Goal: Information Seeking & Learning: Learn about a topic

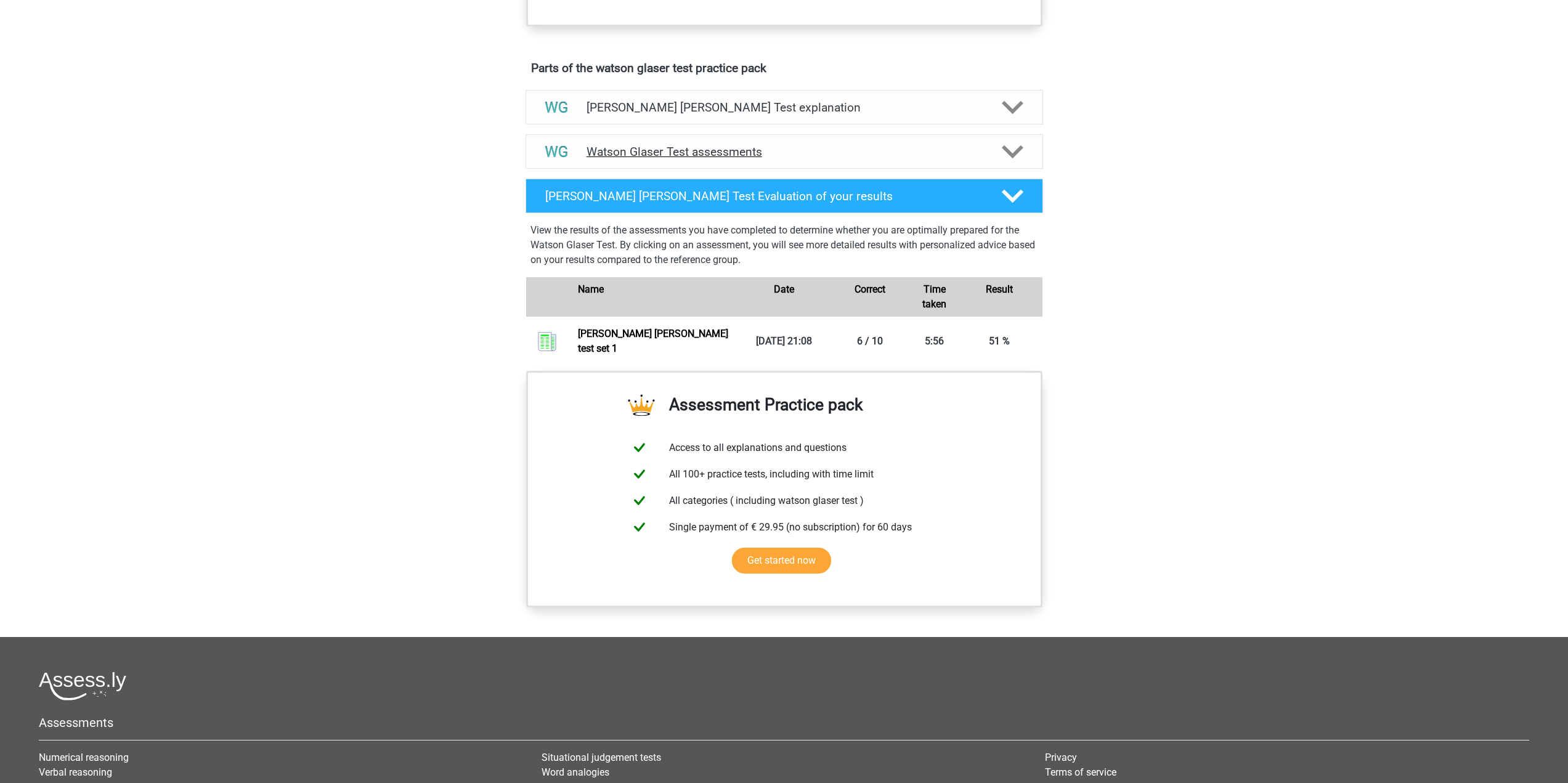
scroll to position [616, 0]
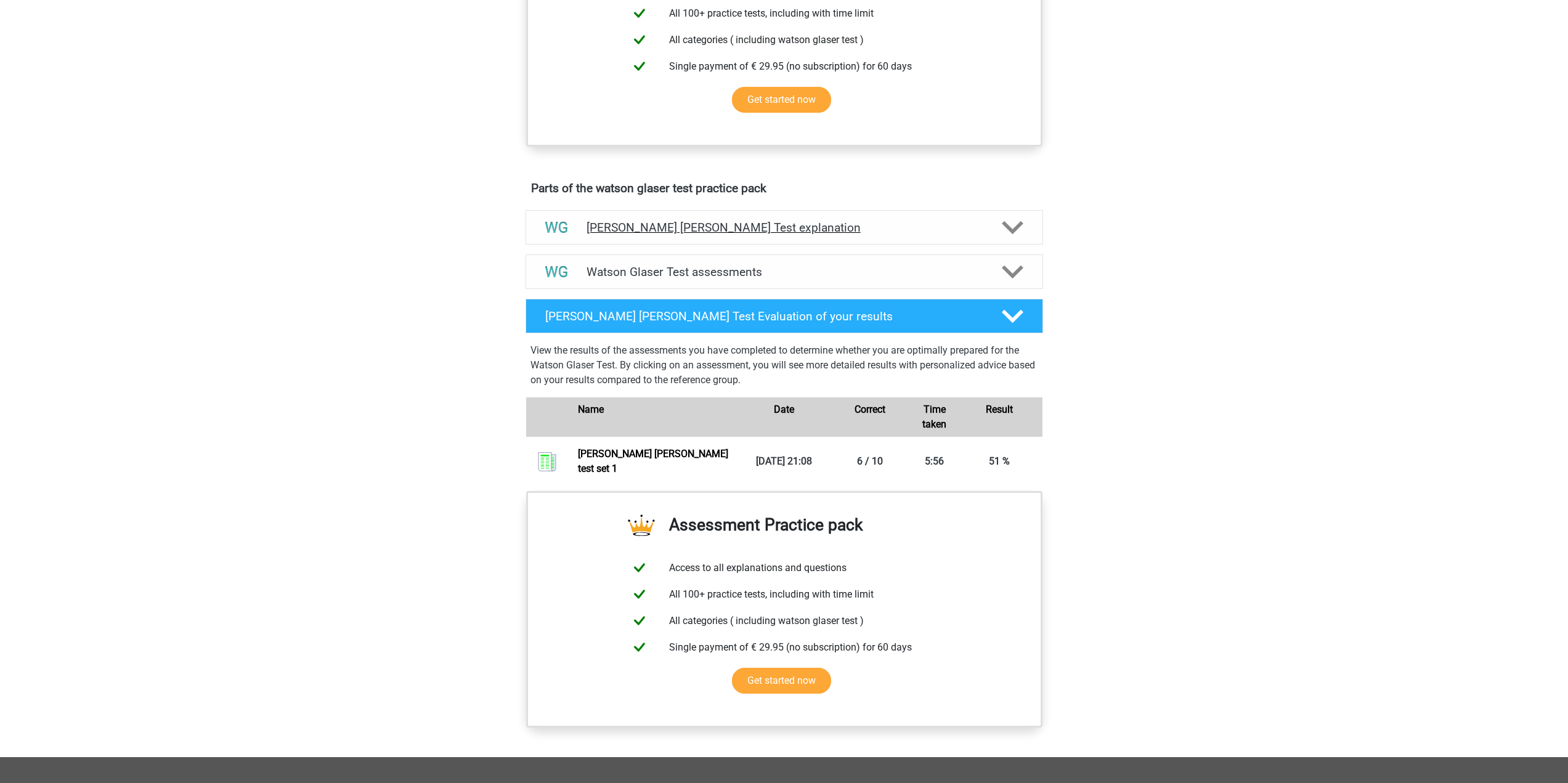
click at [762, 235] on h4 "Watson Glaser Test explanation" at bounding box center [785, 228] width 396 height 14
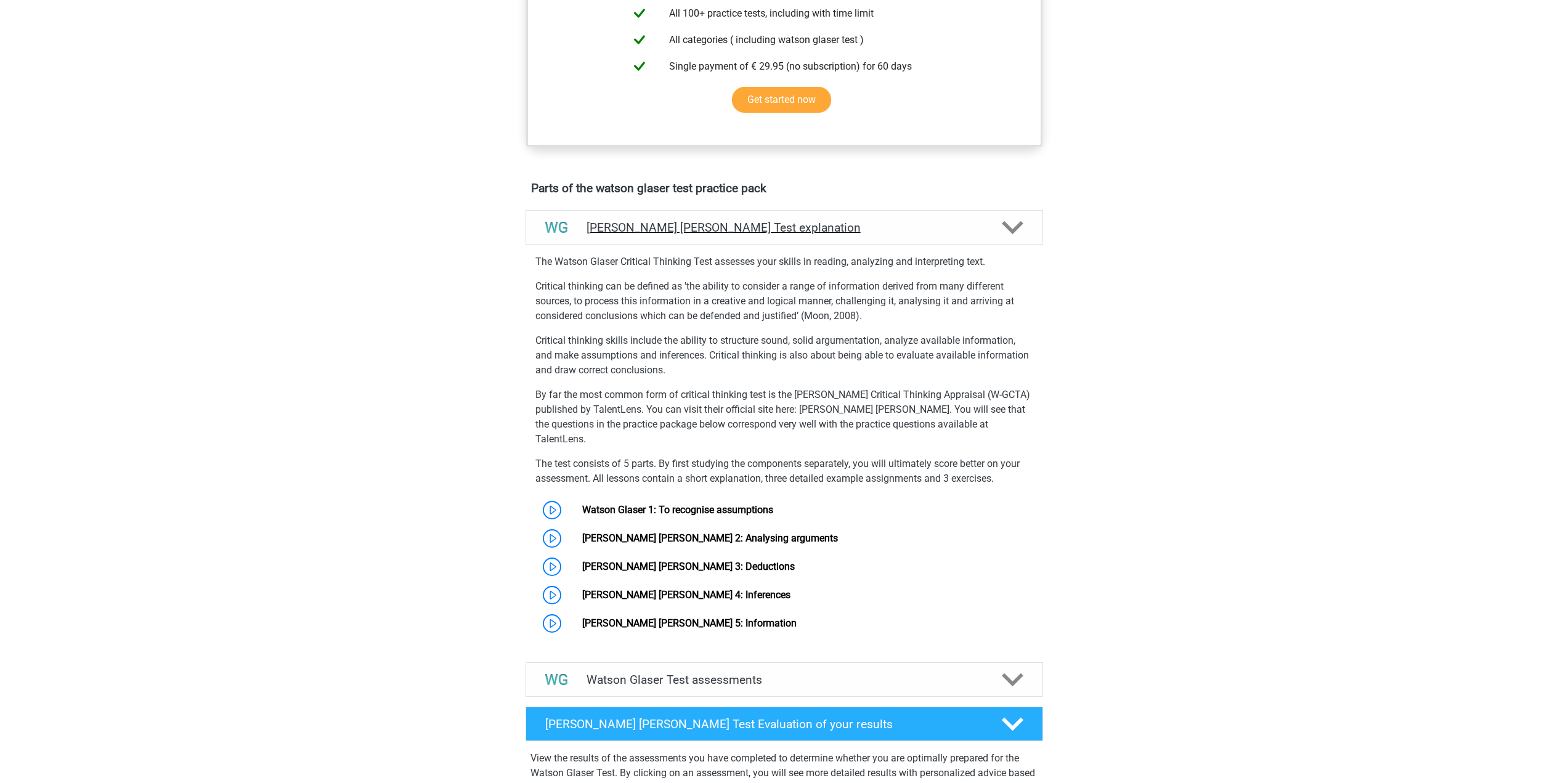
click at [762, 235] on h4 "Watson Glaser Test explanation" at bounding box center [785, 228] width 396 height 14
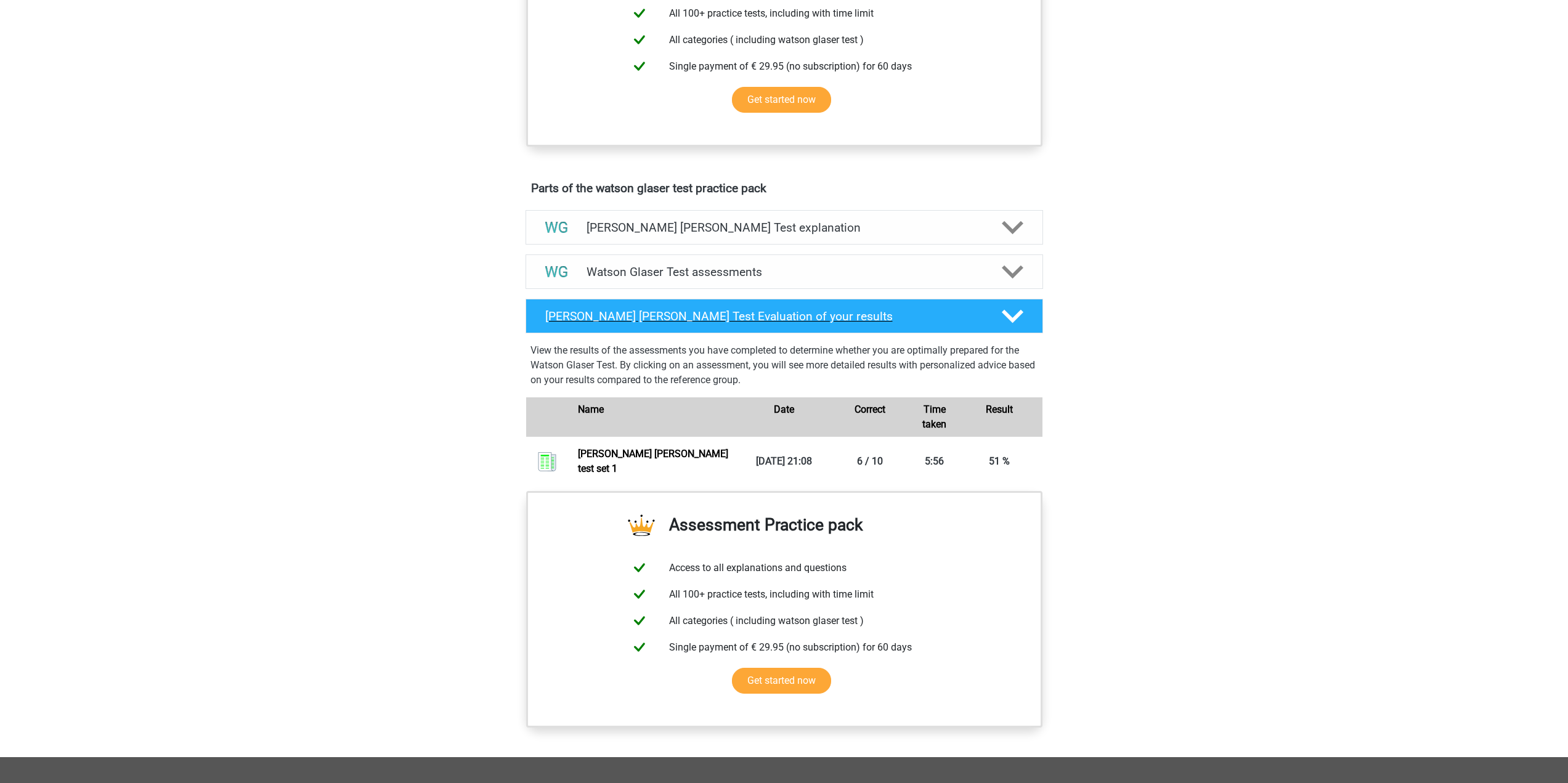
click at [898, 323] on h4 "Watson Glaser Test Evaluation of your results" at bounding box center [764, 316] width 437 height 14
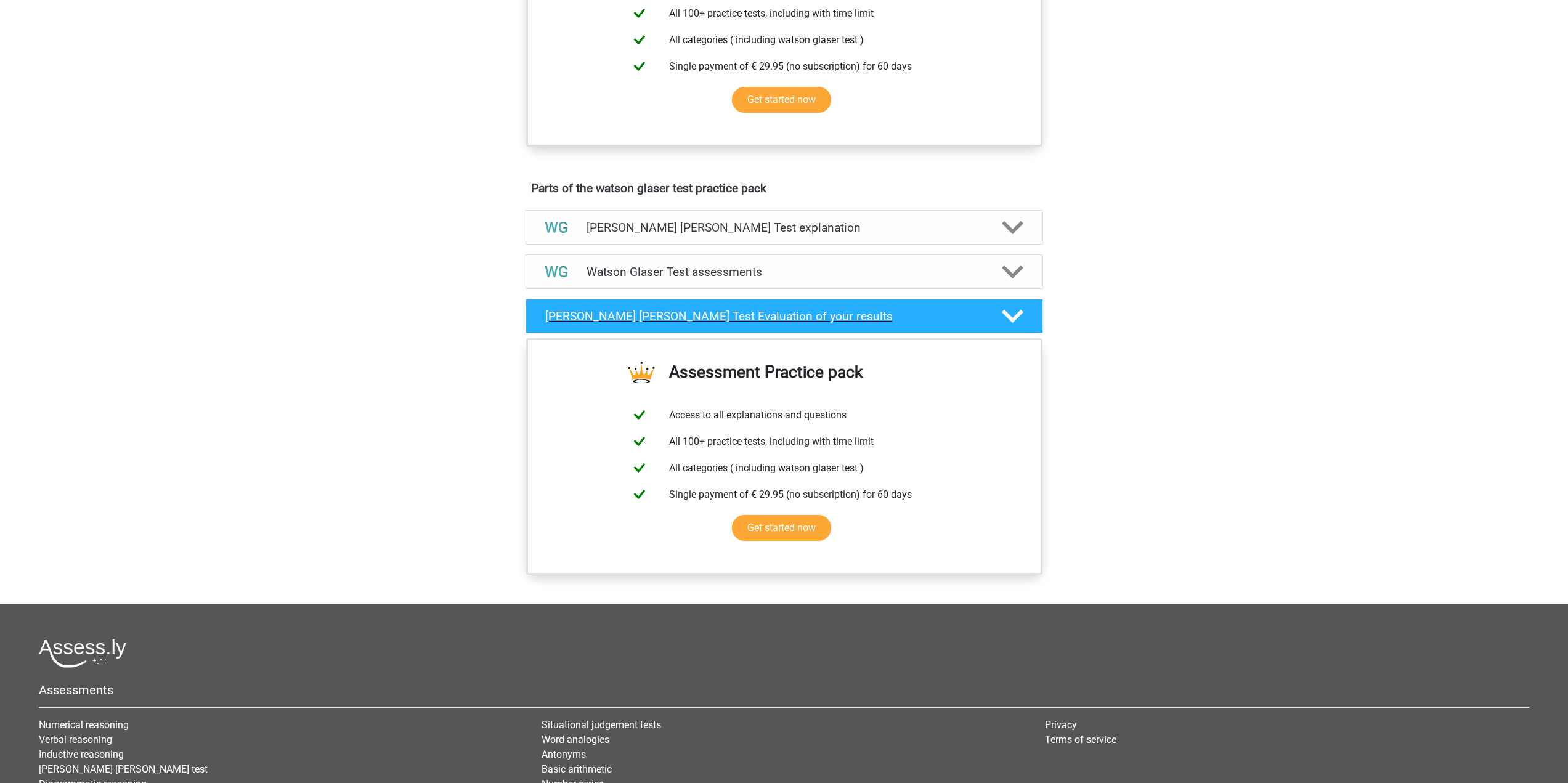
click at [898, 323] on h4 "Watson Glaser Test Evaluation of your results" at bounding box center [764, 316] width 437 height 14
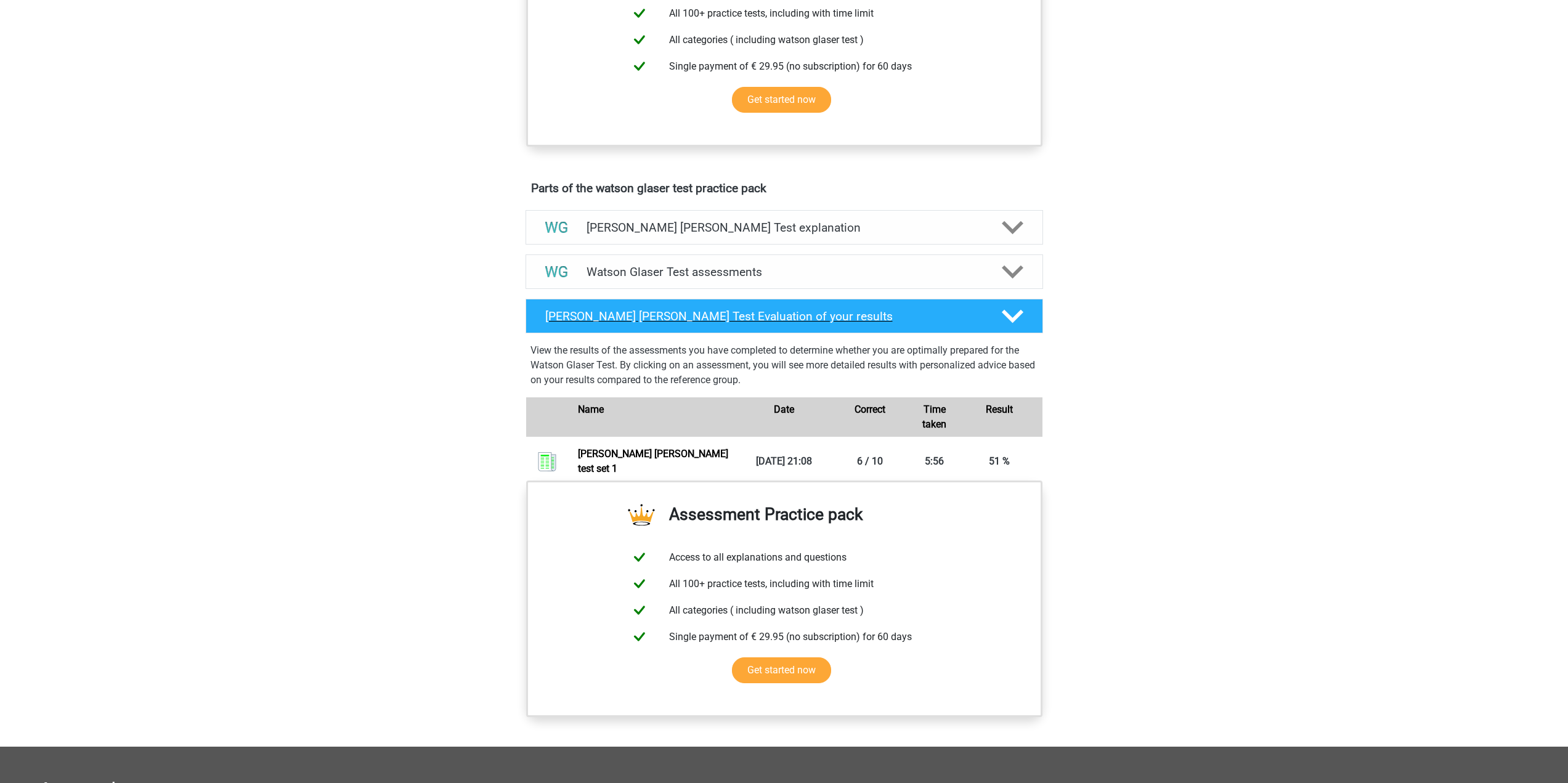
click at [898, 323] on h4 "Watson Glaser Test Evaluation of your results" at bounding box center [764, 316] width 437 height 14
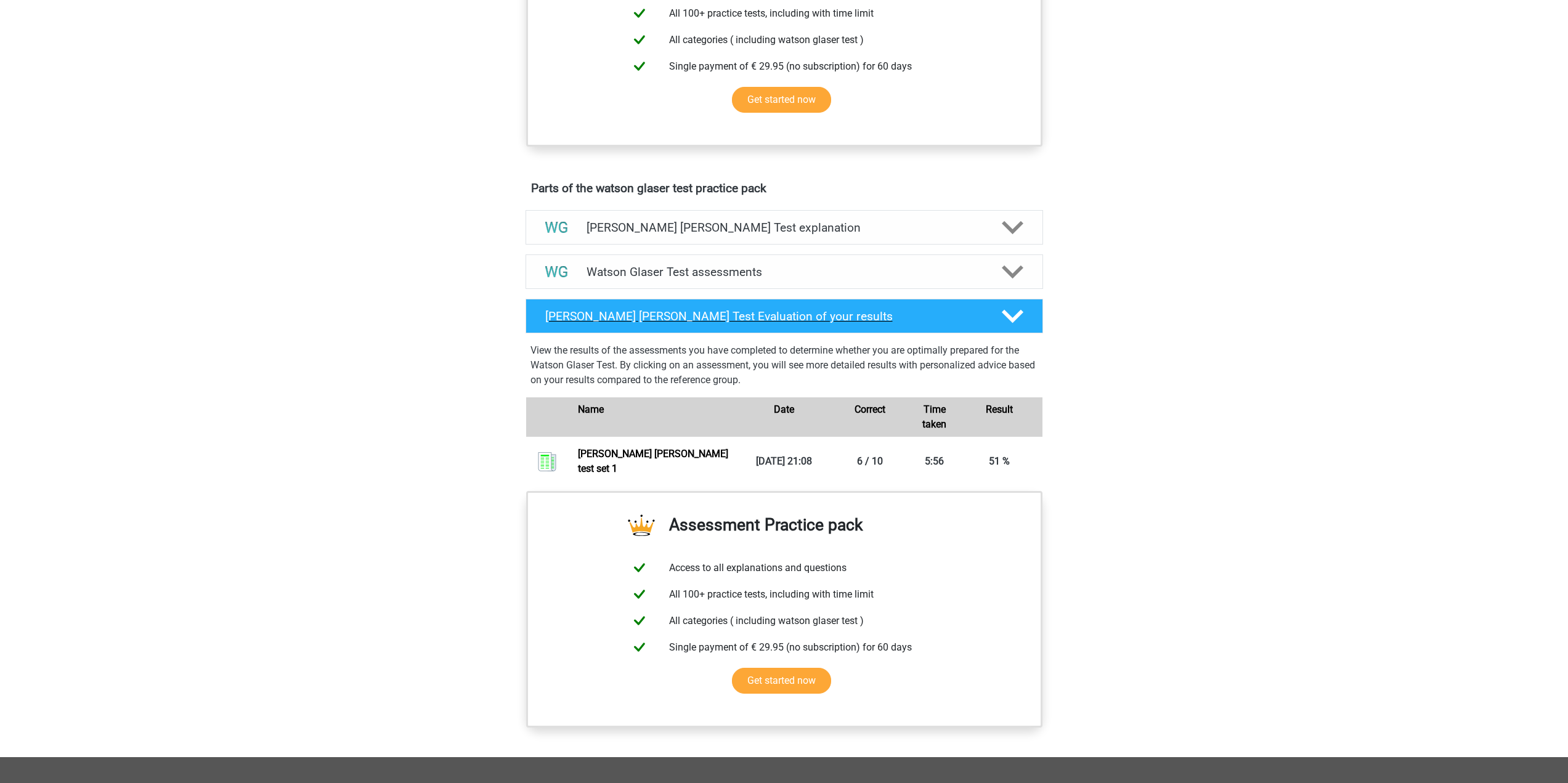
click at [898, 323] on h4 "Watson Glaser Test Evaluation of your results" at bounding box center [764, 316] width 437 height 14
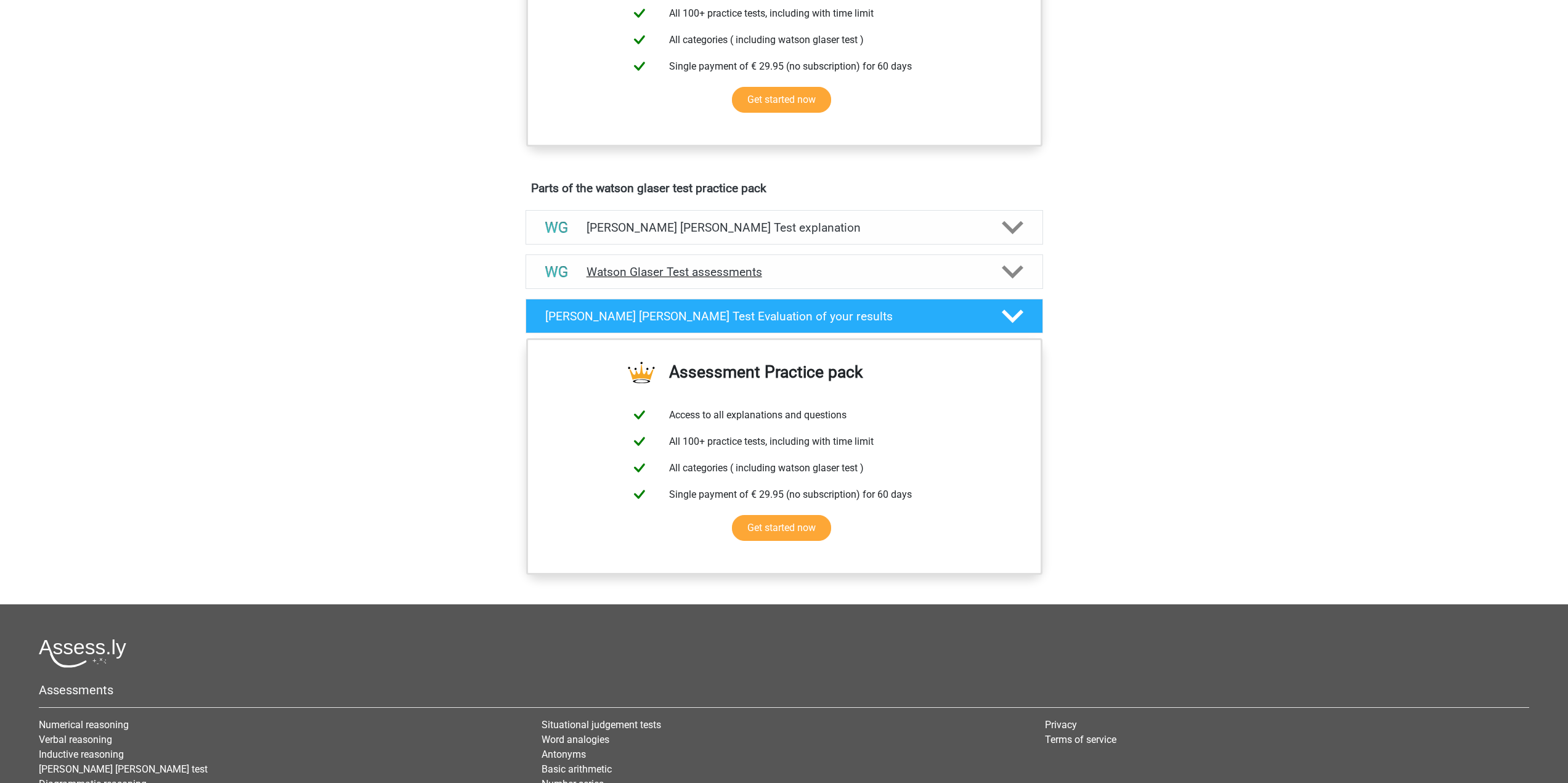
click at [848, 273] on div "Watson Glaser Test assessments" at bounding box center [784, 272] width 518 height 35
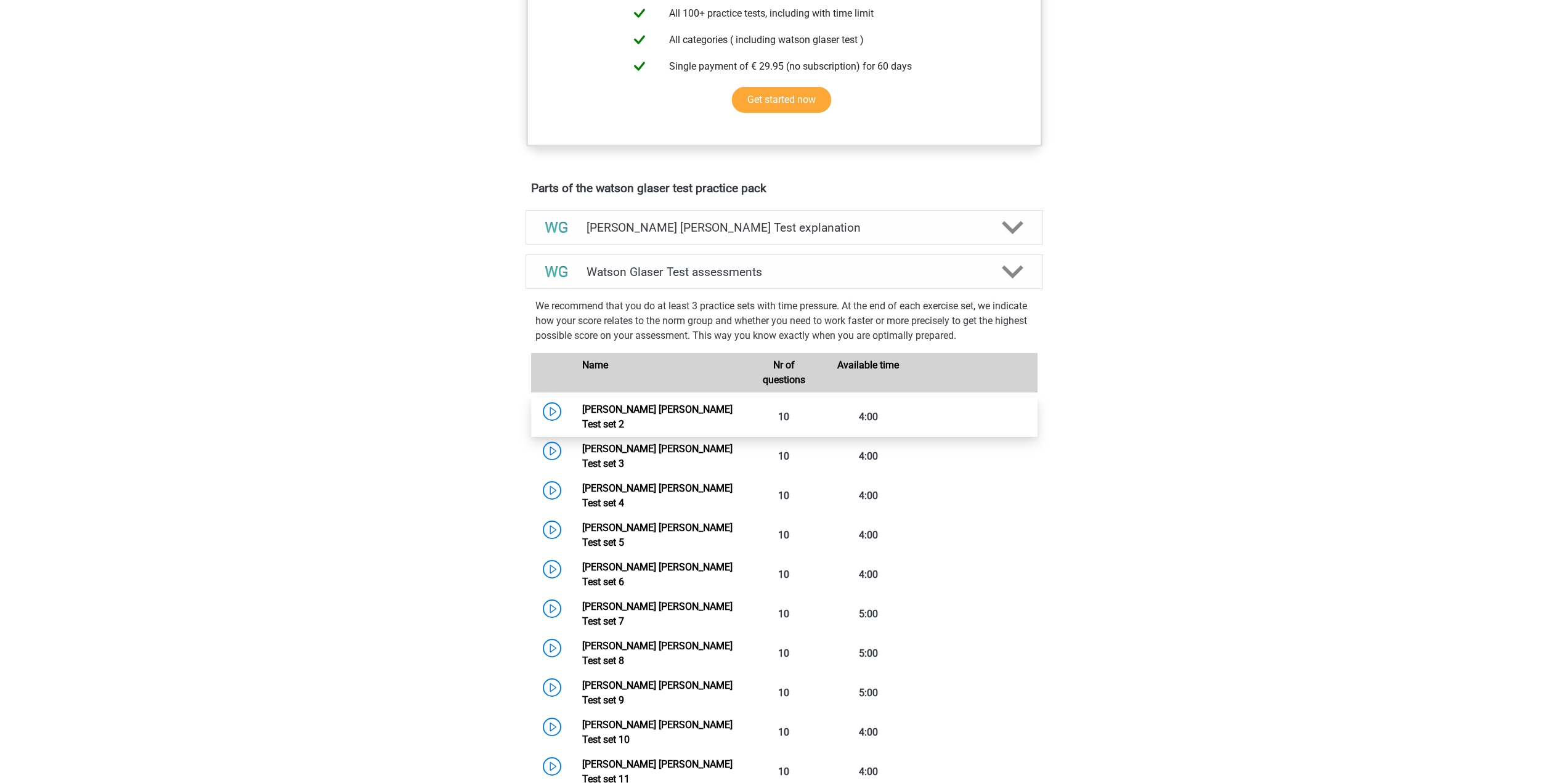
click at [582, 424] on link "Watson Glaser Test set 2" at bounding box center [657, 416] width 150 height 26
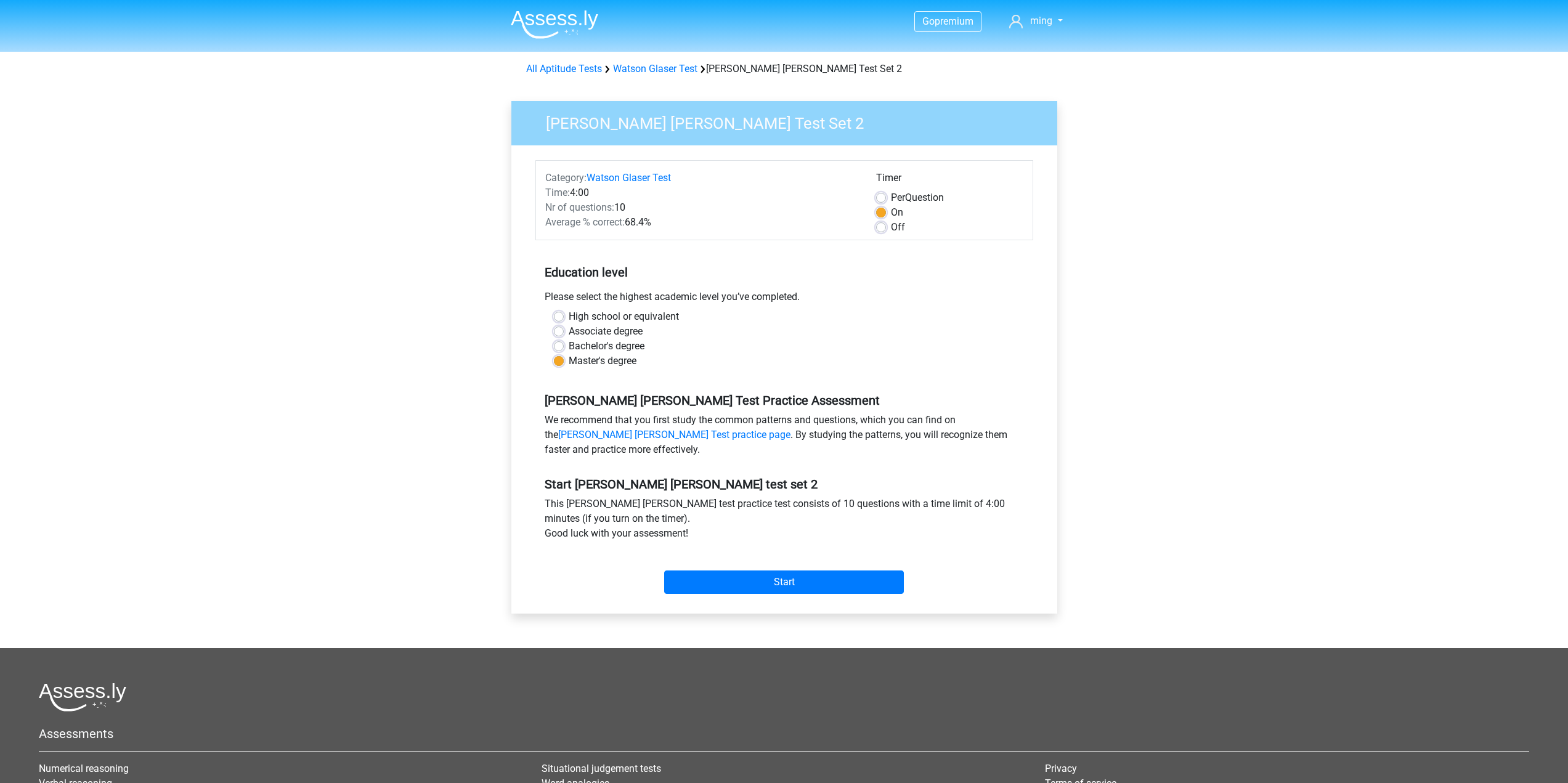
drag, startPoint x: 653, startPoint y: 228, endPoint x: 723, endPoint y: 233, distance: 70.2
click at [723, 233] on div "Category: Watson Glaser Test Time: 4:00 Nr of questions: 10 Average % correct: …" at bounding box center [701, 203] width 331 height 64
drag, startPoint x: 718, startPoint y: 233, endPoint x: 725, endPoint y: 216, distance: 18.4
click at [669, 198] on div "Category: Watson Glaser Test Time: 4:00 Nr of questions: 10 Average % correct: …" at bounding box center [701, 203] width 331 height 64
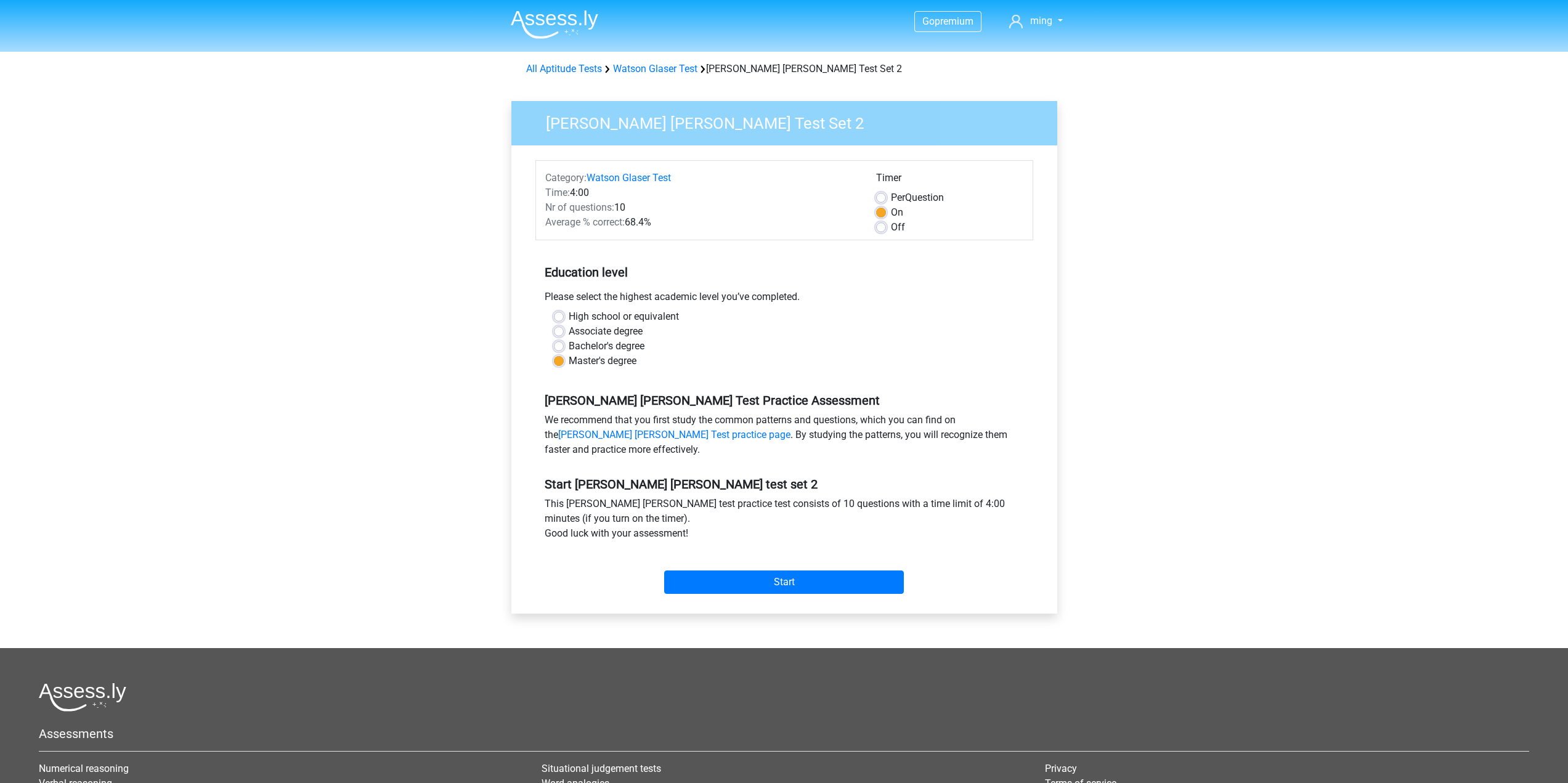
click at [726, 216] on div "Average % correct: 68.4%" at bounding box center [701, 222] width 331 height 15
drag, startPoint x: 973, startPoint y: 221, endPoint x: 951, endPoint y: 177, distance: 49.2
click at [951, 177] on div "Timer Per Question On Off" at bounding box center [950, 203] width 166 height 64
click at [974, 205] on div "On" at bounding box center [950, 212] width 147 height 15
click at [793, 586] on input "Start" at bounding box center [784, 582] width 240 height 24
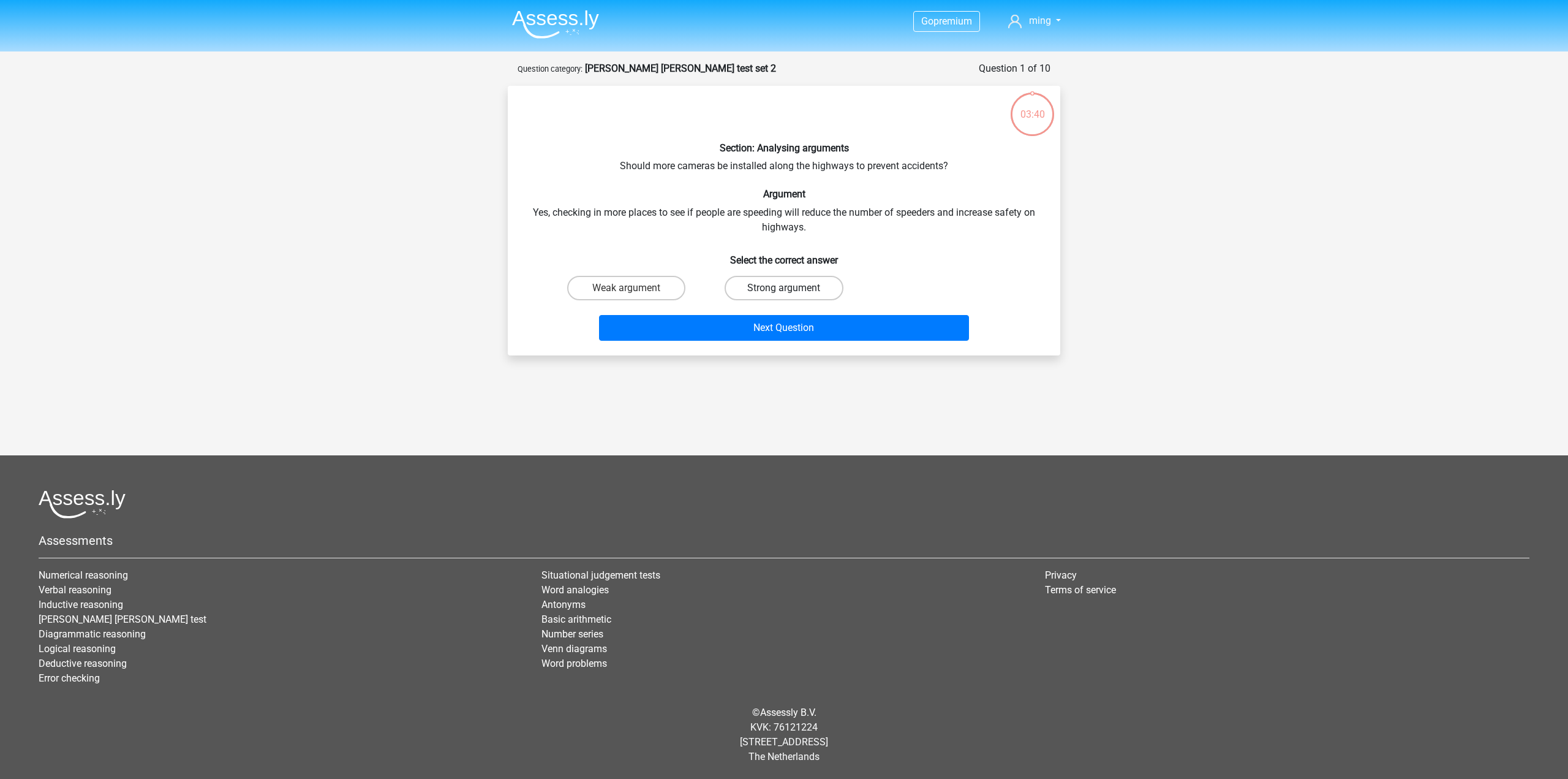
drag, startPoint x: 796, startPoint y: 287, endPoint x: 803, endPoint y: 292, distance: 8.6
click at [796, 286] on label "Strong argument" at bounding box center [784, 288] width 118 height 25
click at [792, 288] on input "Strong argument" at bounding box center [787, 292] width 8 height 8
radio input "true"
click at [807, 333] on button "Next Question" at bounding box center [784, 328] width 370 height 25
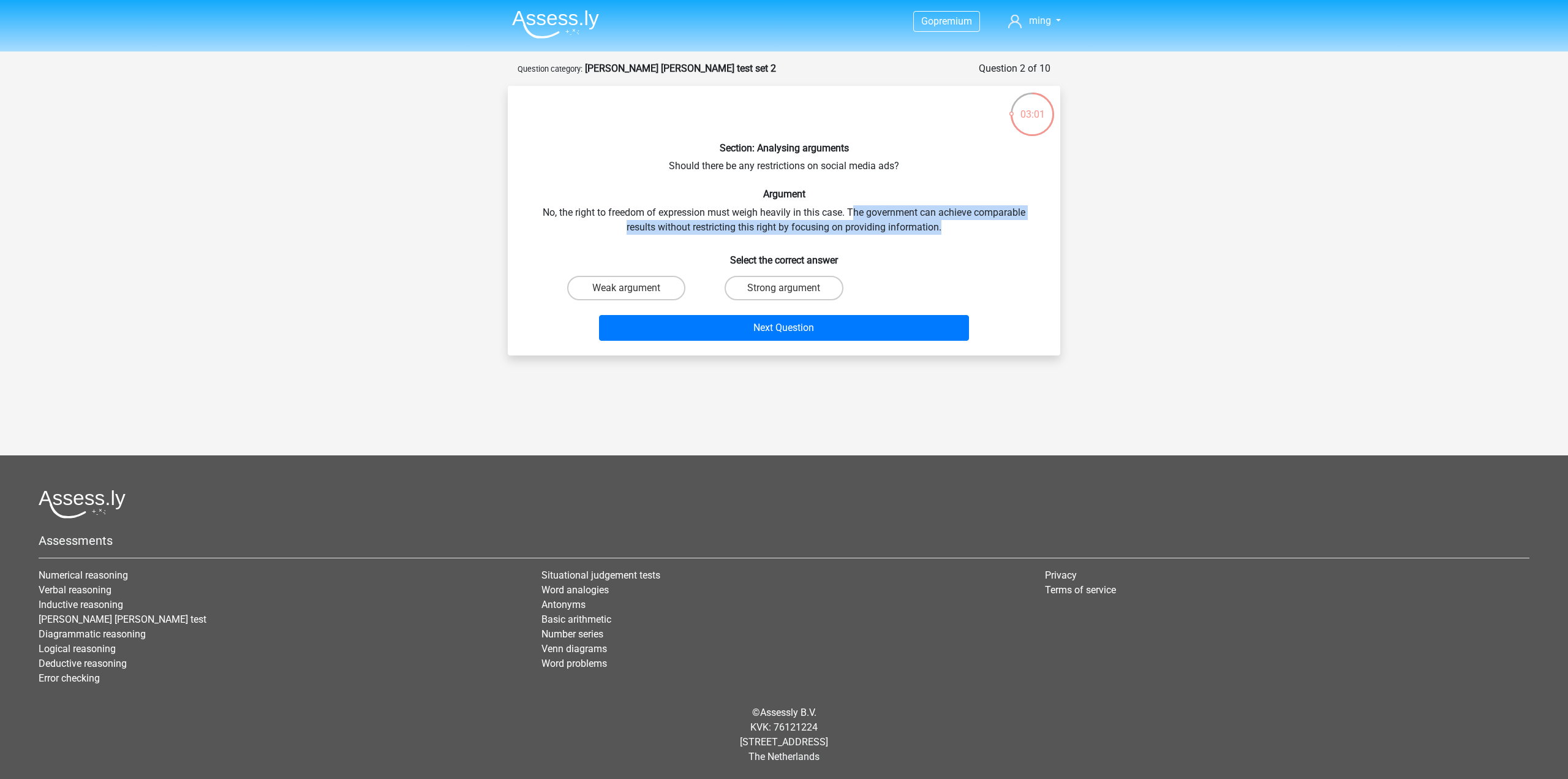
drag, startPoint x: 851, startPoint y: 209, endPoint x: 1013, endPoint y: 232, distance: 163.6
click at [1013, 232] on div "Section: Analysing arguments Should there be any restrictions on social media a…" at bounding box center [784, 220] width 543 height 250
drag, startPoint x: 667, startPoint y: 227, endPoint x: 857, endPoint y: 236, distance: 190.2
click at [820, 228] on div "Section: Analysing arguments Should there be any restrictions on social media a…" at bounding box center [784, 220] width 543 height 250
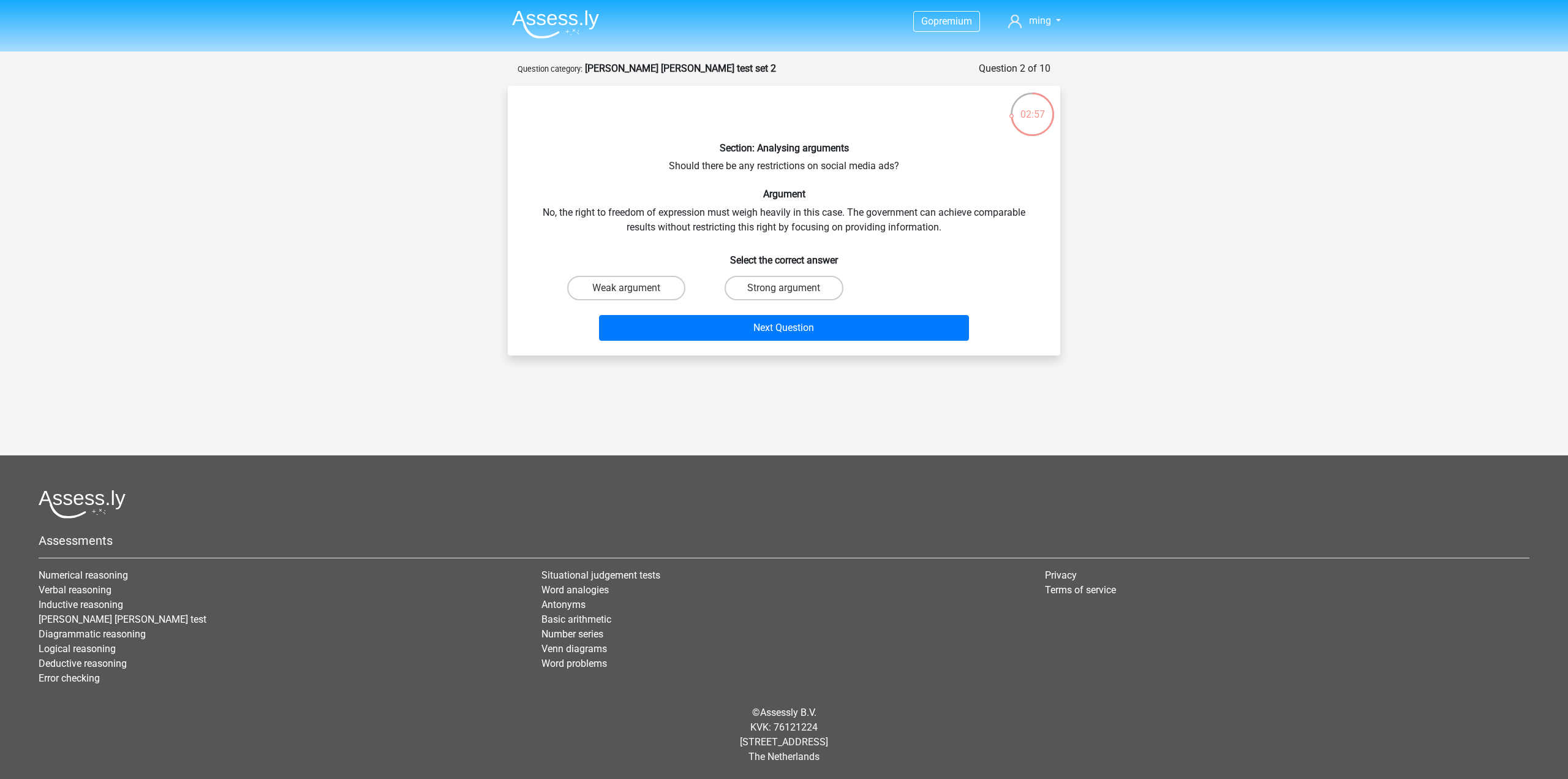
click at [859, 236] on div "Section: Analysing arguments Should there be any restrictions on social media a…" at bounding box center [784, 220] width 543 height 250
click at [649, 291] on label "Weak argument" at bounding box center [627, 288] width 118 height 25
click at [634, 291] on input "Weak argument" at bounding box center [630, 292] width 8 height 8
radio input "true"
click at [801, 323] on button "Next Question" at bounding box center [784, 328] width 370 height 25
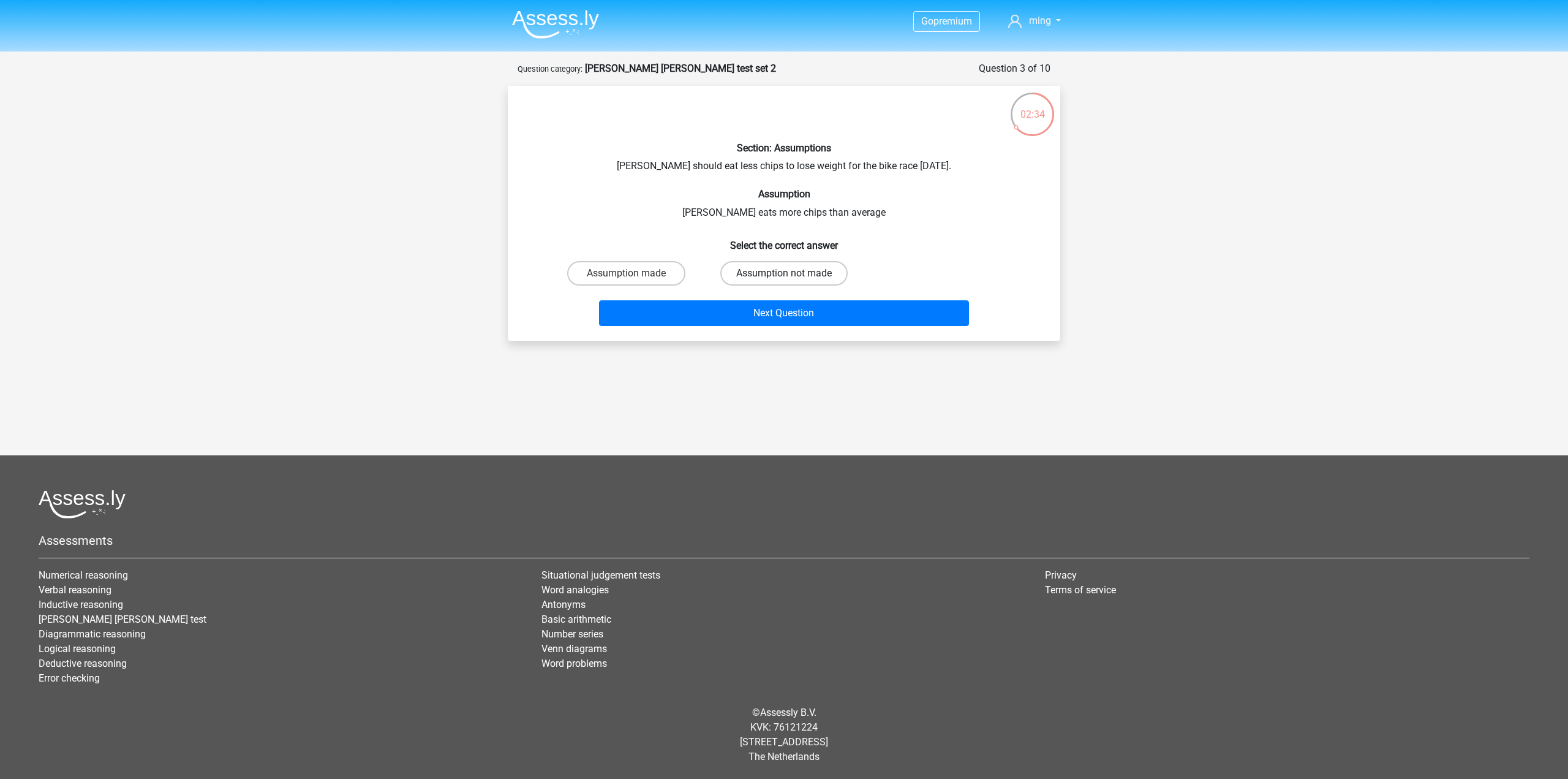
click at [779, 275] on label "Assumption not made" at bounding box center [784, 273] width 127 height 25
click at [784, 275] on input "Assumption not made" at bounding box center [787, 277] width 8 height 8
radio input "true"
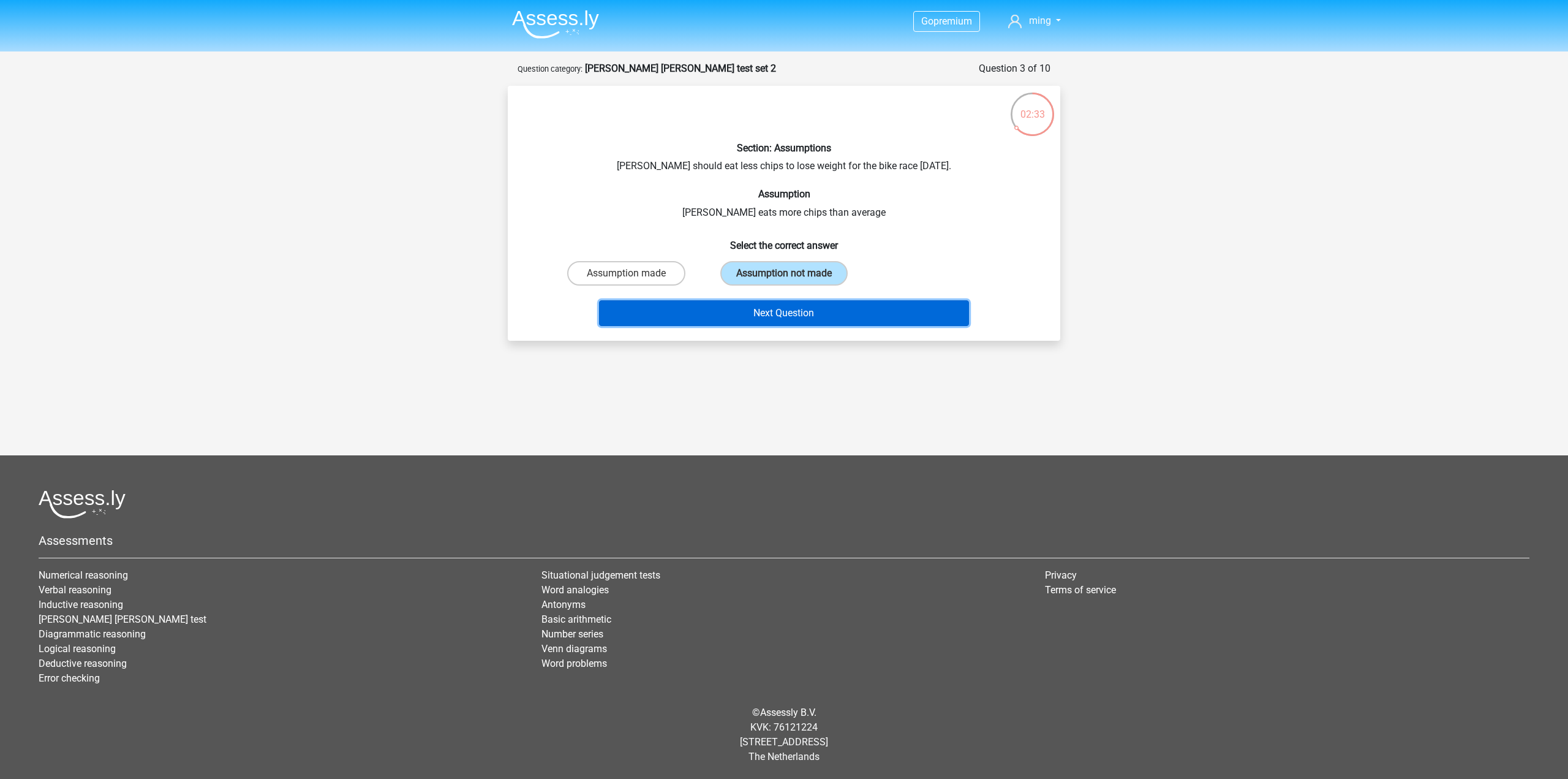
click at [824, 312] on button "Next Question" at bounding box center [784, 313] width 370 height 25
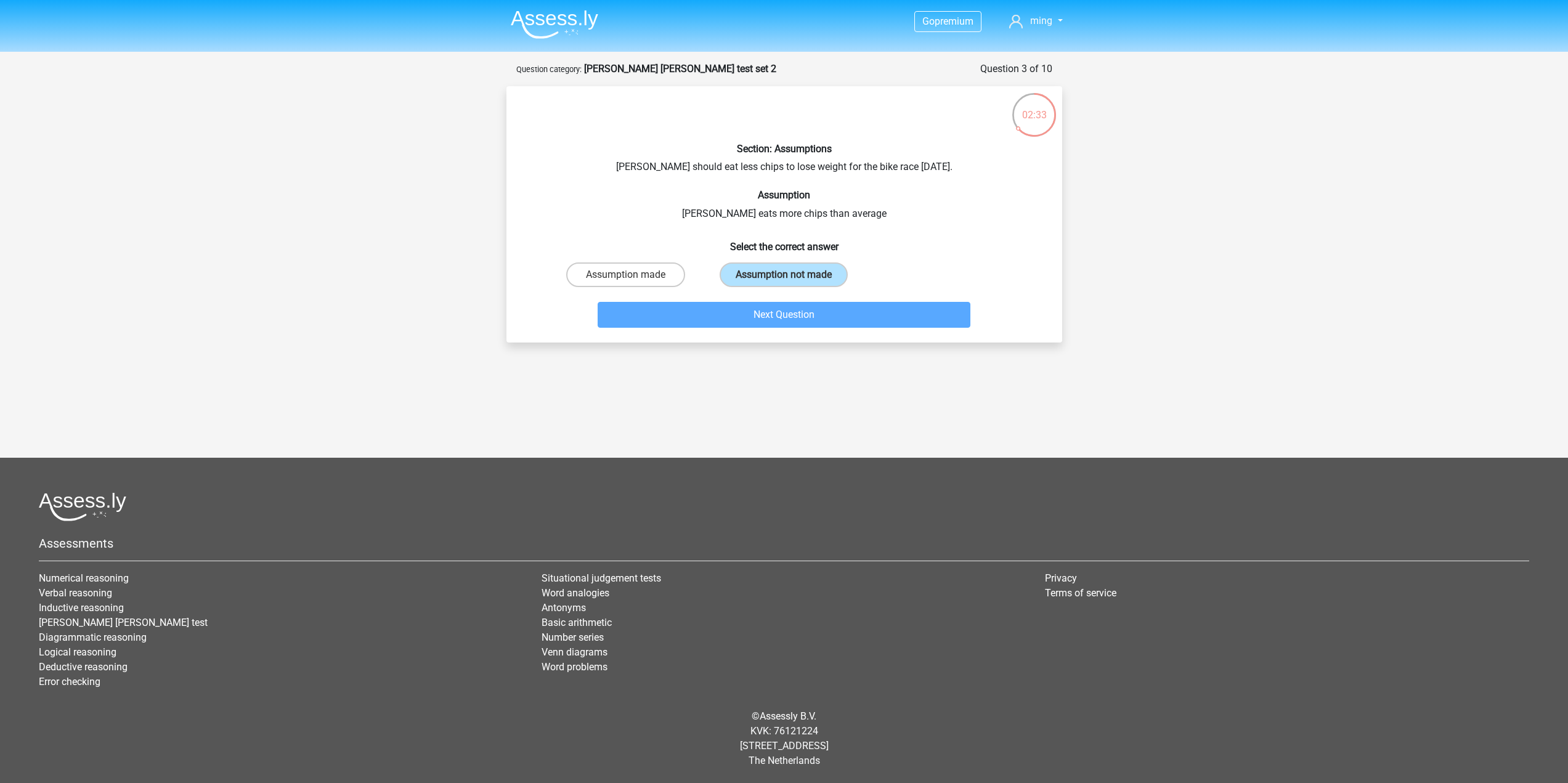
scroll to position [3, 0]
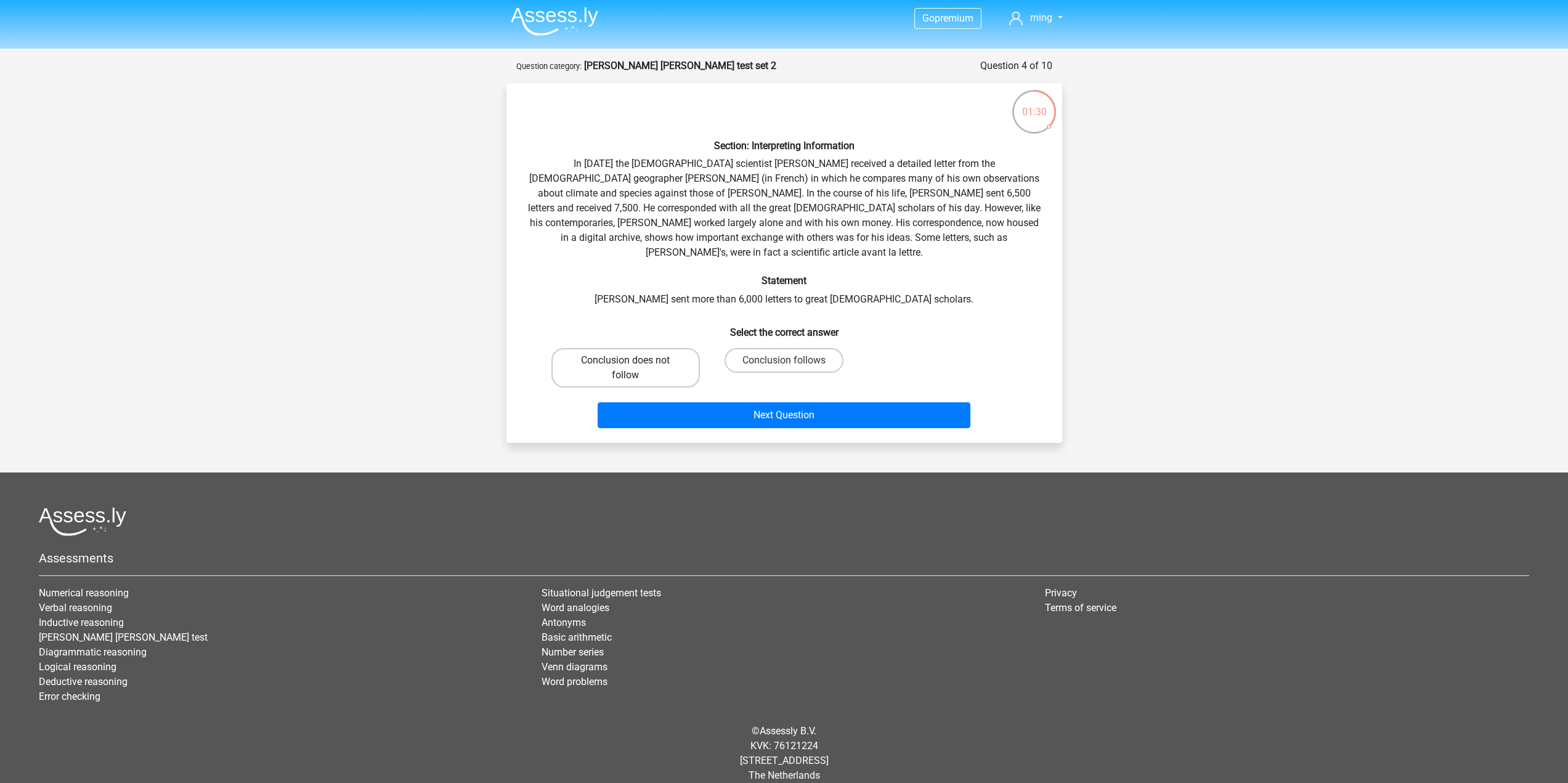
click at [627, 361] on label "Conclusion does not follow" at bounding box center [626, 368] width 148 height 40
click at [627, 361] on input "Conclusion does not follow" at bounding box center [629, 364] width 8 height 8
radio input "true"
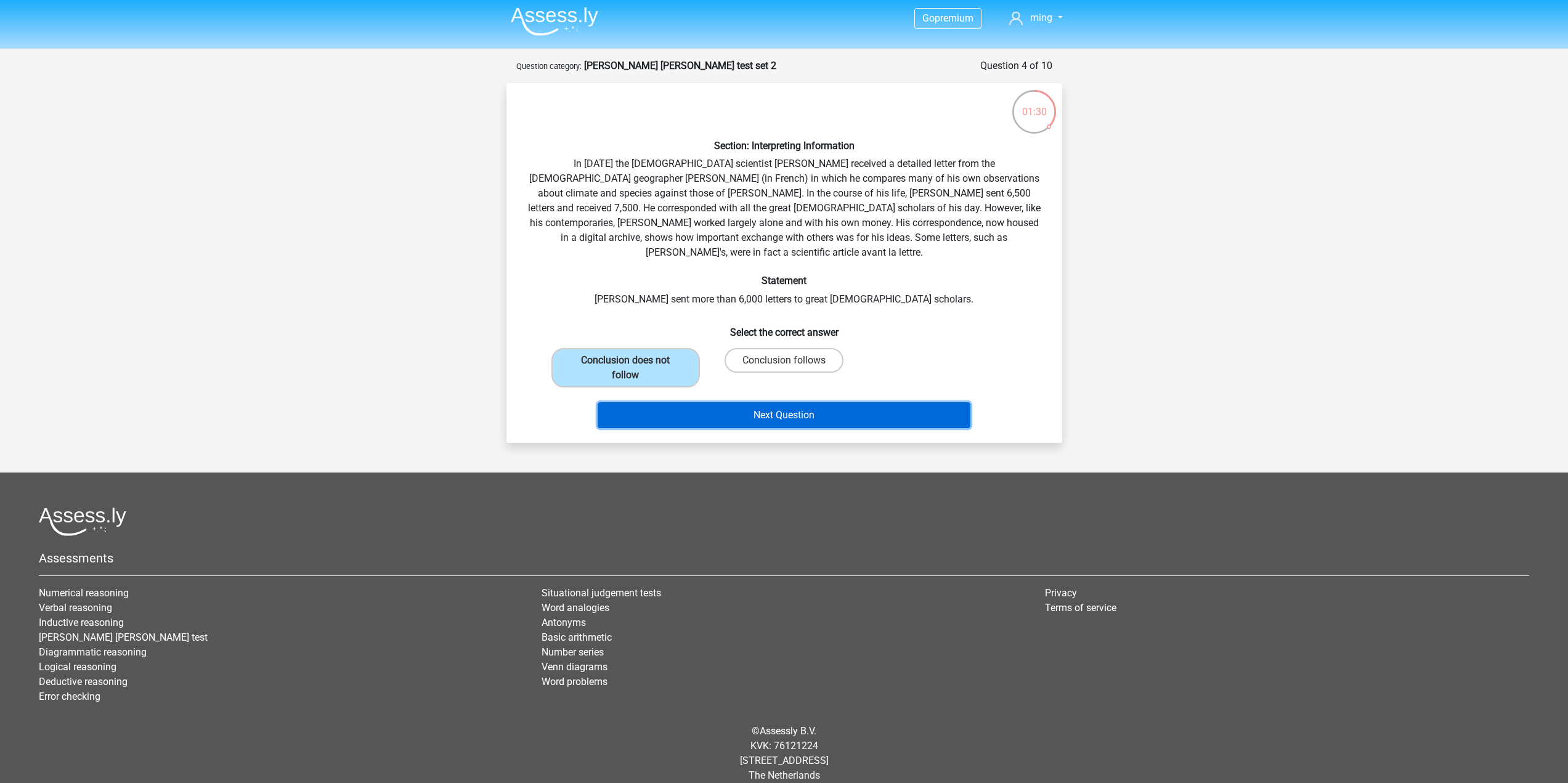
click at [778, 402] on button "Next Question" at bounding box center [784, 415] width 372 height 26
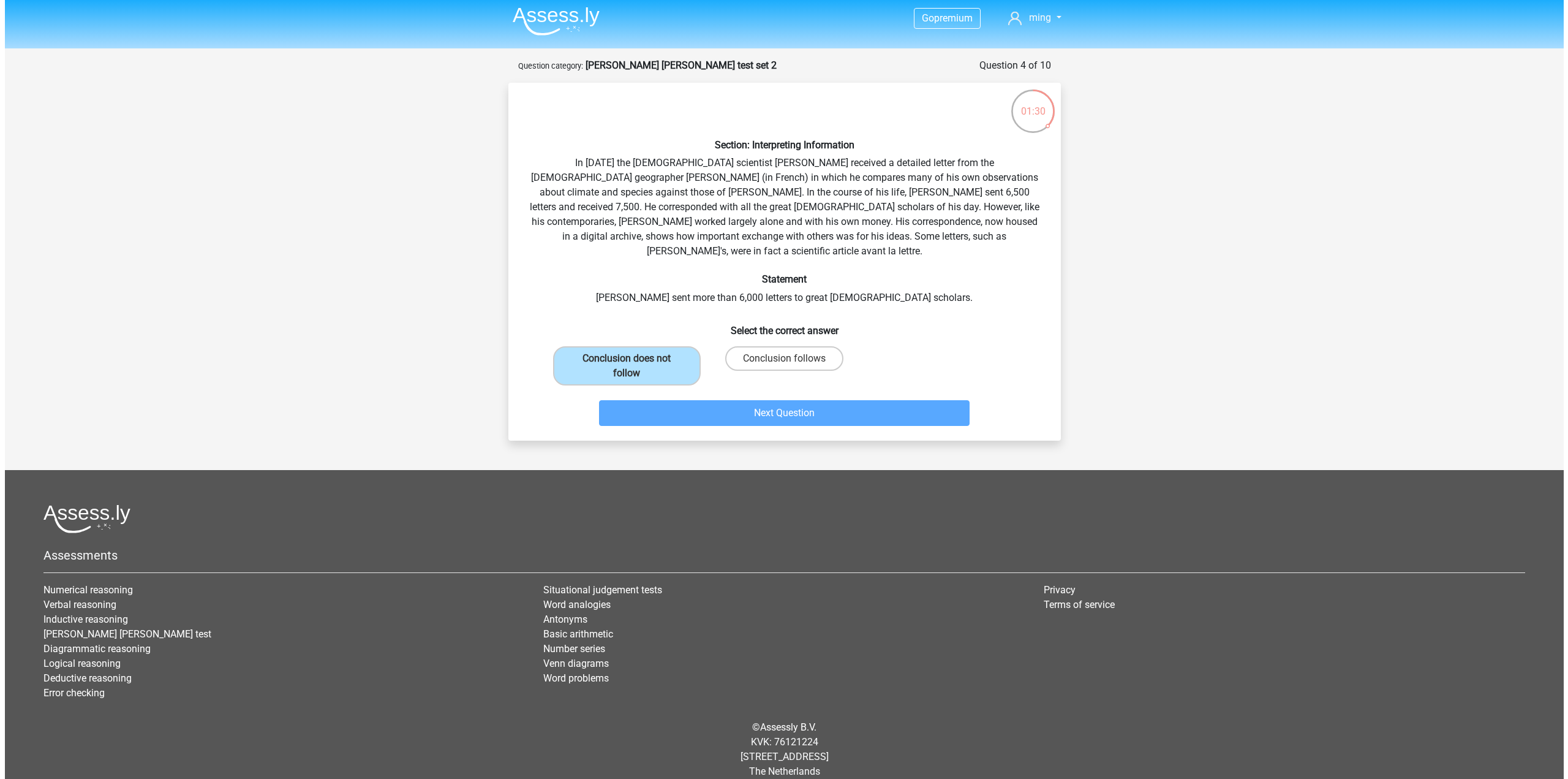
scroll to position [0, 0]
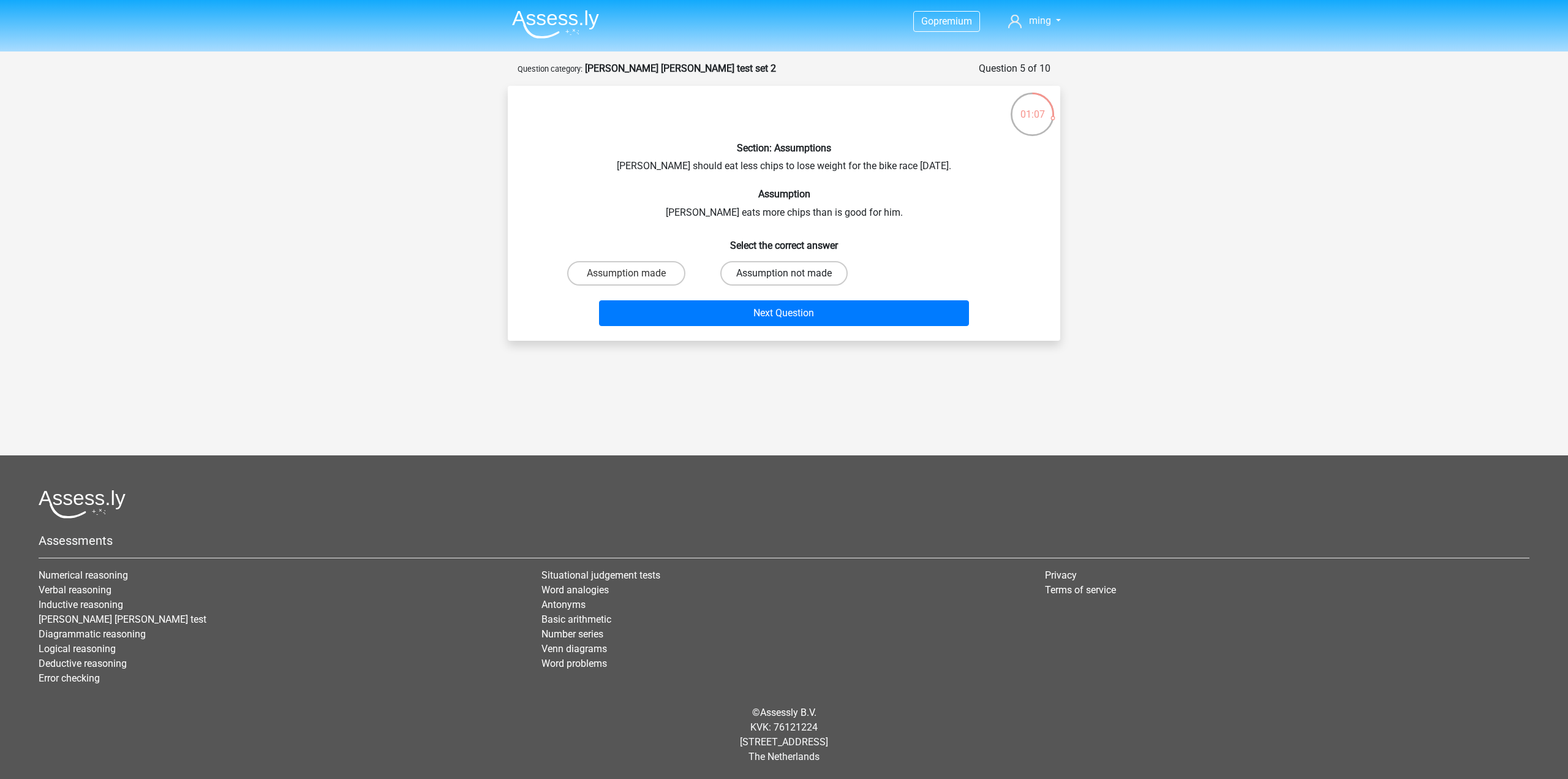
click at [788, 272] on label "Assumption not made" at bounding box center [784, 273] width 127 height 25
click at [788, 273] on input "Assumption not made" at bounding box center [787, 277] width 8 height 8
radio input "true"
click at [788, 272] on label "Assumption not made" at bounding box center [784, 273] width 127 height 25
click at [788, 273] on input "Assumption not made" at bounding box center [787, 277] width 8 height 8
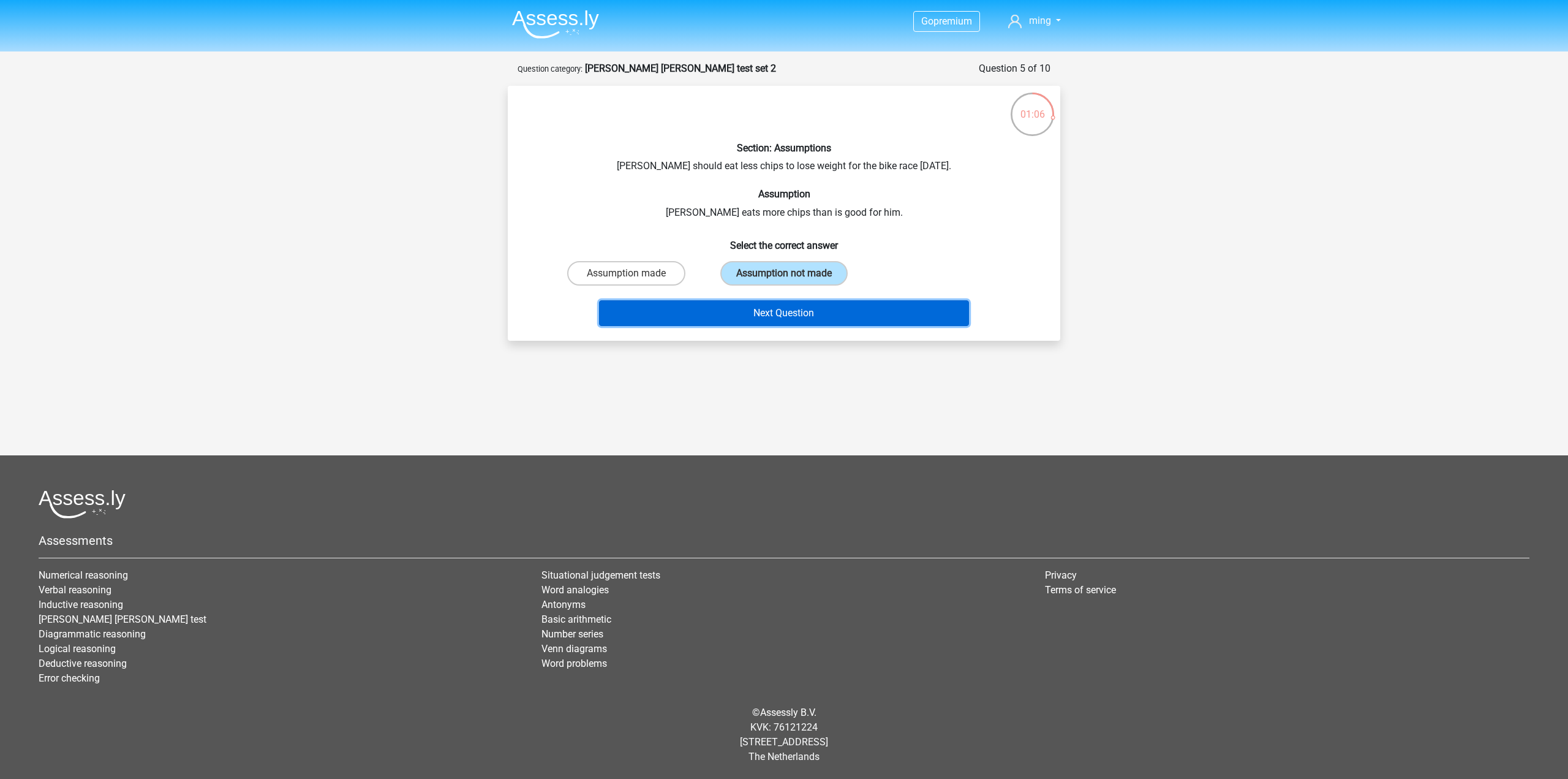
click at [823, 307] on button "Next Question" at bounding box center [784, 313] width 370 height 25
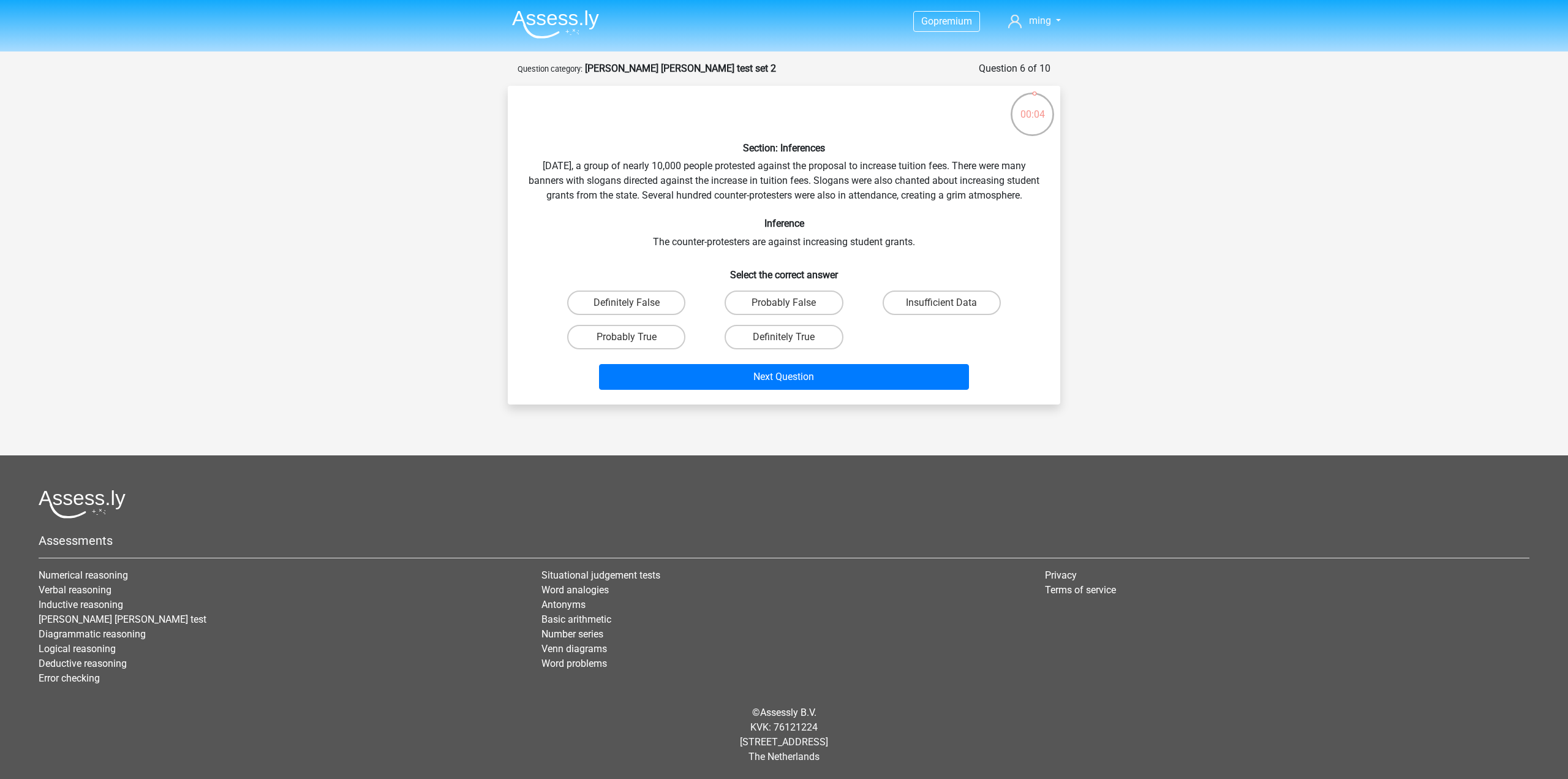
click at [633, 345] on input "Probably True" at bounding box center [630, 341] width 8 height 8
radio input "true"
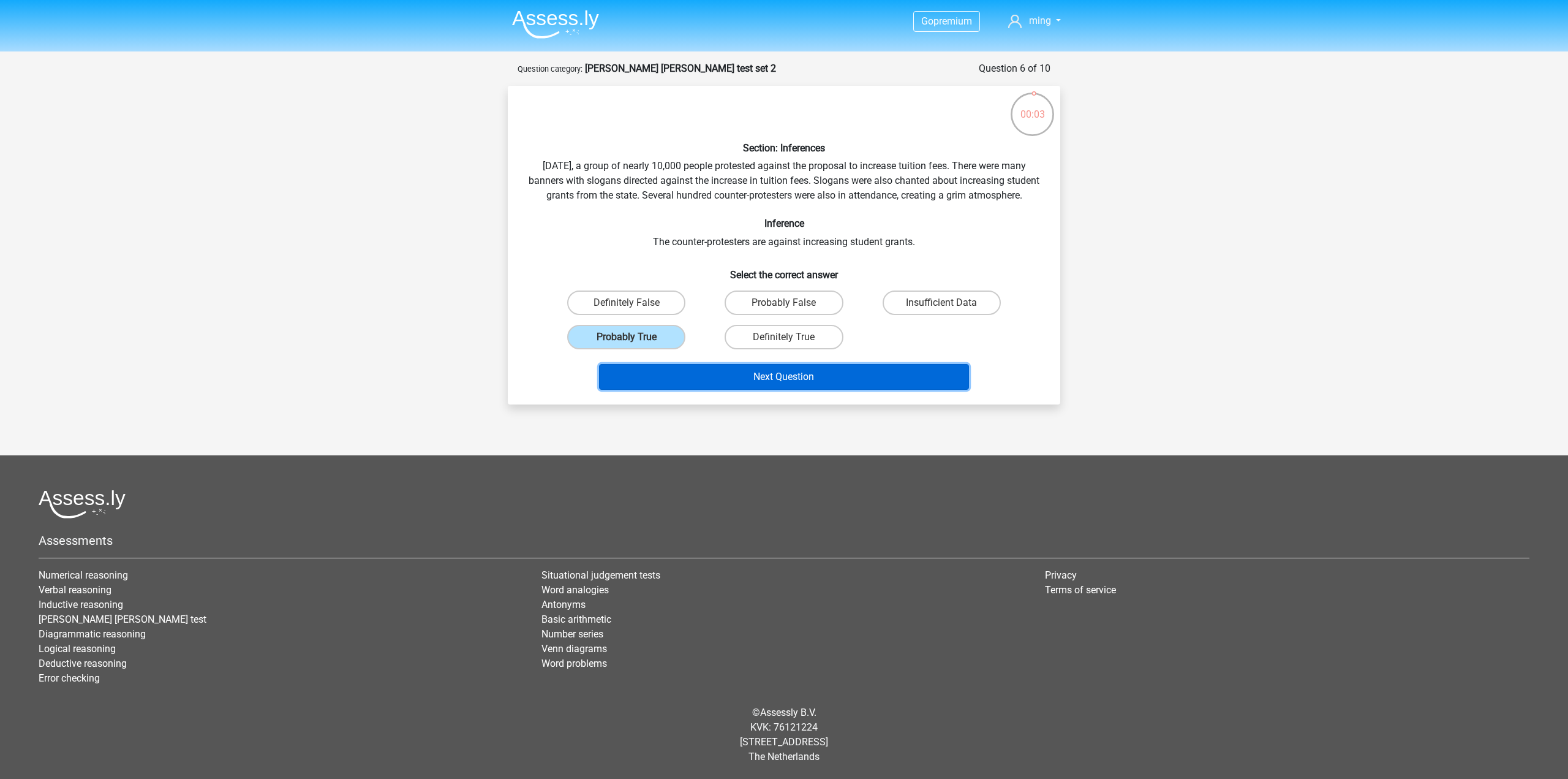
click at [807, 384] on button "Next Question" at bounding box center [784, 377] width 370 height 25
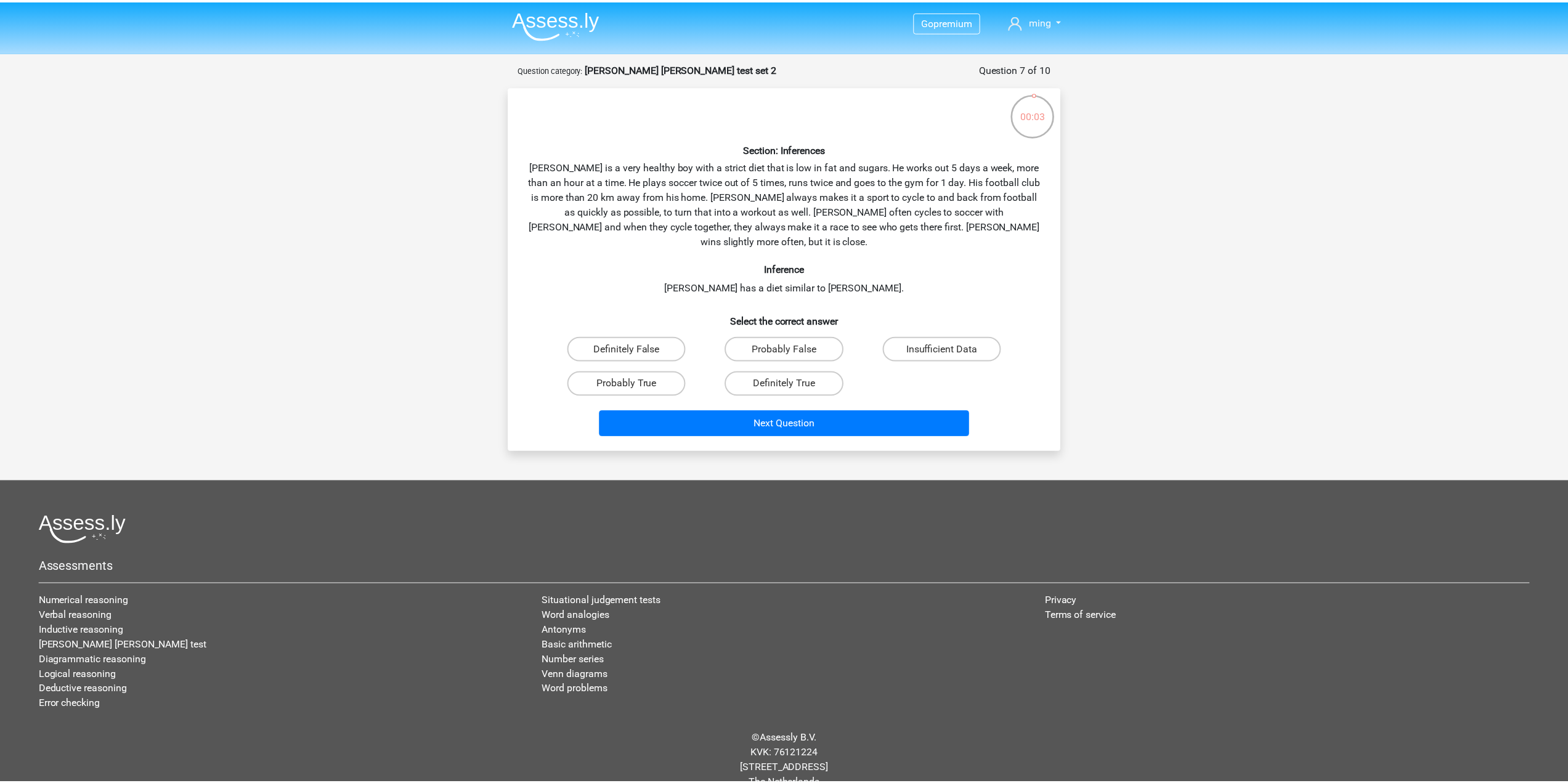
scroll to position [8, 0]
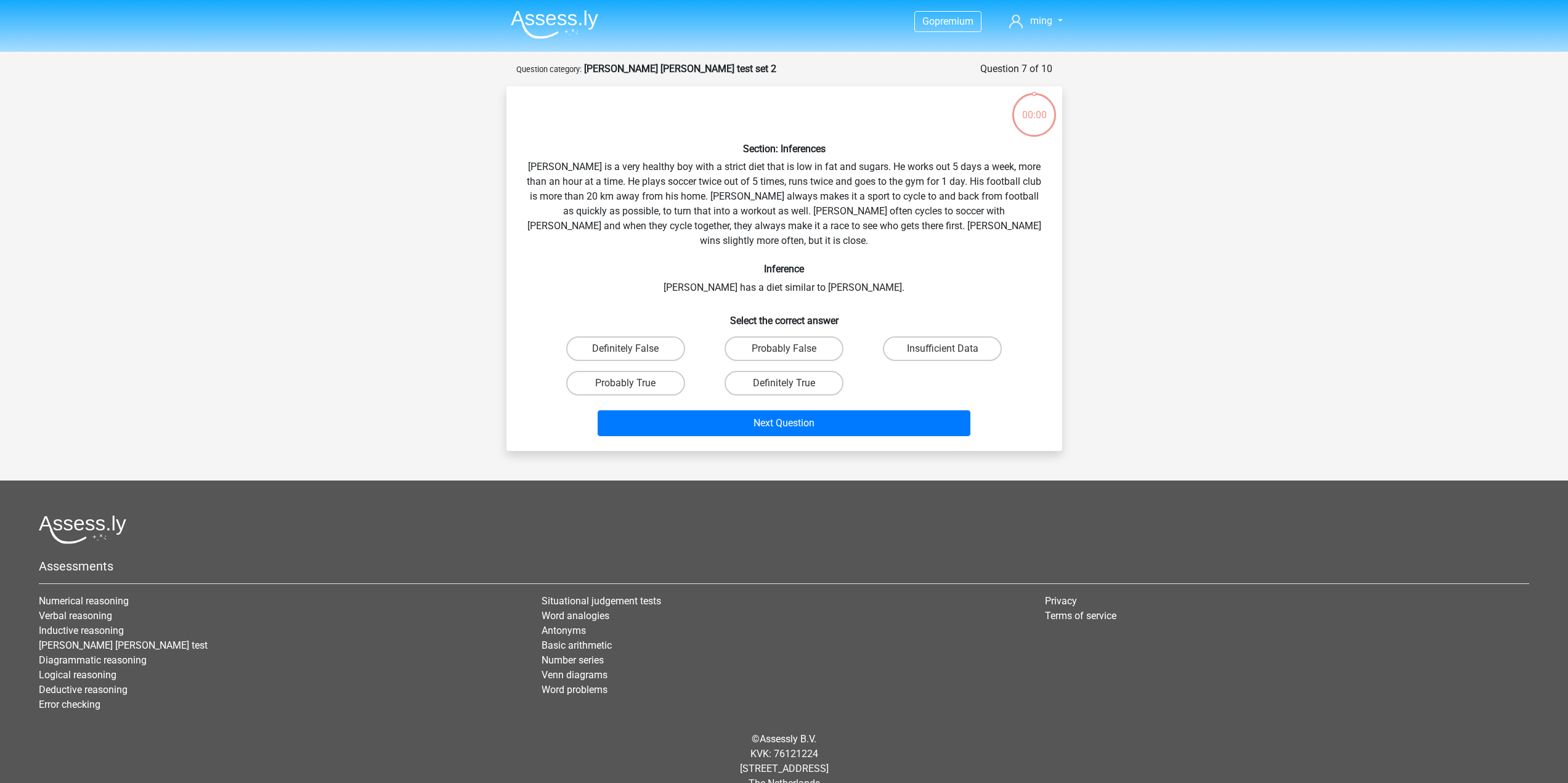
scroll to position [8, 0]
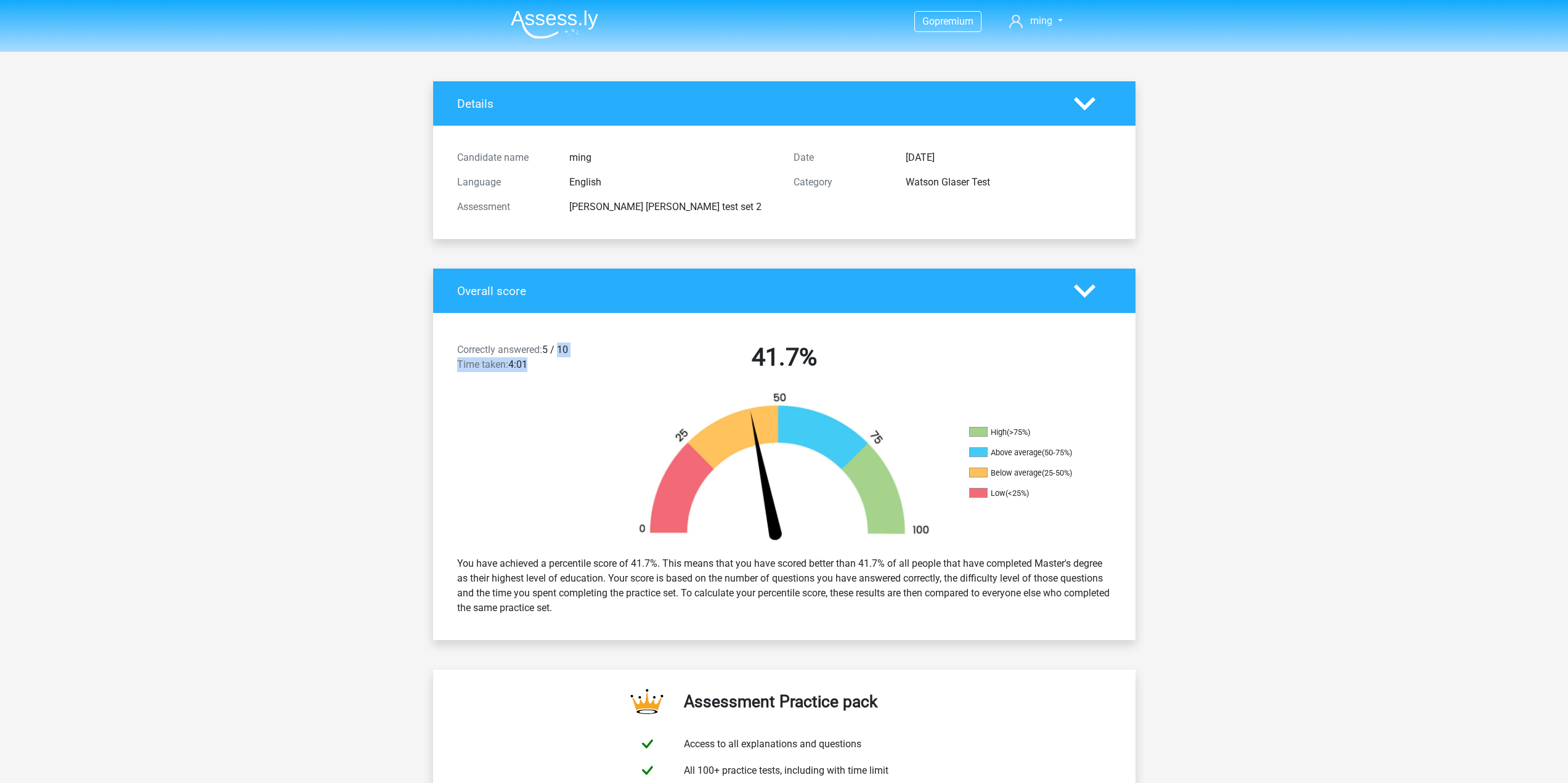
drag, startPoint x: 589, startPoint y: 356, endPoint x: 564, endPoint y: 323, distance: 41.4
click at [559, 321] on div "Correctly answered: 5 / 10 Time taken: 4:01 41.7% High (>75%) Above average (50…" at bounding box center [784, 476] width 684 height 327
click at [621, 349] on div "41.7%" at bounding box center [785, 360] width 337 height 35
drag, startPoint x: 458, startPoint y: 347, endPoint x: 603, endPoint y: 389, distance: 151.0
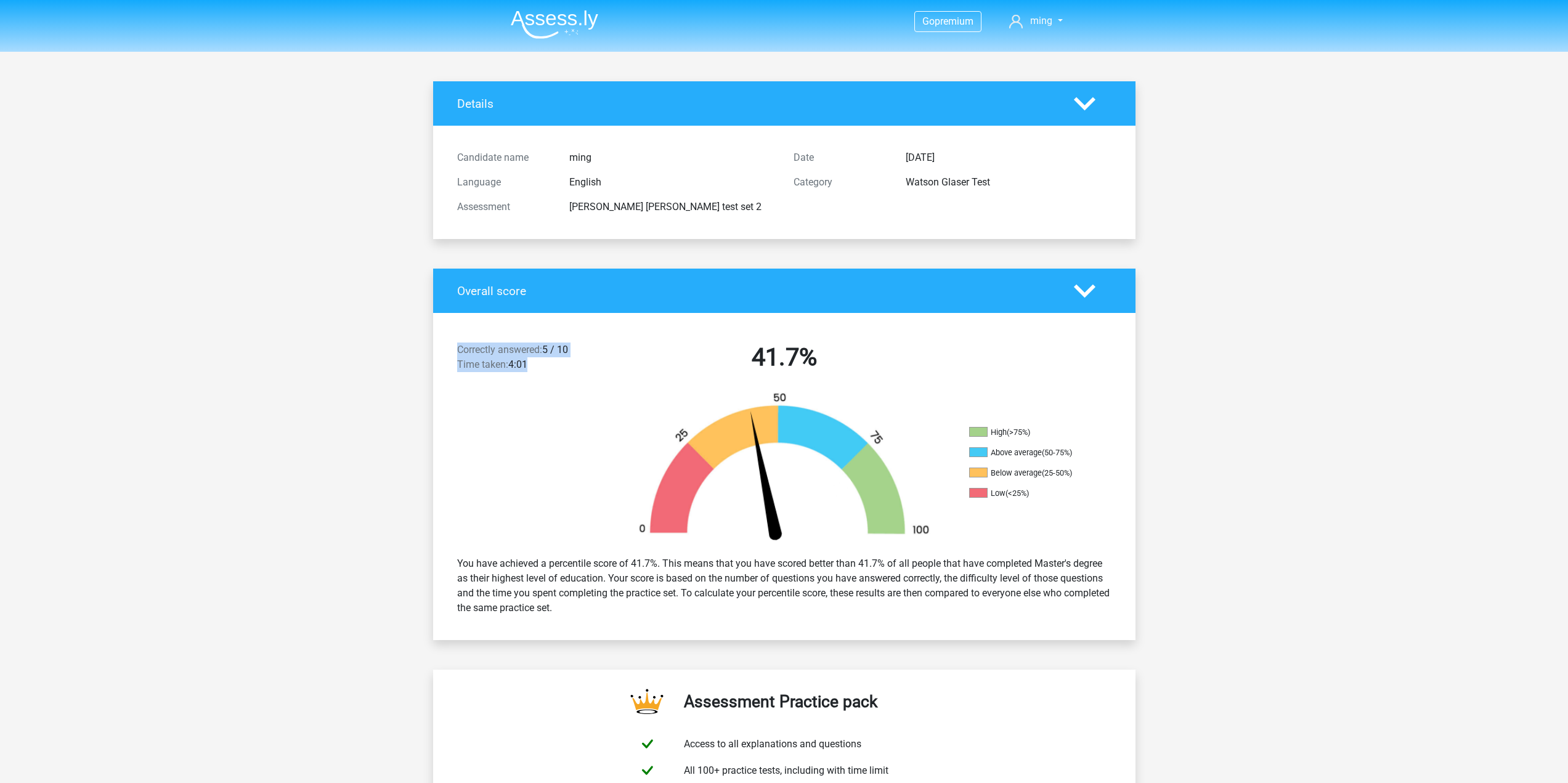
click at [603, 389] on div "Correctly answered: 5 / 10 Time taken: 4:01 41.7%" at bounding box center [785, 360] width 703 height 64
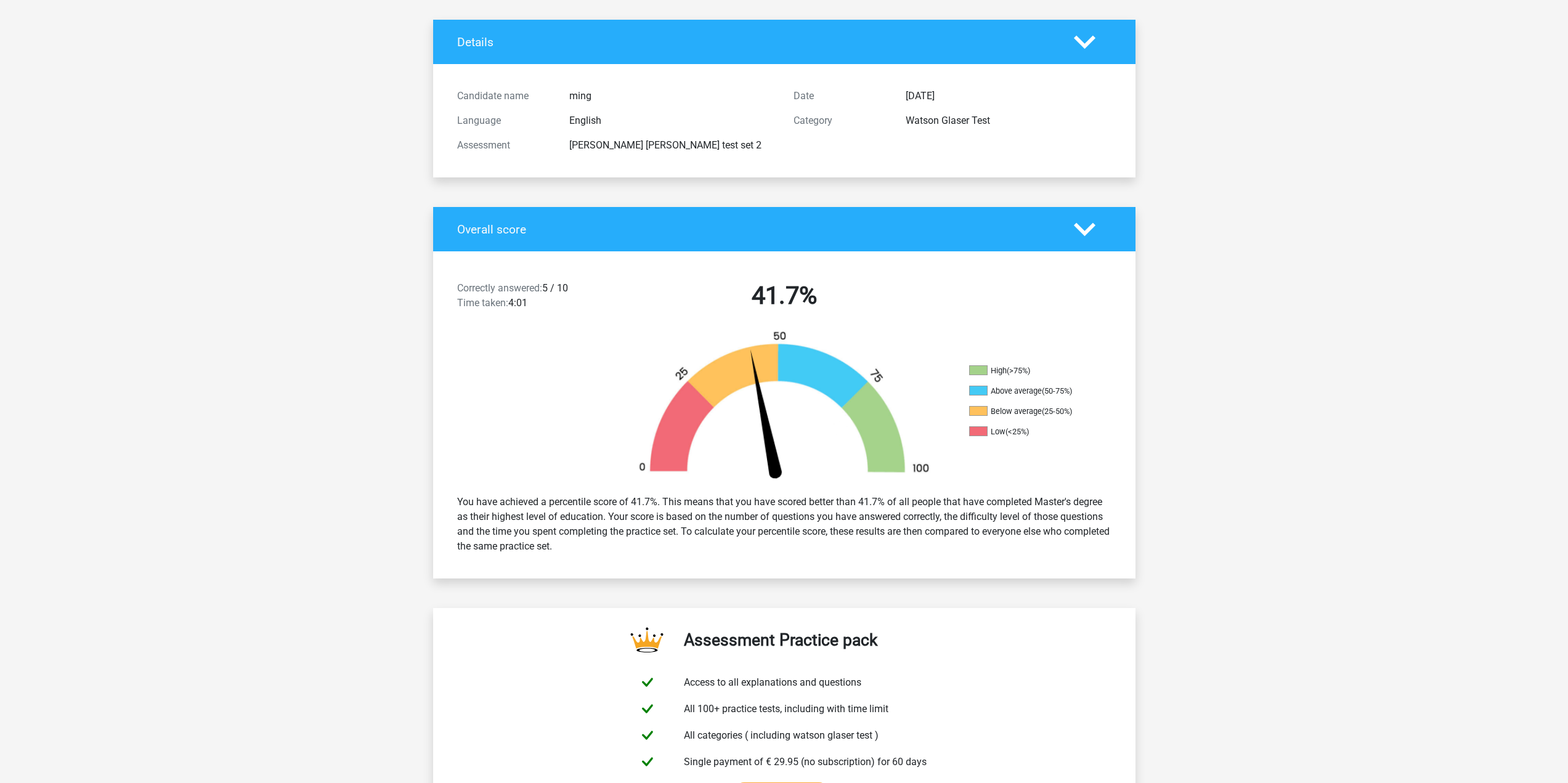
scroll to position [123, 0]
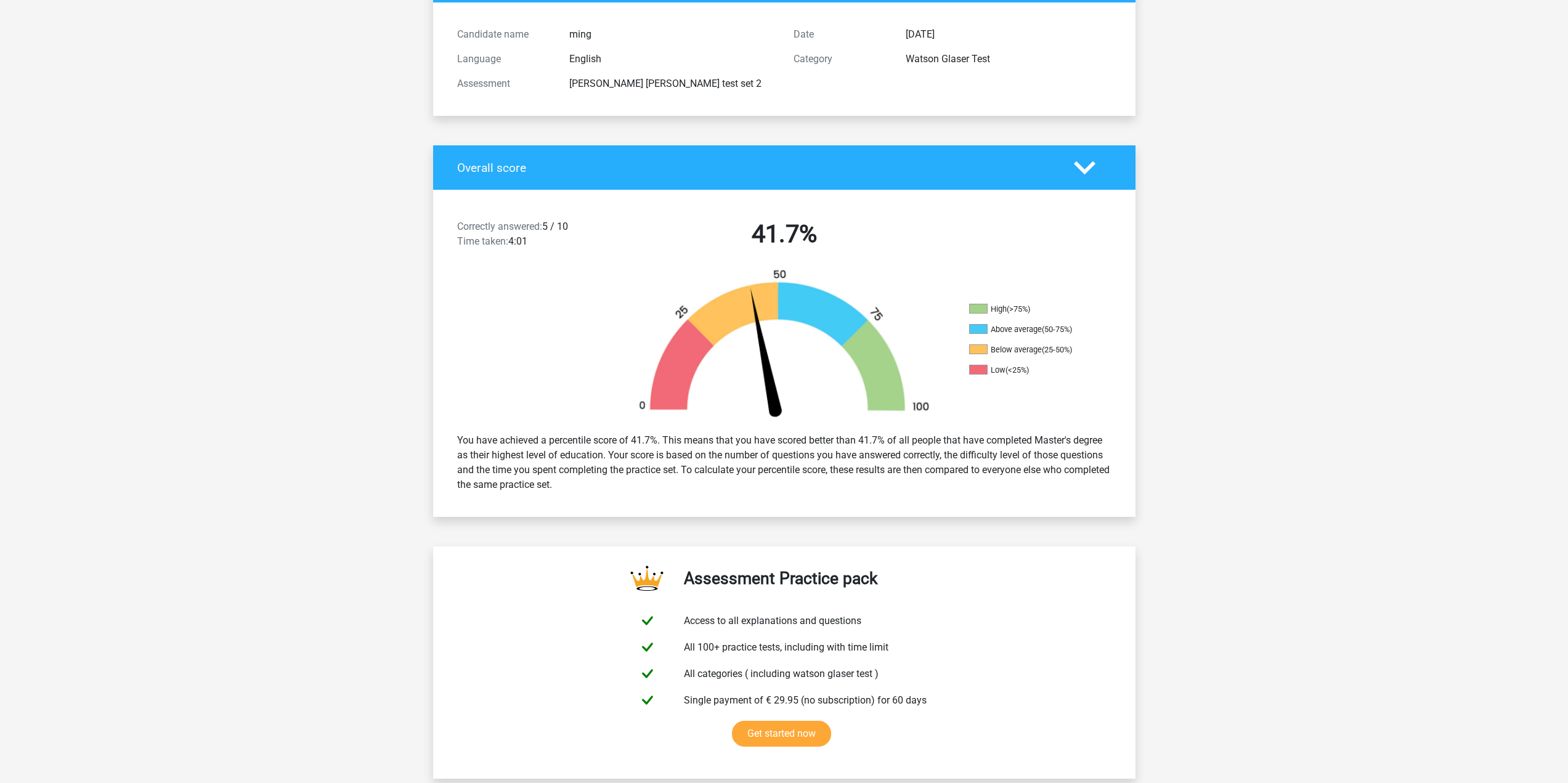
drag, startPoint x: 662, startPoint y: 439, endPoint x: 707, endPoint y: 439, distance: 45.0
click at [673, 439] on div "You have achieved a percentile score of 41.7%. This means that you have scored …" at bounding box center [784, 463] width 673 height 69
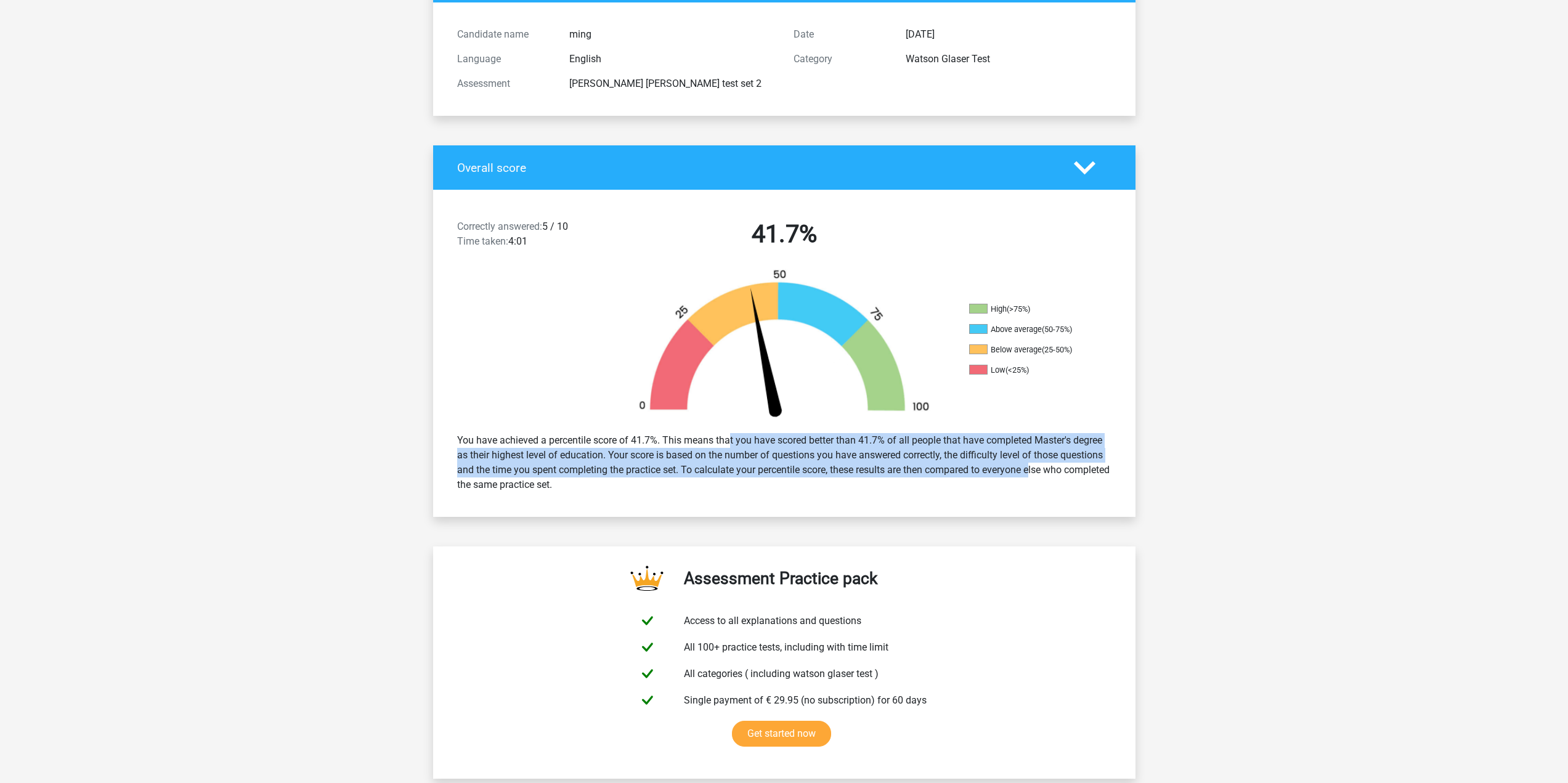
drag, startPoint x: 707, startPoint y: 439, endPoint x: 1004, endPoint y: 469, distance: 298.5
click at [993, 465] on div "You have achieved a percentile score of 41.7%. This means that you have scored …" at bounding box center [784, 463] width 673 height 69
click at [1031, 484] on div "You have achieved a percentile score of 41.7%. This means that you have scored …" at bounding box center [784, 463] width 673 height 69
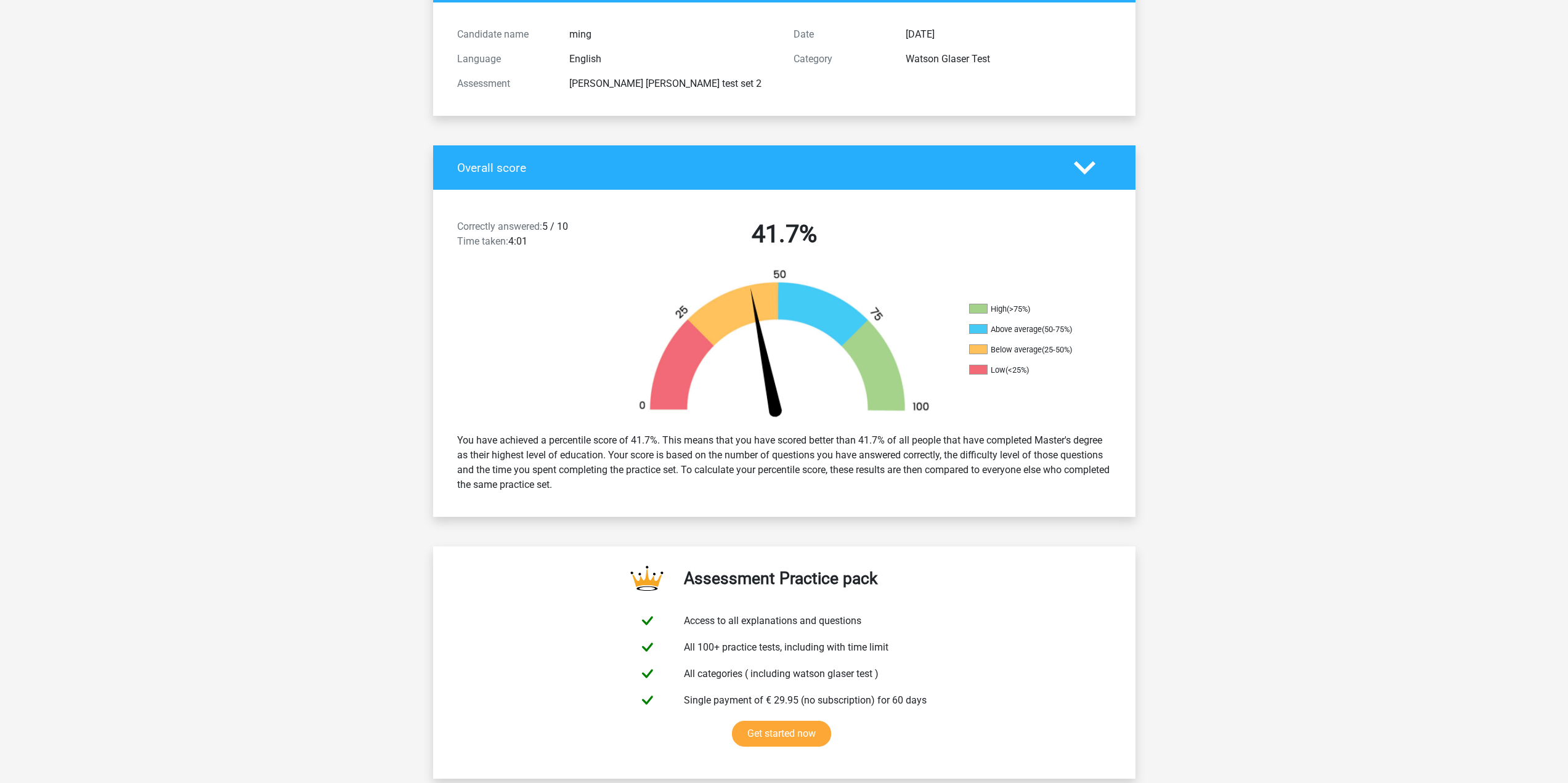
click at [1031, 484] on div "You have achieved a percentile score of 41.7%. This means that you have scored …" at bounding box center [784, 463] width 673 height 69
drag, startPoint x: 605, startPoint y: 457, endPoint x: 641, endPoint y: 455, distance: 36.1
click at [608, 456] on div "You have achieved a percentile score of 41.7%. This means that you have scored …" at bounding box center [784, 463] width 673 height 69
drag, startPoint x: 641, startPoint y: 455, endPoint x: 1045, endPoint y: 505, distance: 407.1
click at [1078, 498] on div "You have achieved a percentile score of 41.7%. This means that you have scored …" at bounding box center [785, 462] width 703 height 79
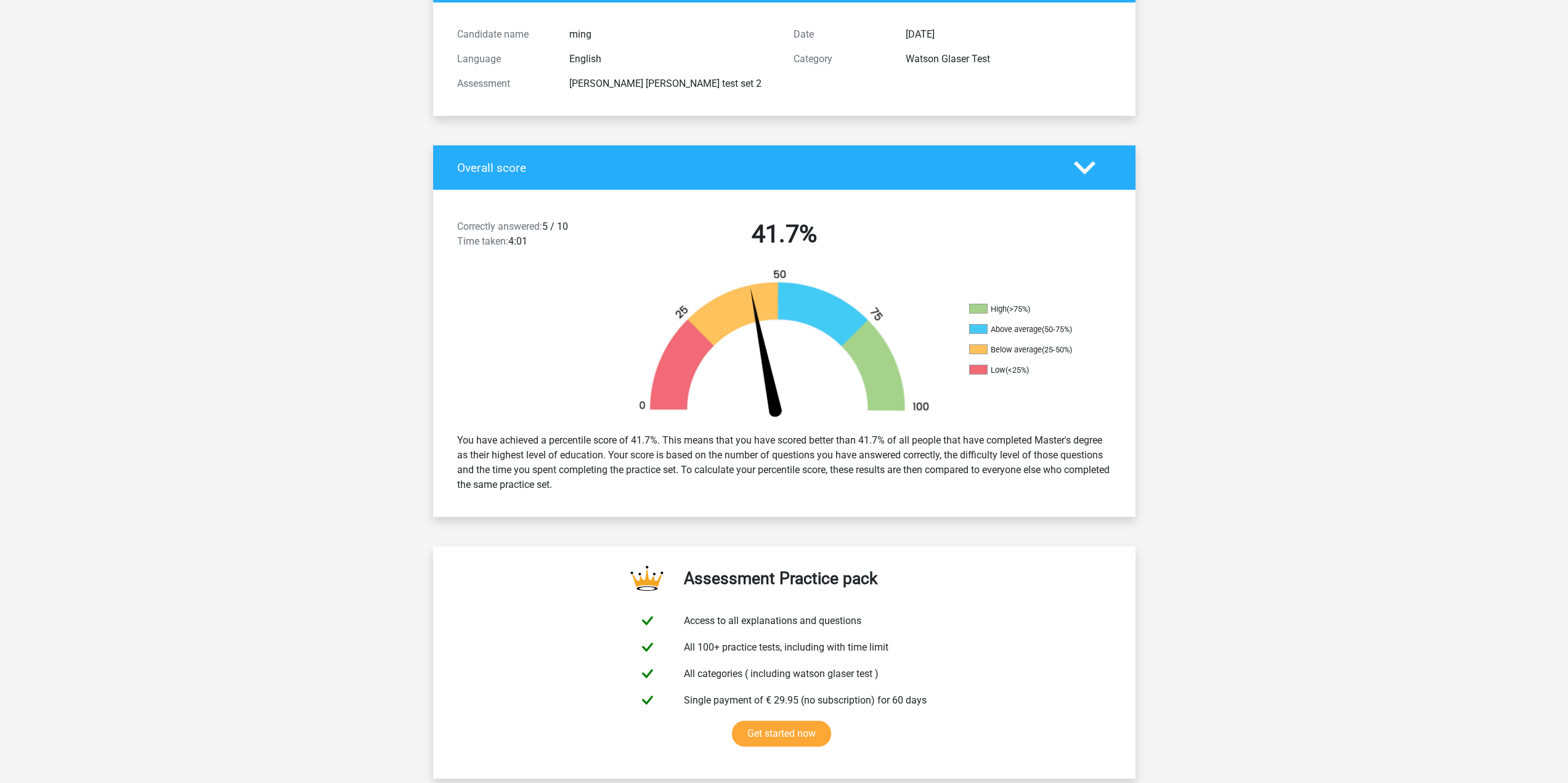
click at [980, 505] on div "Correctly answered: 5 / 10 Time taken: 4:01 41.7% High (>75%) Above average (50…" at bounding box center [784, 353] width 684 height 327
click at [1029, 495] on div "You have achieved a percentile score of 41.7%. This means that you have scored …" at bounding box center [784, 463] width 673 height 69
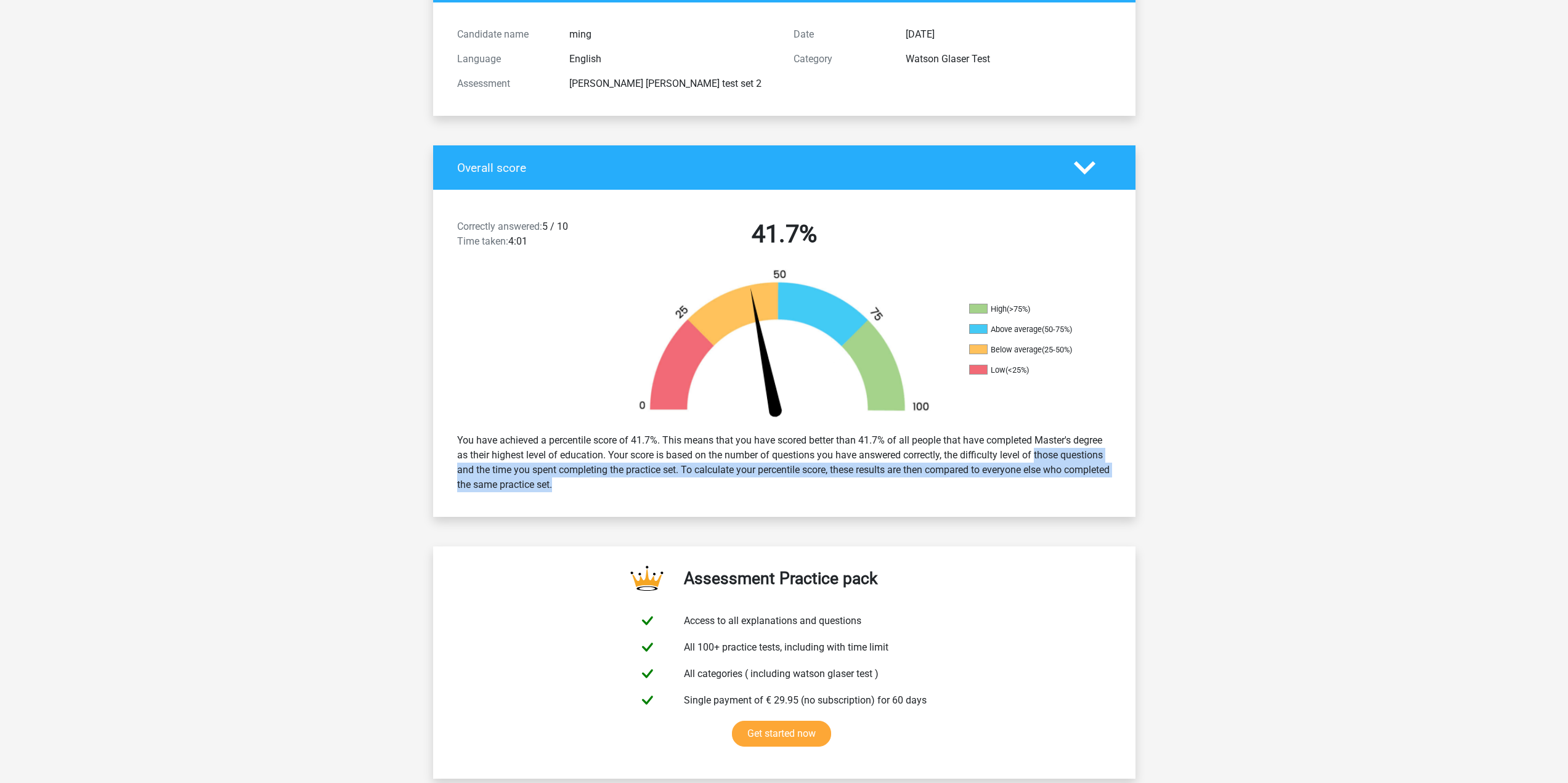
drag, startPoint x: 1007, startPoint y: 455, endPoint x: 1004, endPoint y: 450, distance: 5.8
click at [1004, 450] on div "You have achieved a percentile score of 41.7%. This means that you have scored …" at bounding box center [784, 463] width 673 height 69
click at [1003, 477] on div "You have achieved a percentile score of 41.7%. This means that you have scored …" at bounding box center [784, 463] width 673 height 69
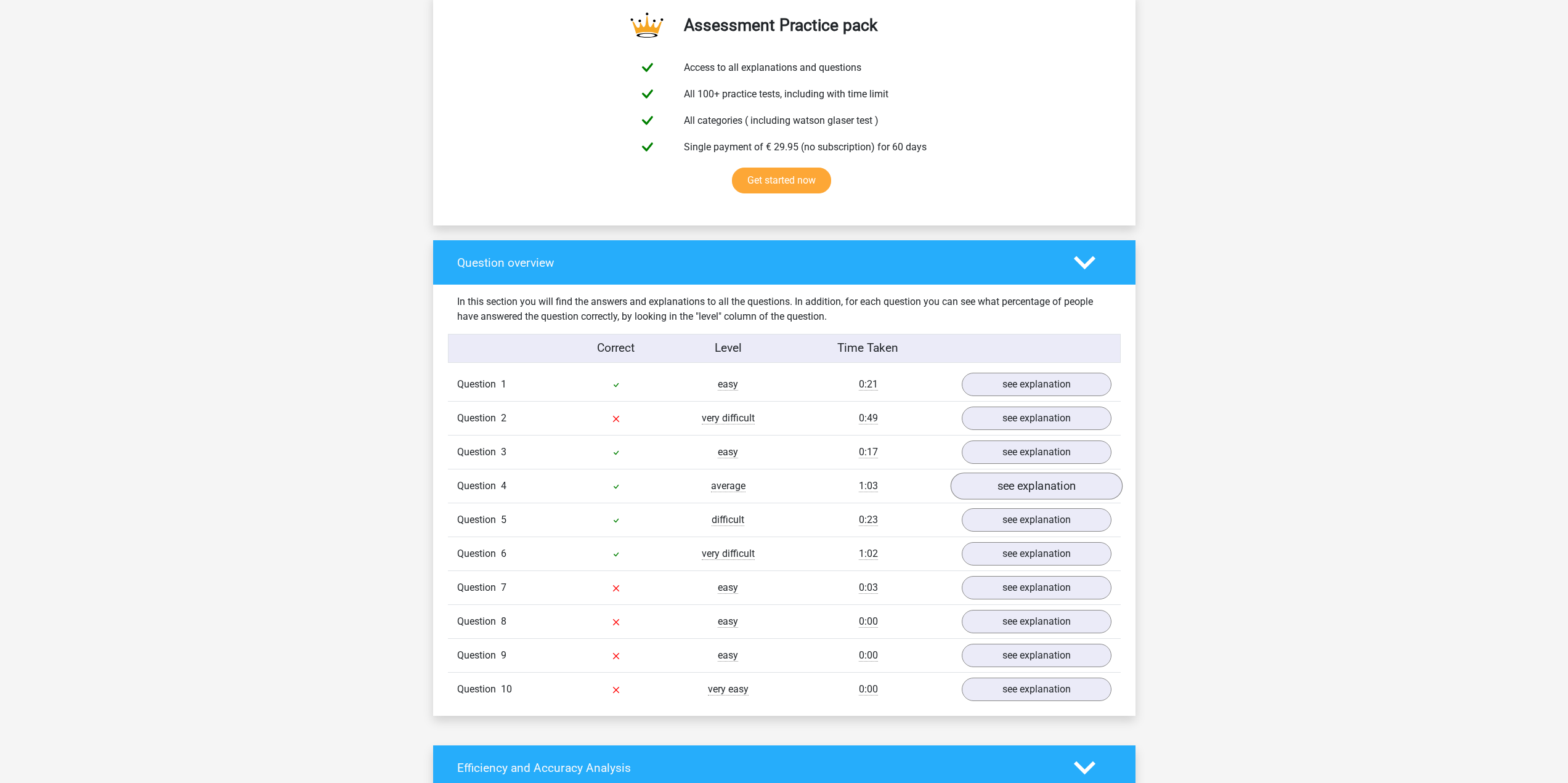
scroll to position [677, 0]
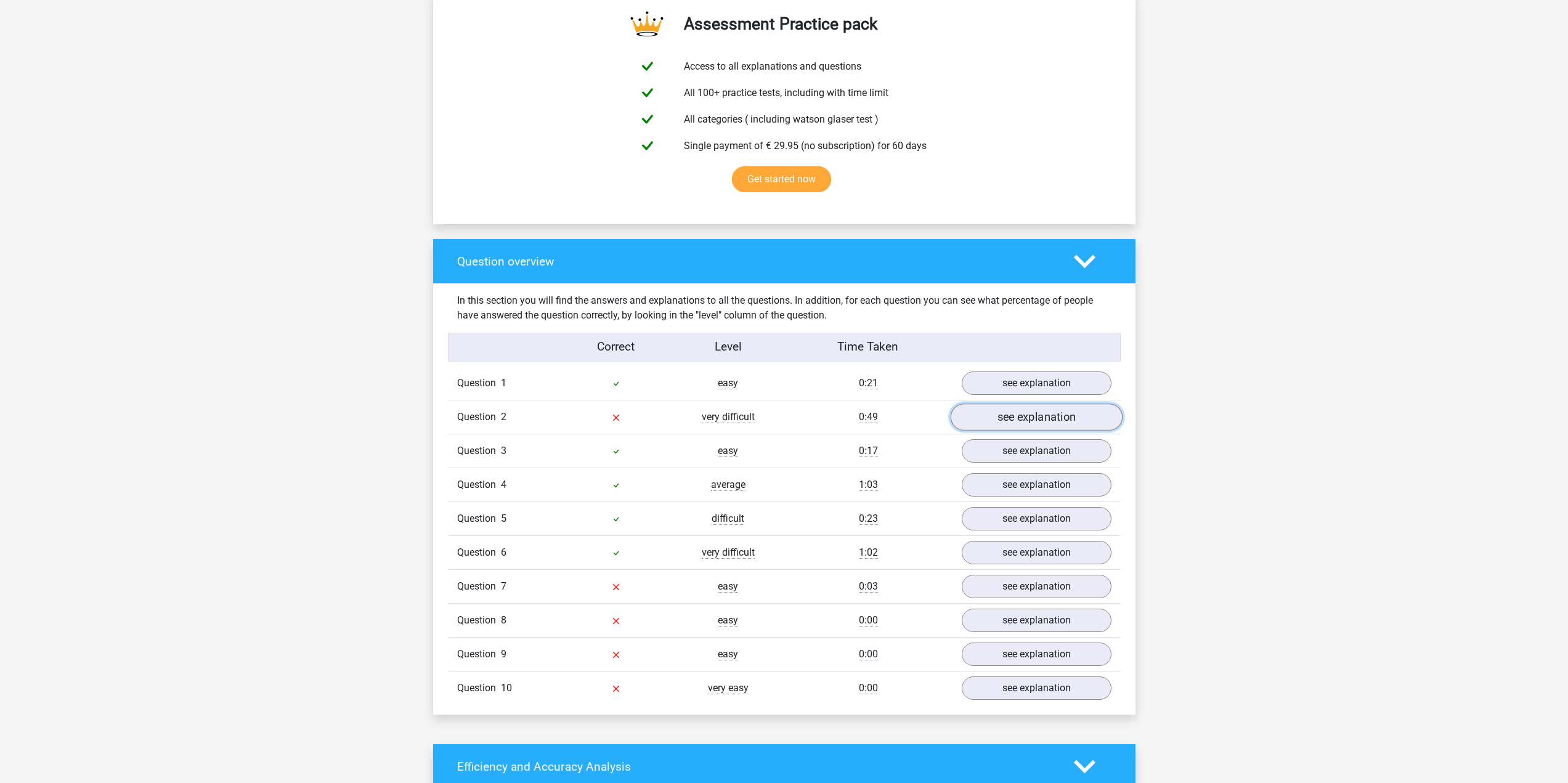
click at [1002, 416] on link "see explanation" at bounding box center [1036, 417] width 172 height 27
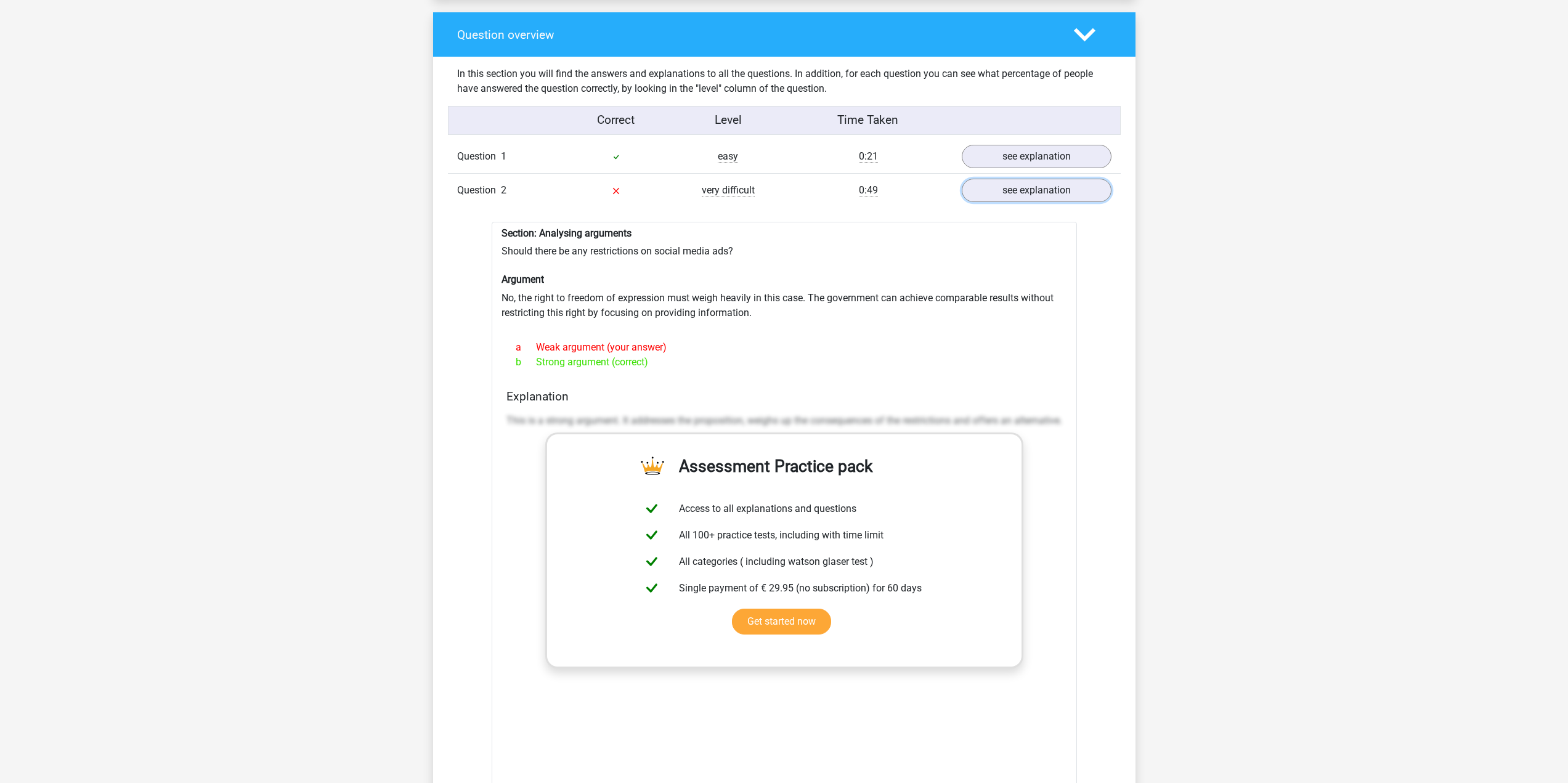
scroll to position [924, 0]
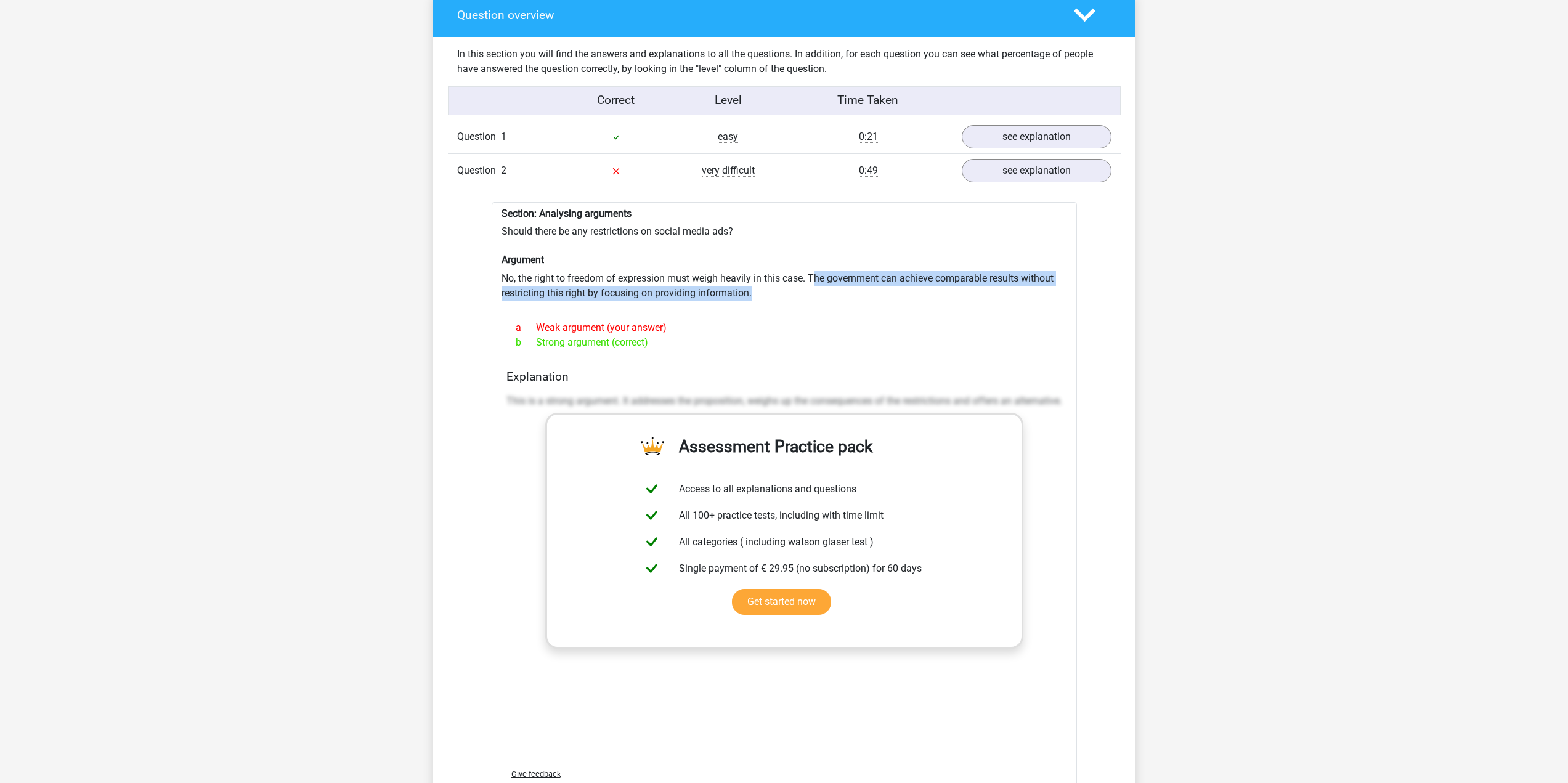
drag, startPoint x: 814, startPoint y: 277, endPoint x: 1006, endPoint y: 310, distance: 194.8
click at [1006, 310] on div "Section: Analysing arguments Should there be any restrictions on social media a…" at bounding box center [784, 509] width 586 height 613
click at [1006, 310] on div at bounding box center [785, 305] width 566 height 10
click at [801, 170] on div "0:49" at bounding box center [868, 170] width 168 height 15
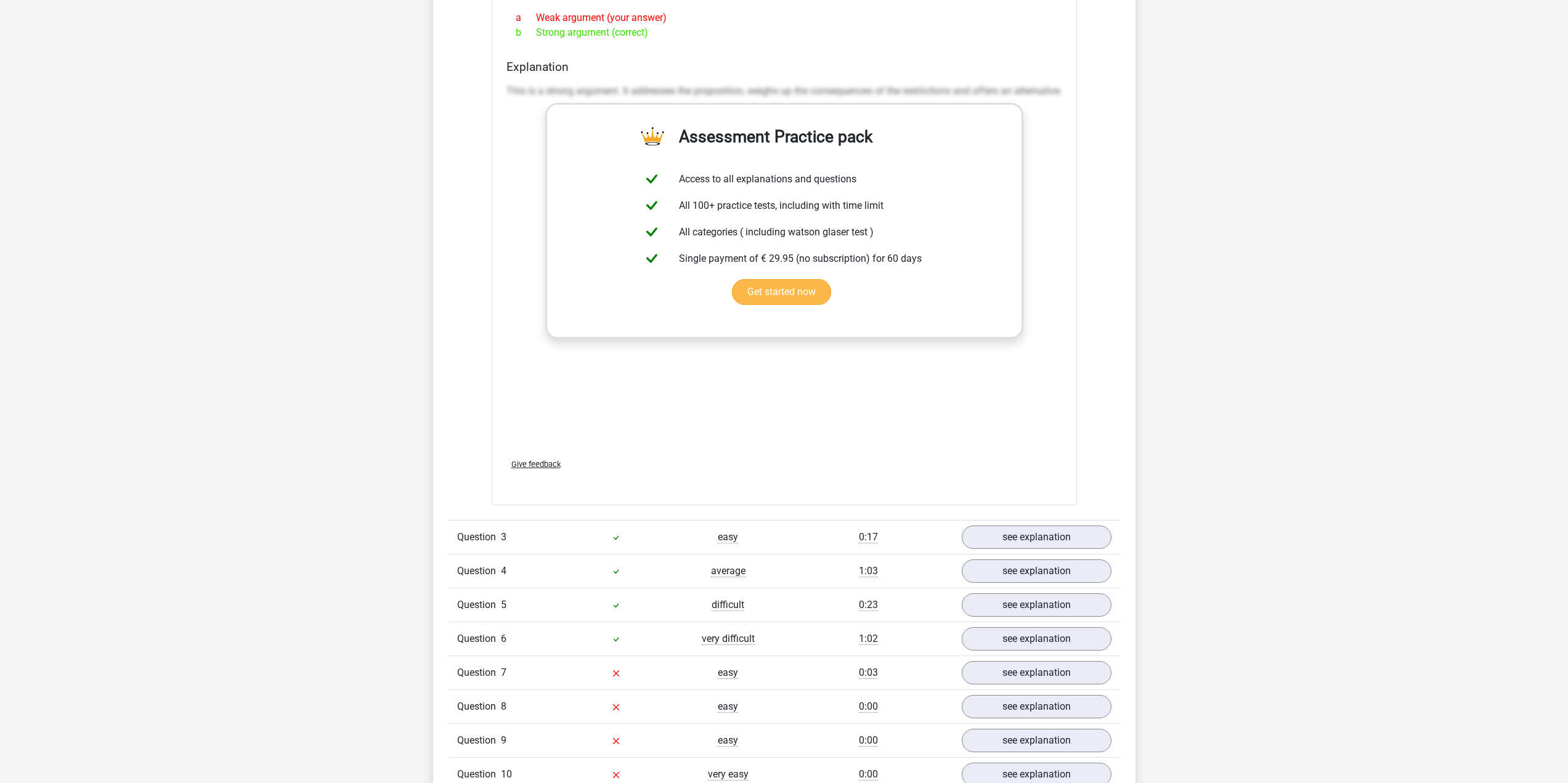
scroll to position [1355, 0]
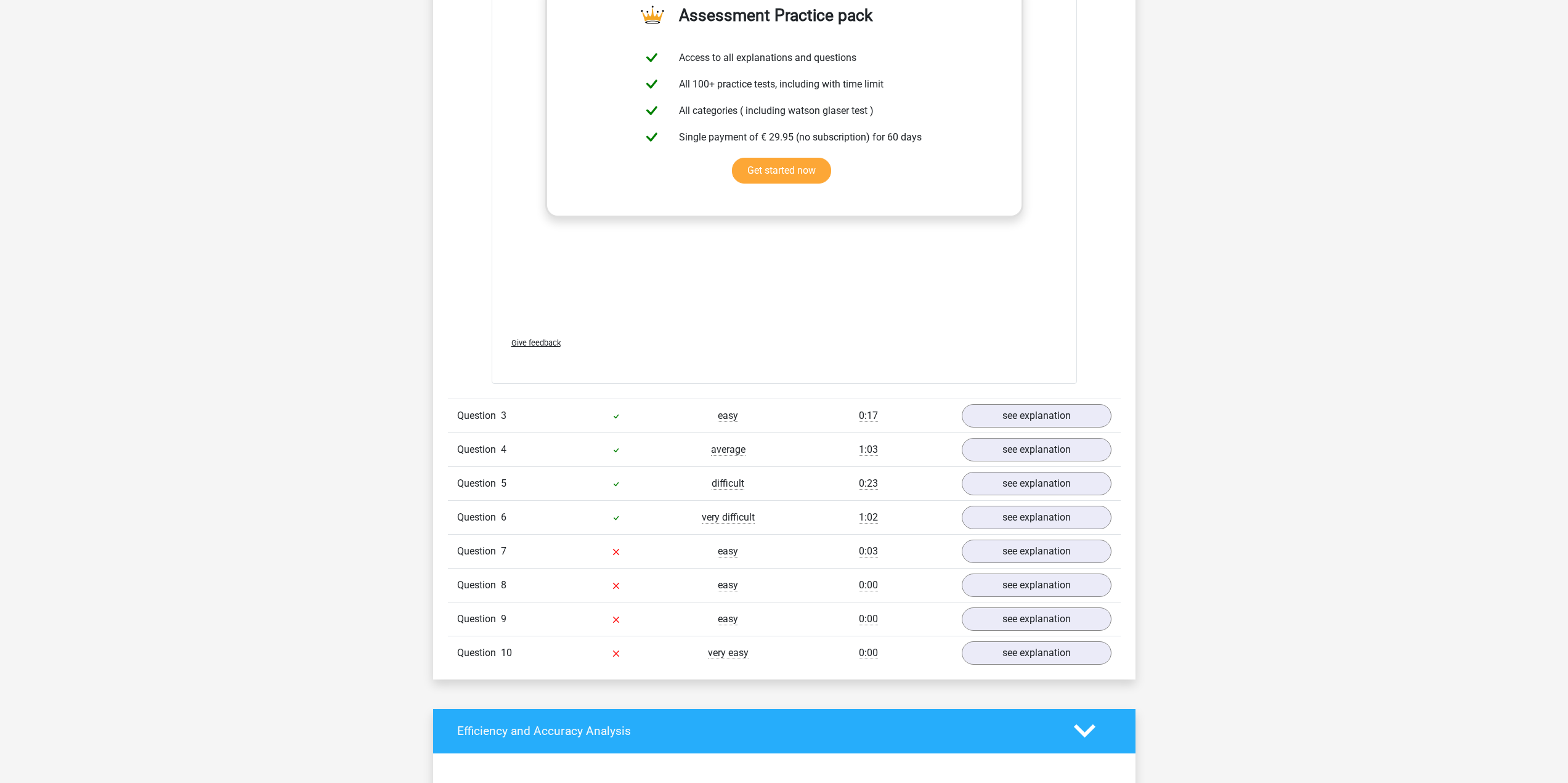
drag, startPoint x: 797, startPoint y: 454, endPoint x: 772, endPoint y: 430, distance: 34.7
click at [797, 452] on div "1:03" at bounding box center [868, 449] width 168 height 15
click at [774, 432] on div "Question 4 average 1:03 see explanation" at bounding box center [784, 449] width 673 height 34
drag, startPoint x: 772, startPoint y: 430, endPoint x: 863, endPoint y: 495, distance: 111.8
click at [783, 434] on div "Question 1 easy 0:21 see explanation Section: Analysing arguments Should more c…" at bounding box center [784, 179] width 655 height 981
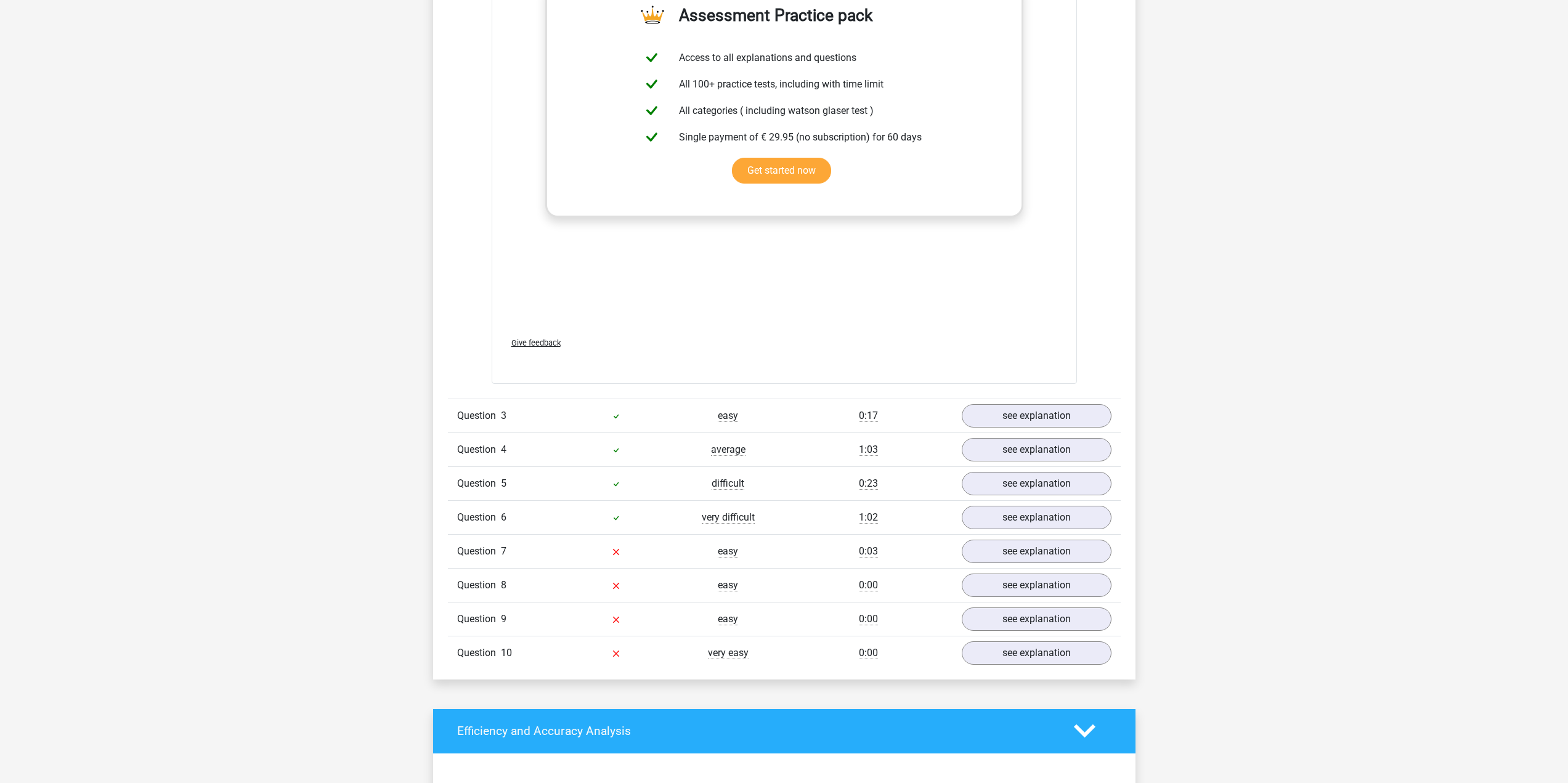
click at [813, 489] on div "0:23" at bounding box center [868, 483] width 168 height 15
click at [774, 478] on div "Question 5 difficult 0:23 see explanation" at bounding box center [784, 483] width 673 height 34
drag, startPoint x: 714, startPoint y: 451, endPoint x: 733, endPoint y: 464, distance: 23.0
click at [717, 455] on span "average" at bounding box center [728, 449] width 35 height 12
click at [801, 489] on div "0:23" at bounding box center [868, 483] width 168 height 15
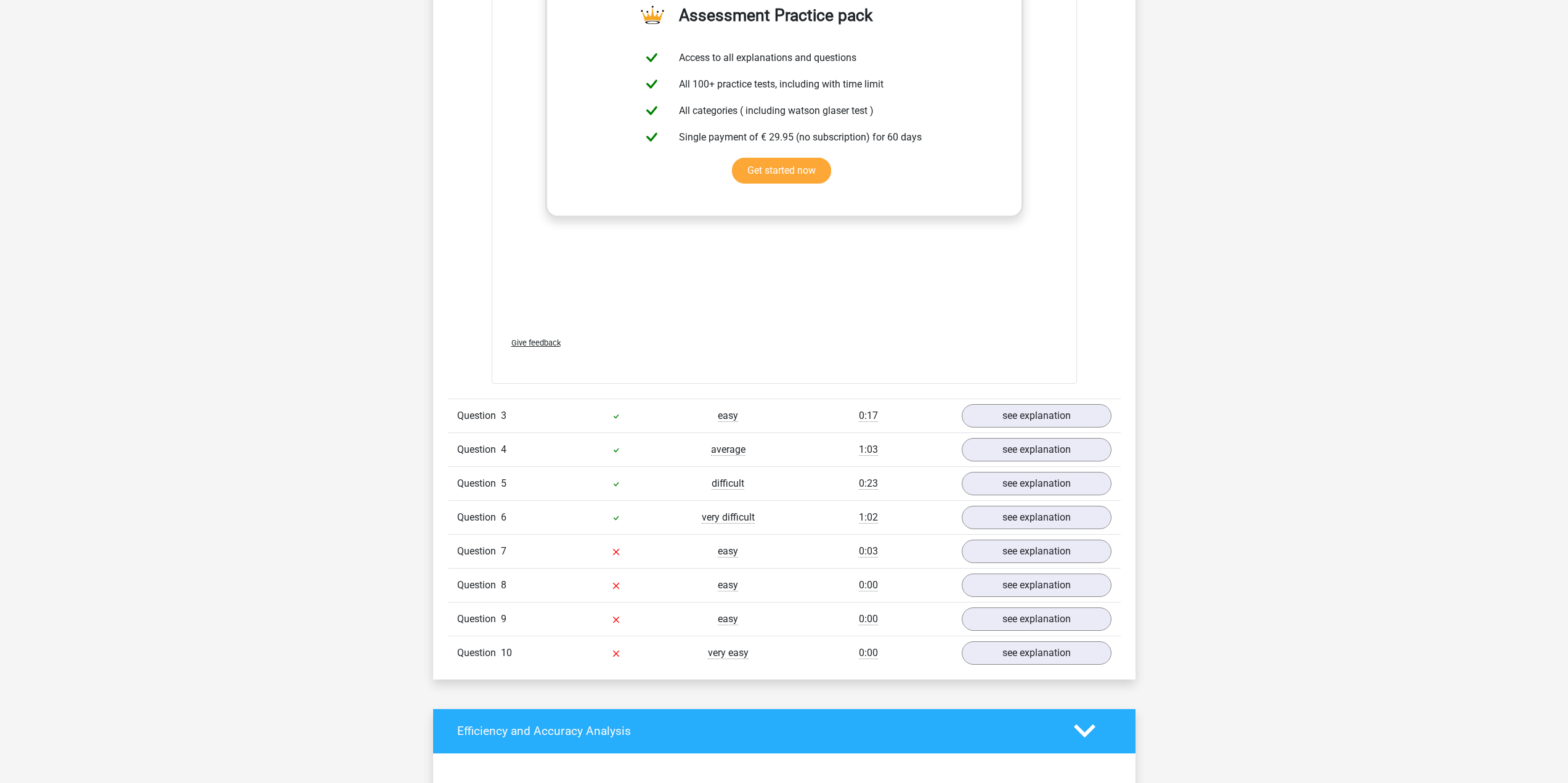
click at [788, 550] on div "0:03" at bounding box center [868, 551] width 168 height 15
drag, startPoint x: 796, startPoint y: 567, endPoint x: 825, endPoint y: 631, distance: 70.3
click at [825, 631] on div "Question 1 easy 0:21 see explanation Section: Analysing arguments Should more c…" at bounding box center [784, 179] width 655 height 981
click at [825, 631] on div "Question 9 easy 0:00 see explanation" at bounding box center [784, 619] width 673 height 34
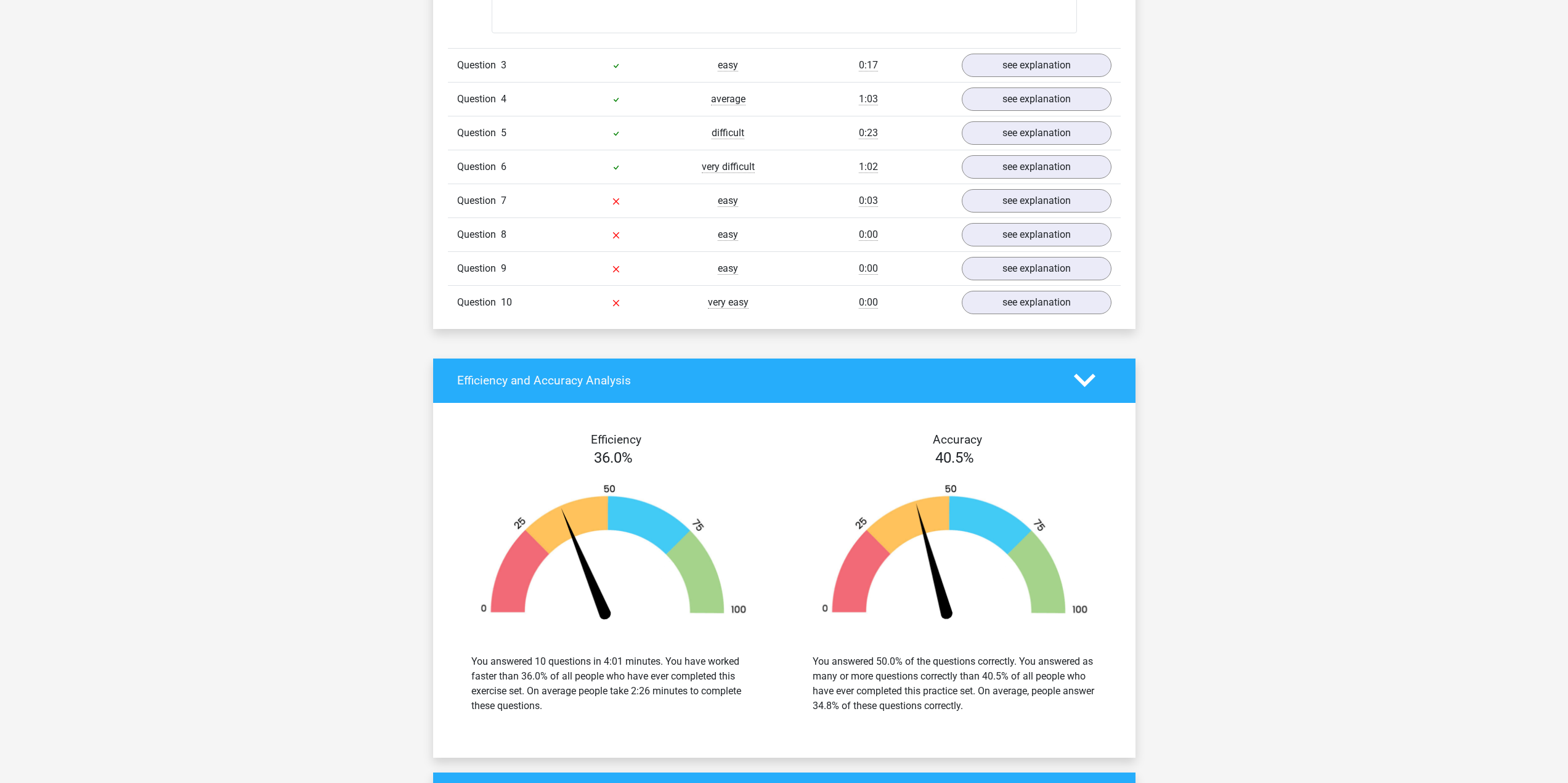
scroll to position [1847, 0]
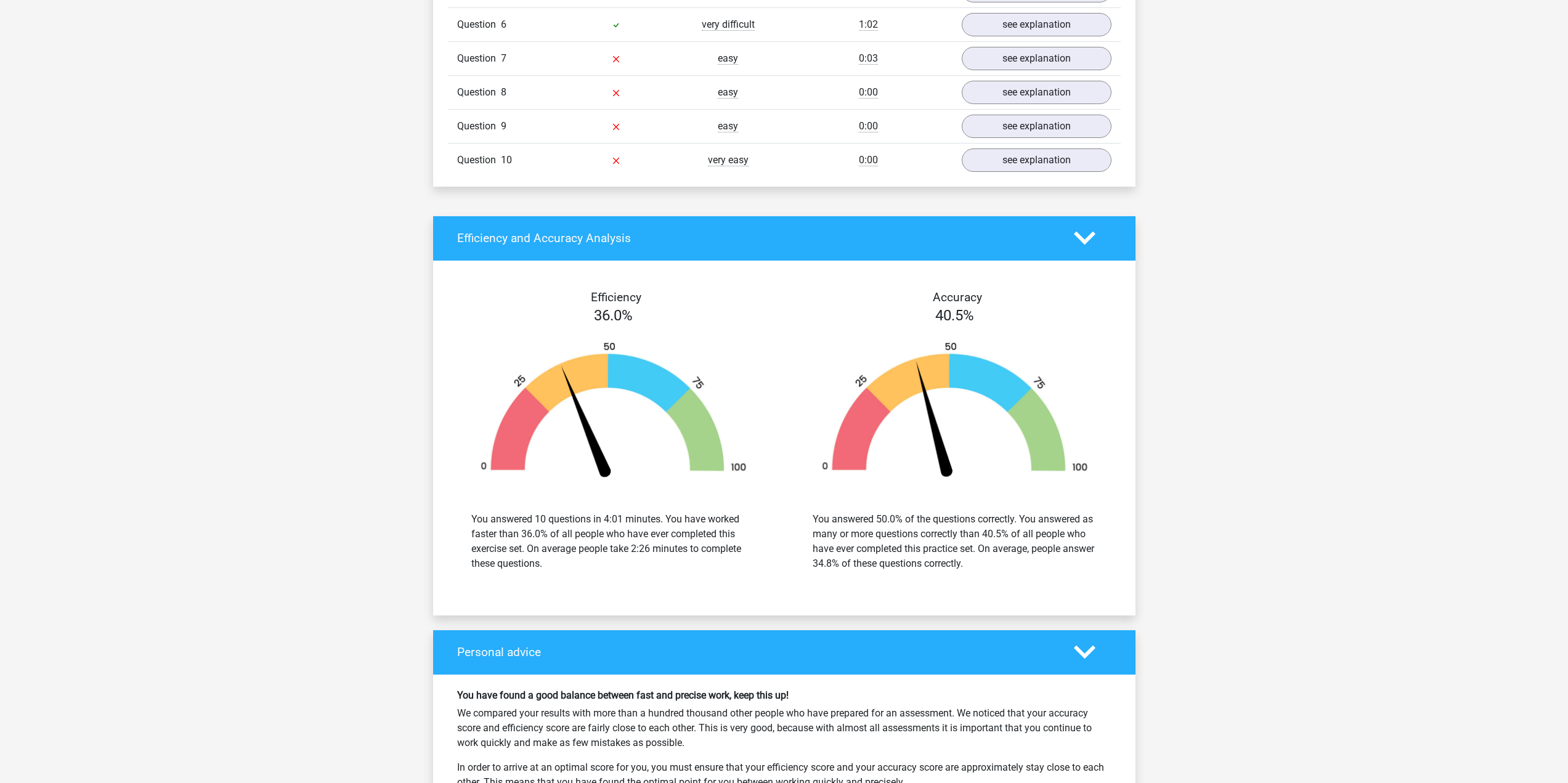
drag, startPoint x: 529, startPoint y: 546, endPoint x: 646, endPoint y: 560, distance: 117.8
click at [646, 560] on div "You answered 10 questions in 4:01 minutes. You have worked faster than 36.0% of…" at bounding box center [614, 541] width 285 height 59
click at [653, 564] on div "You answered 10 questions in 4:01 minutes. You have worked faster than 36.0% of…" at bounding box center [614, 541] width 285 height 59
drag, startPoint x: 804, startPoint y: 516, endPoint x: 1061, endPoint y: 567, distance: 262.0
click at [1039, 543] on div "You answered 50.0% of the questions correctly. You answered as many or more que…" at bounding box center [956, 541] width 303 height 59
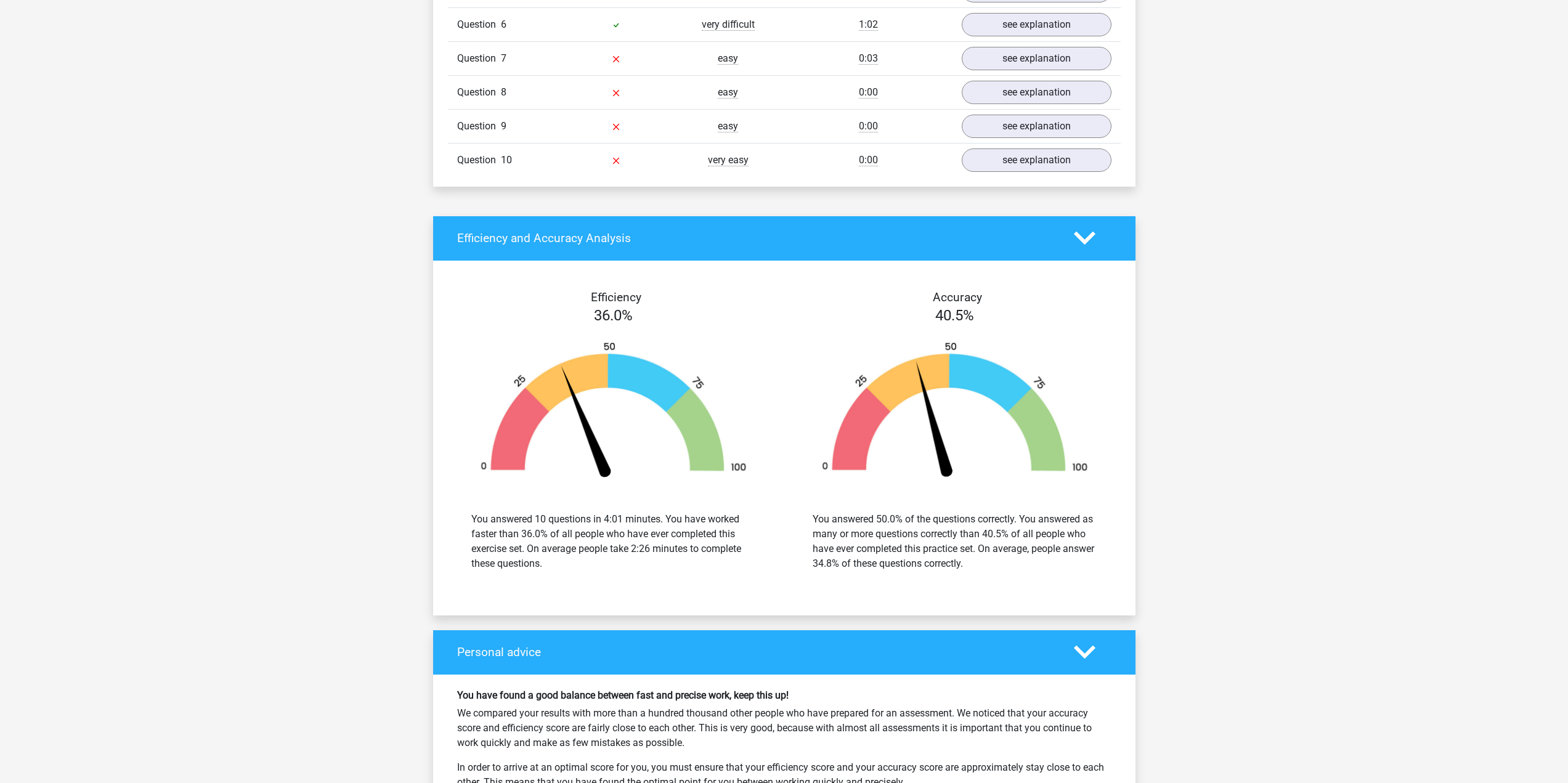
click at [1069, 574] on div "You answered 50.0% of the questions correctly. You answered as many or more que…" at bounding box center [955, 541] width 323 height 89
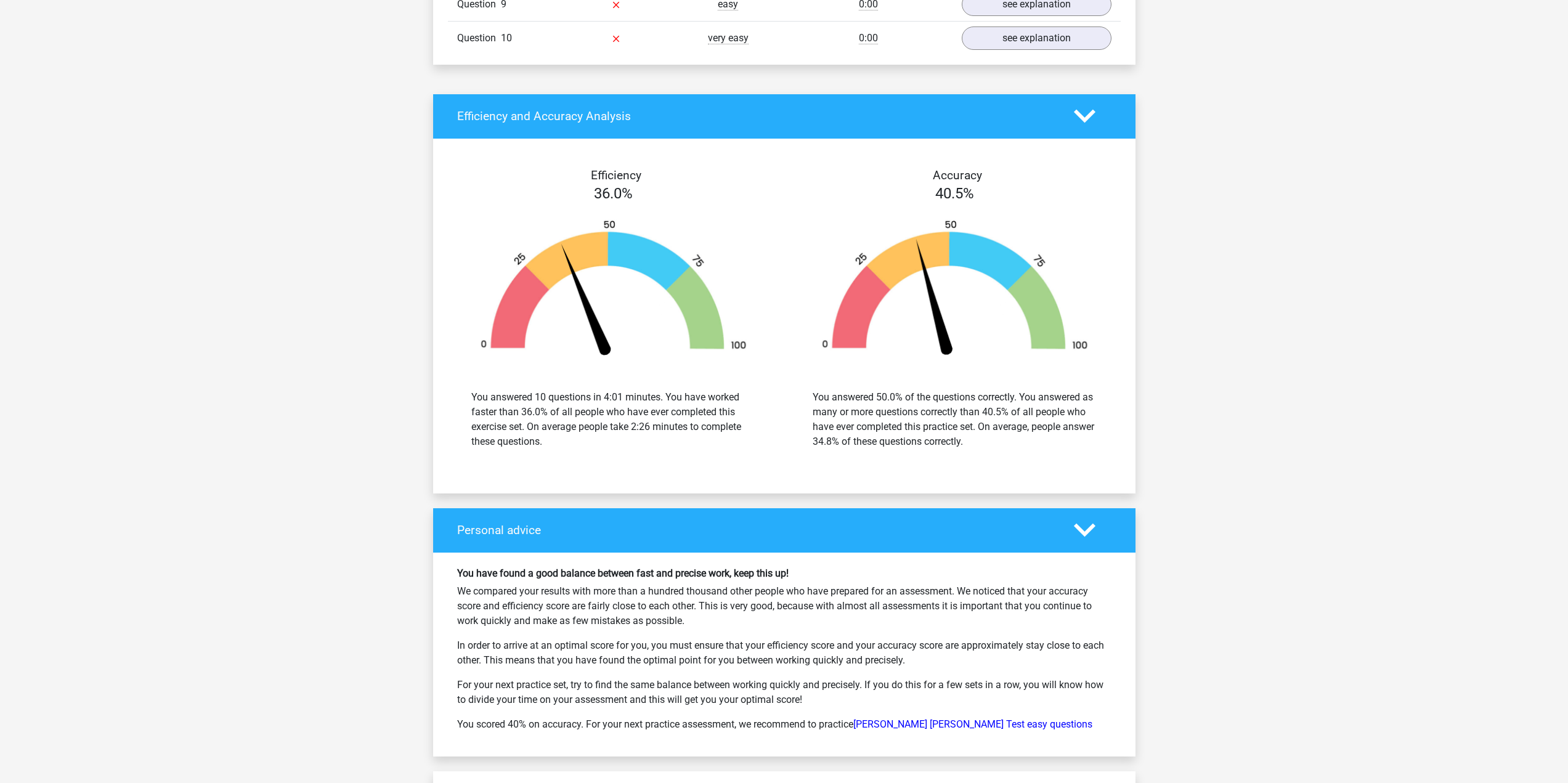
scroll to position [1971, 0]
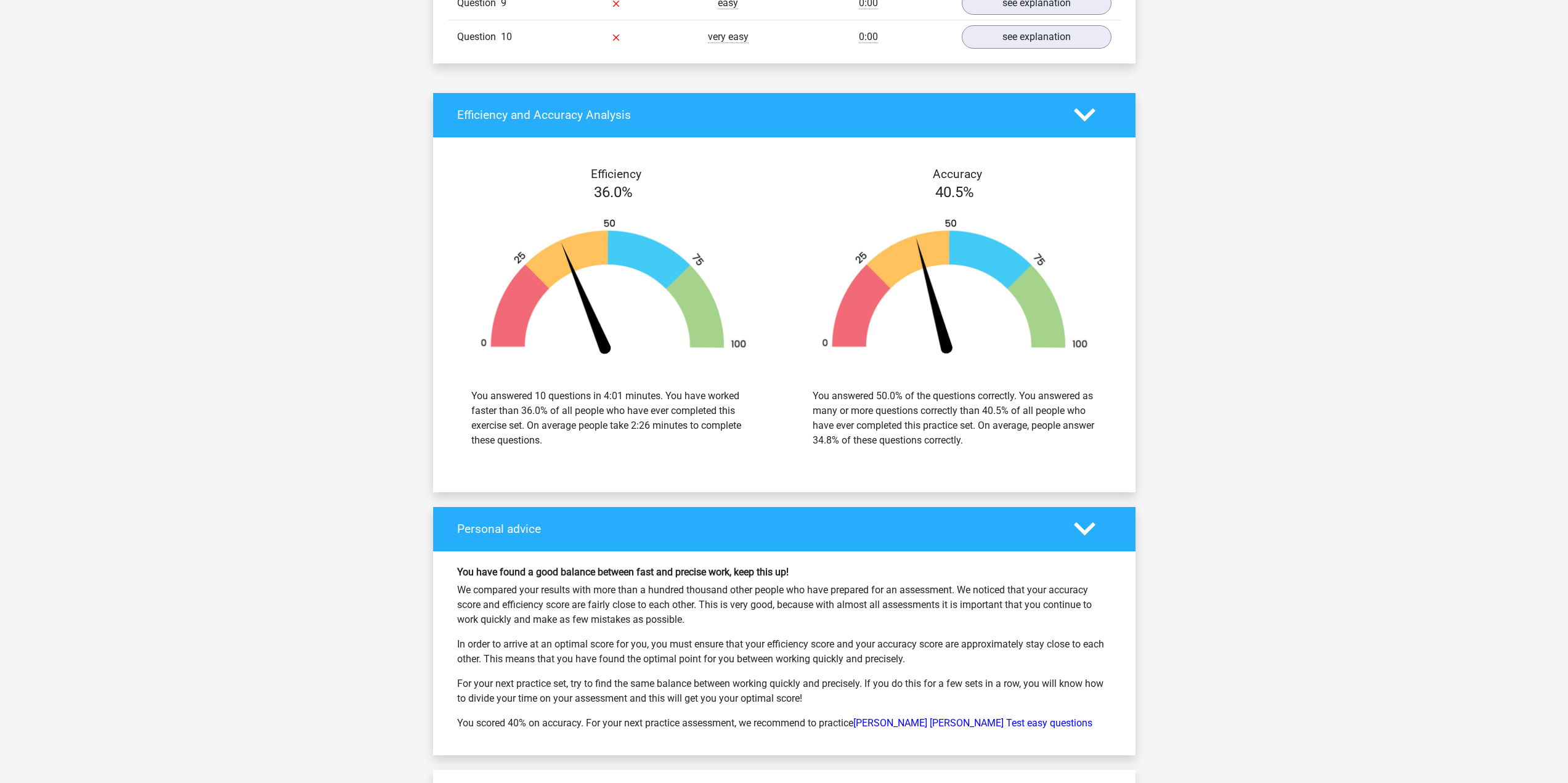
drag, startPoint x: 814, startPoint y: 431, endPoint x: 1065, endPoint y: 450, distance: 251.7
click at [1060, 446] on div "You answered 50.0% of the questions correctly. You answered as many or more que…" at bounding box center [955, 418] width 285 height 59
click at [1065, 450] on div "You answered 50.0% of the questions correctly. You answered as many or more que…" at bounding box center [955, 418] width 323 height 89
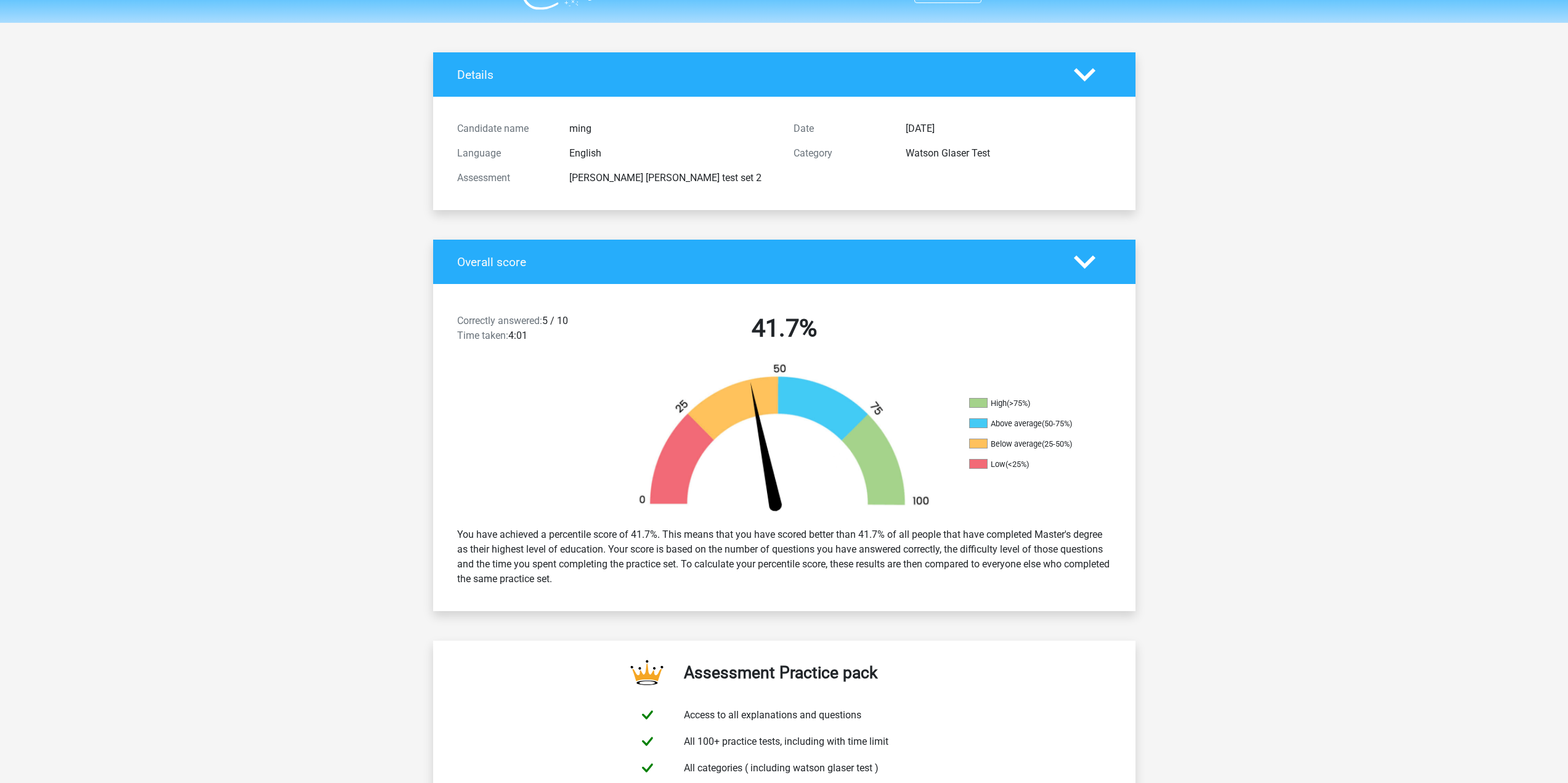
scroll to position [0, 0]
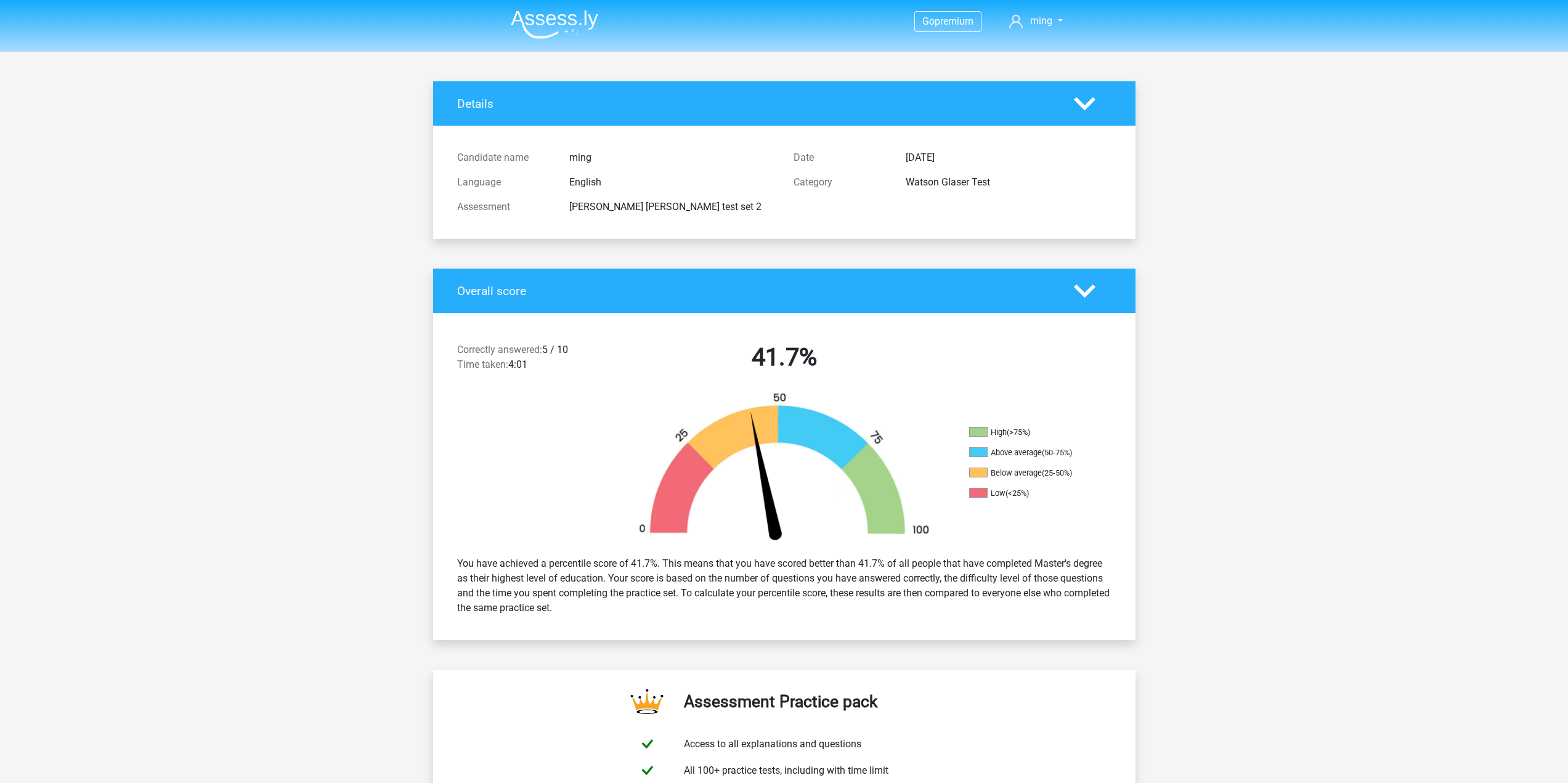
click at [1088, 97] on icon at bounding box center [1085, 104] width 22 height 22
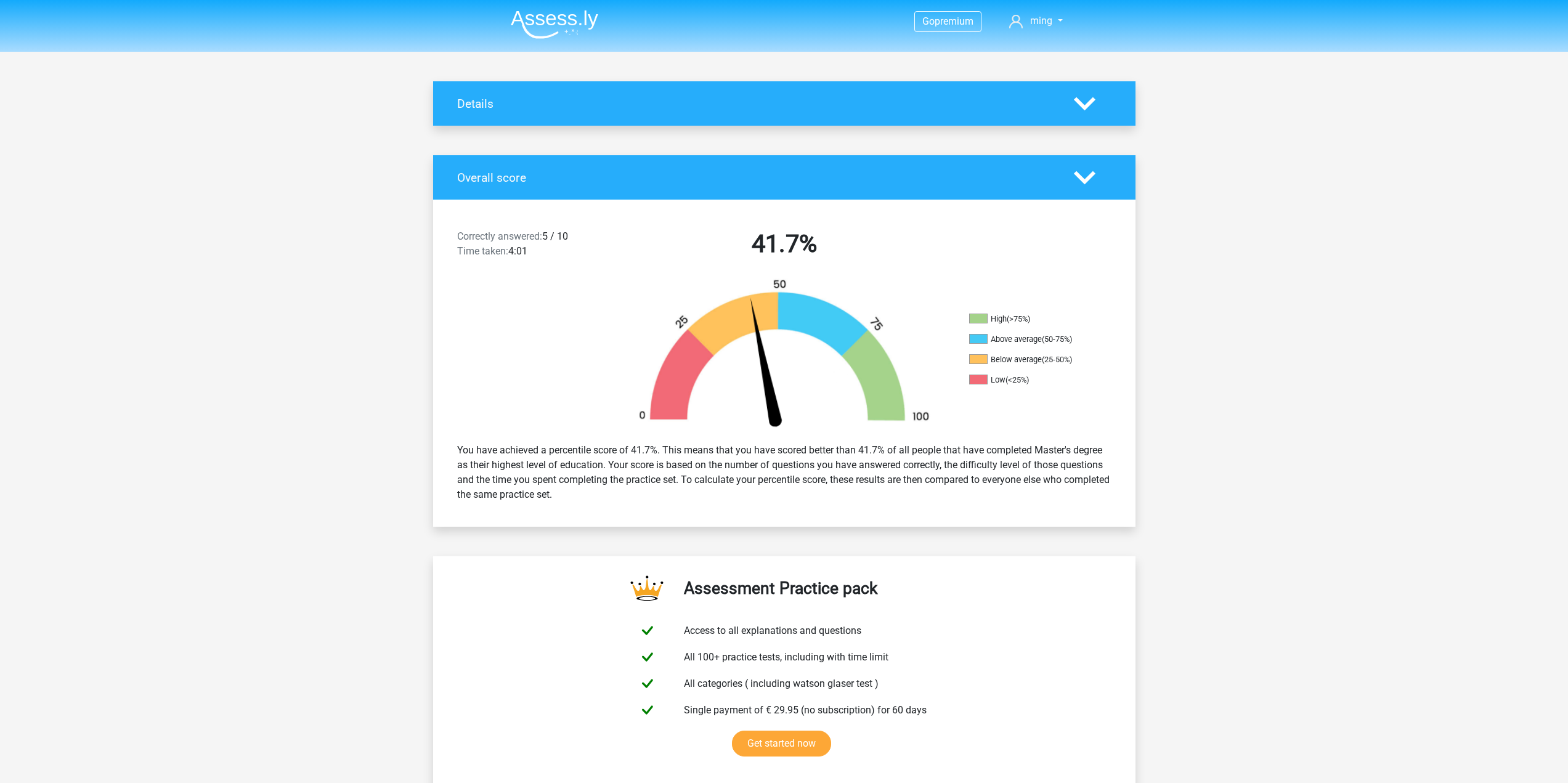
click at [1089, 94] on icon at bounding box center [1085, 104] width 22 height 22
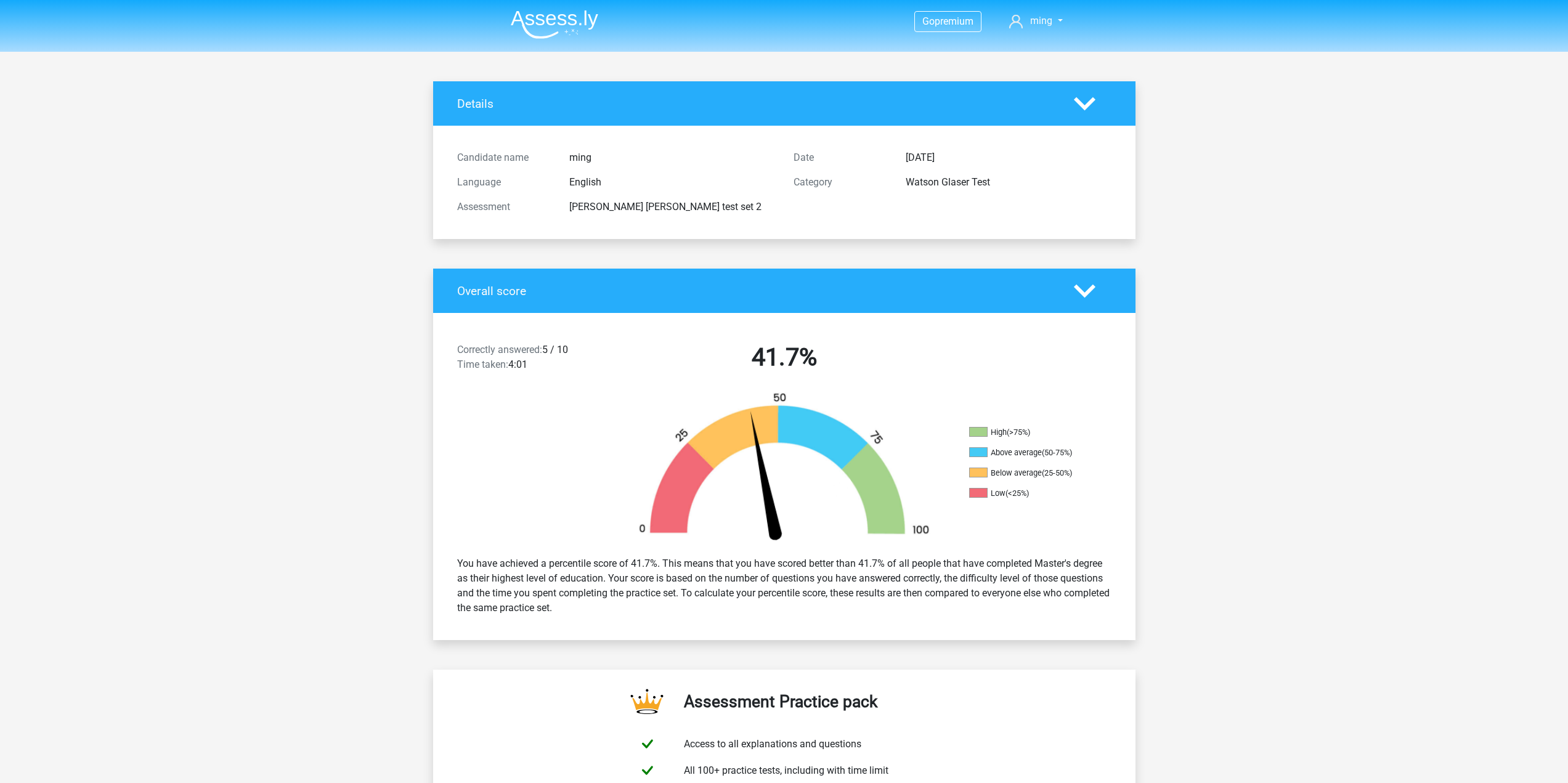
drag, startPoint x: 634, startPoint y: 139, endPoint x: 912, endPoint y: 222, distance: 290.1
click at [912, 222] on div "Candidate name ming Language English Assessment watson glaser test set 2 Date S…" at bounding box center [784, 182] width 684 height 113
click at [911, 212] on div "Date Sept. 17, 2025 Category Watson Glaser Test" at bounding box center [953, 182] width 337 height 74
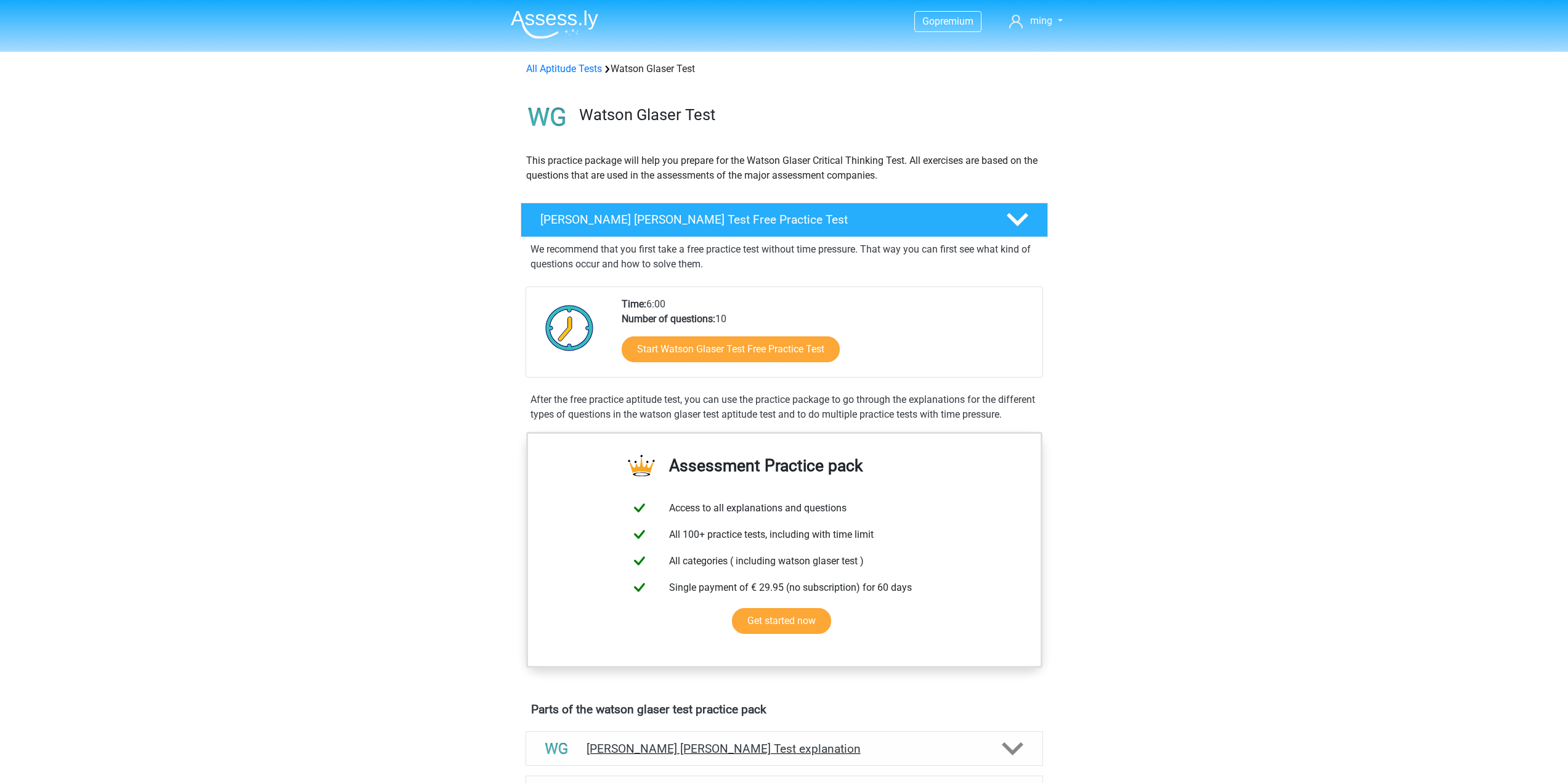
scroll to position [521, 0]
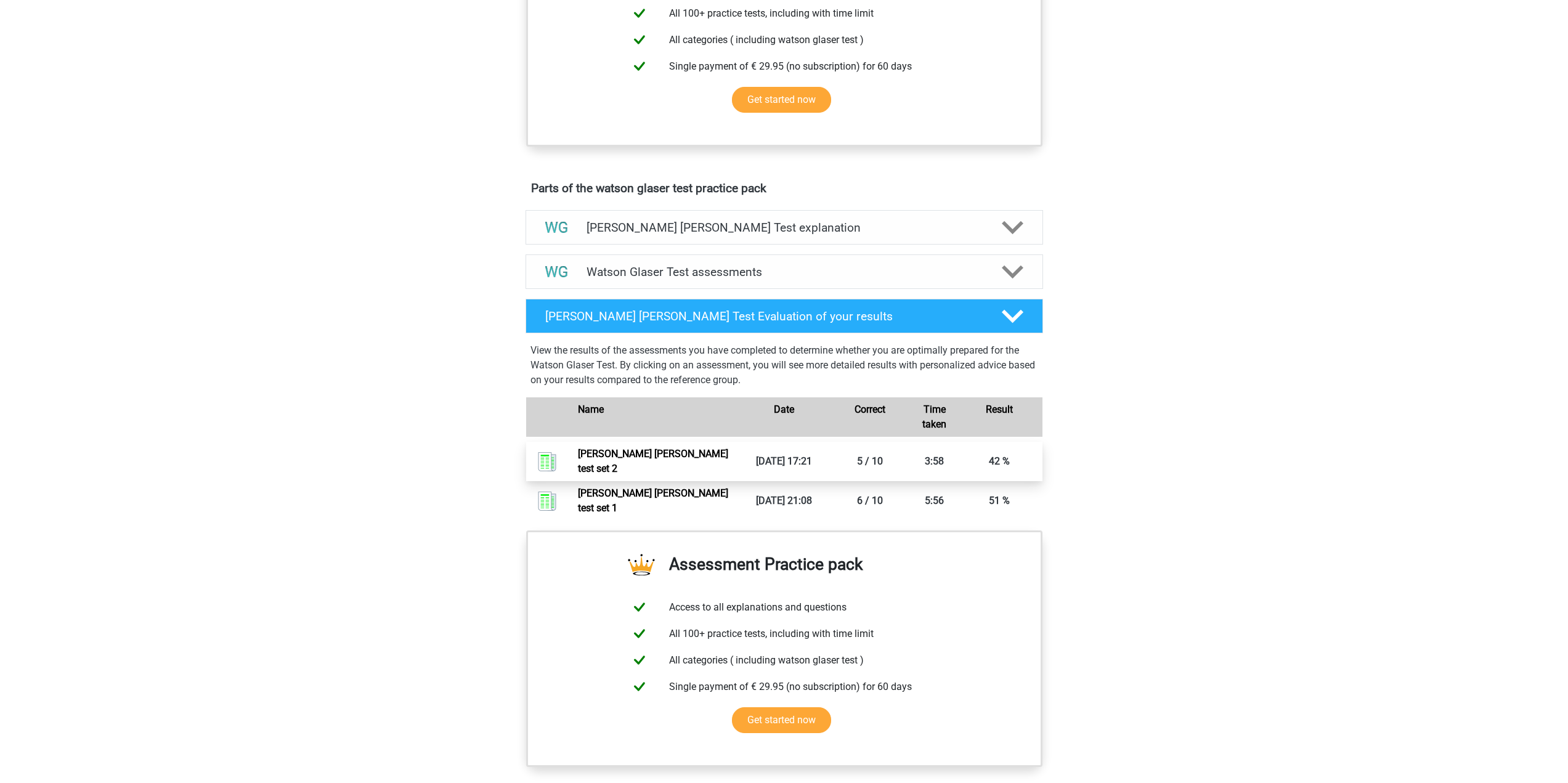
click at [728, 473] on link "[PERSON_NAME] [PERSON_NAME] test set 2" at bounding box center [653, 461] width 150 height 26
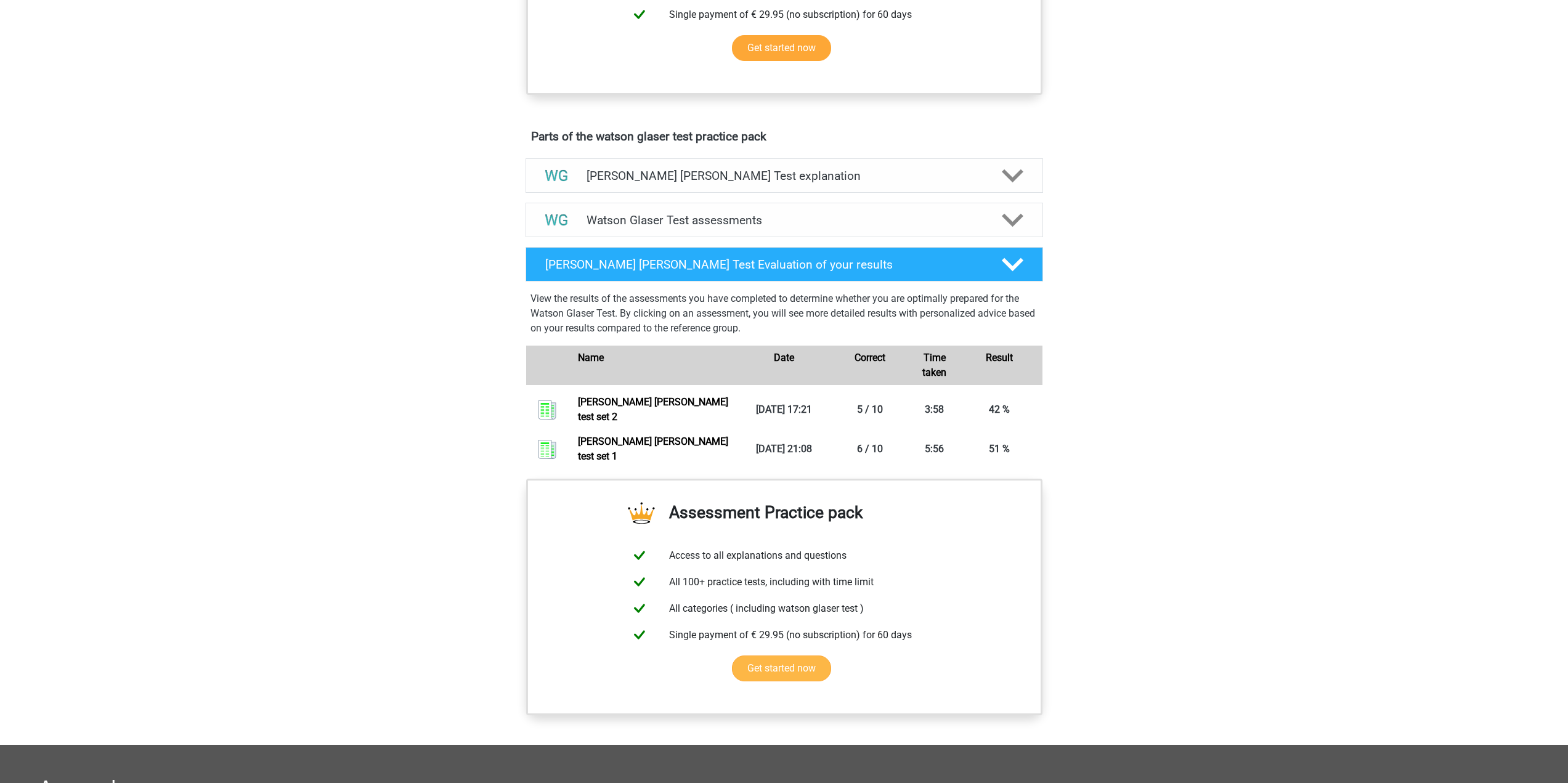
scroll to position [644, 0]
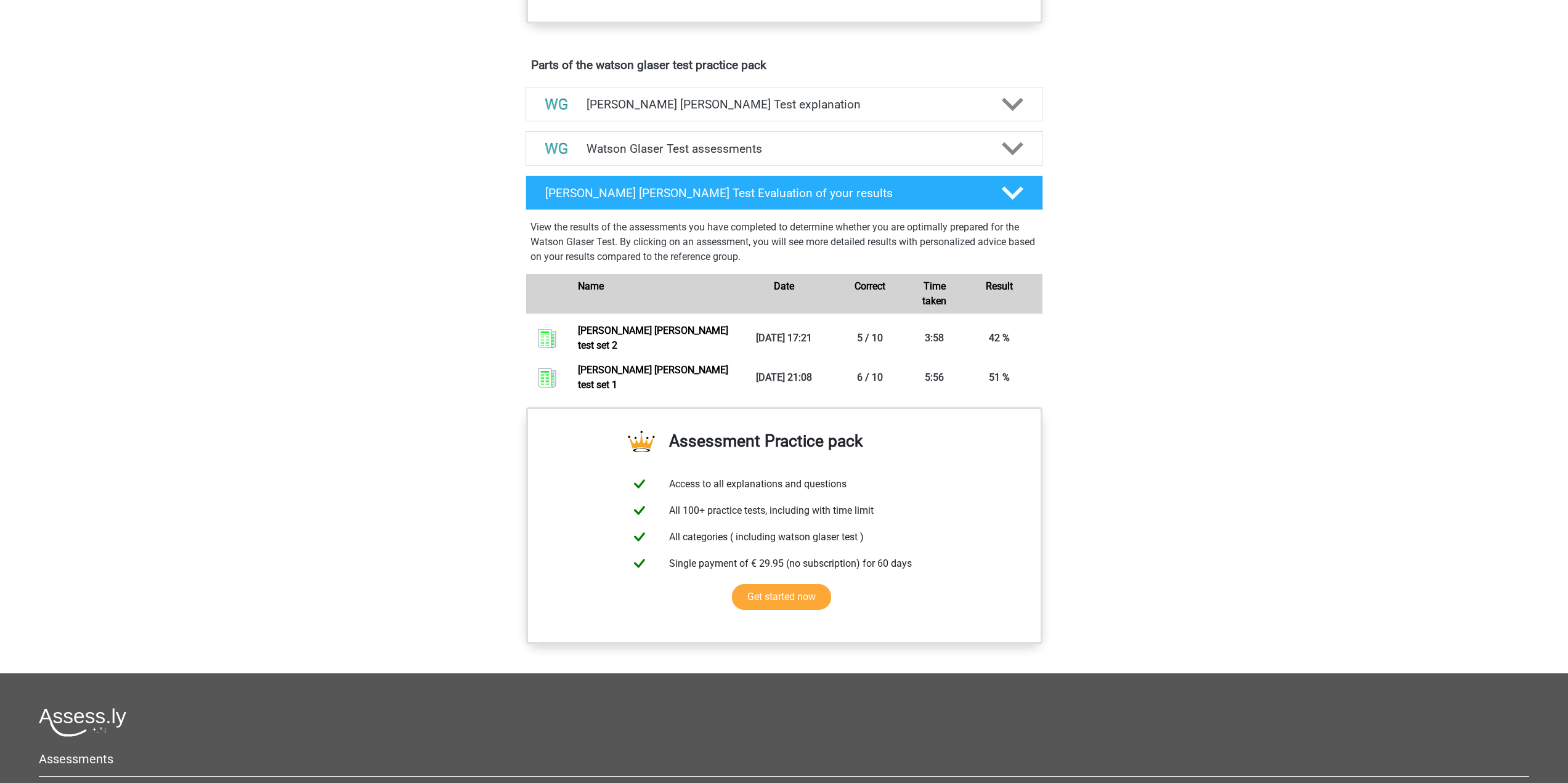
click at [1162, 396] on div "Go premium ming [EMAIL_ADDRESS][DOMAIN_NAME]" at bounding box center [784, 177] width 1568 height 1643
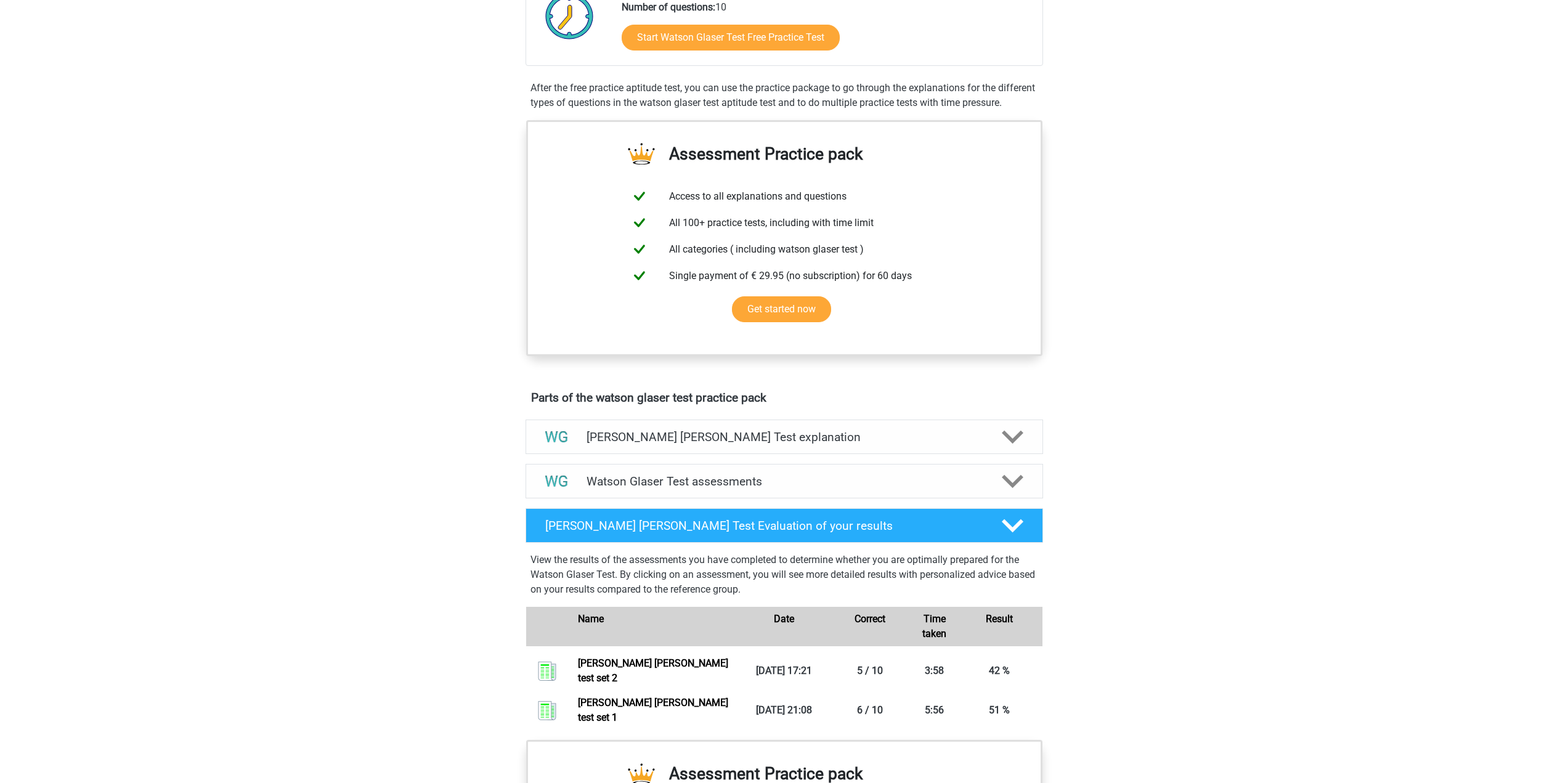
scroll to position [431, 0]
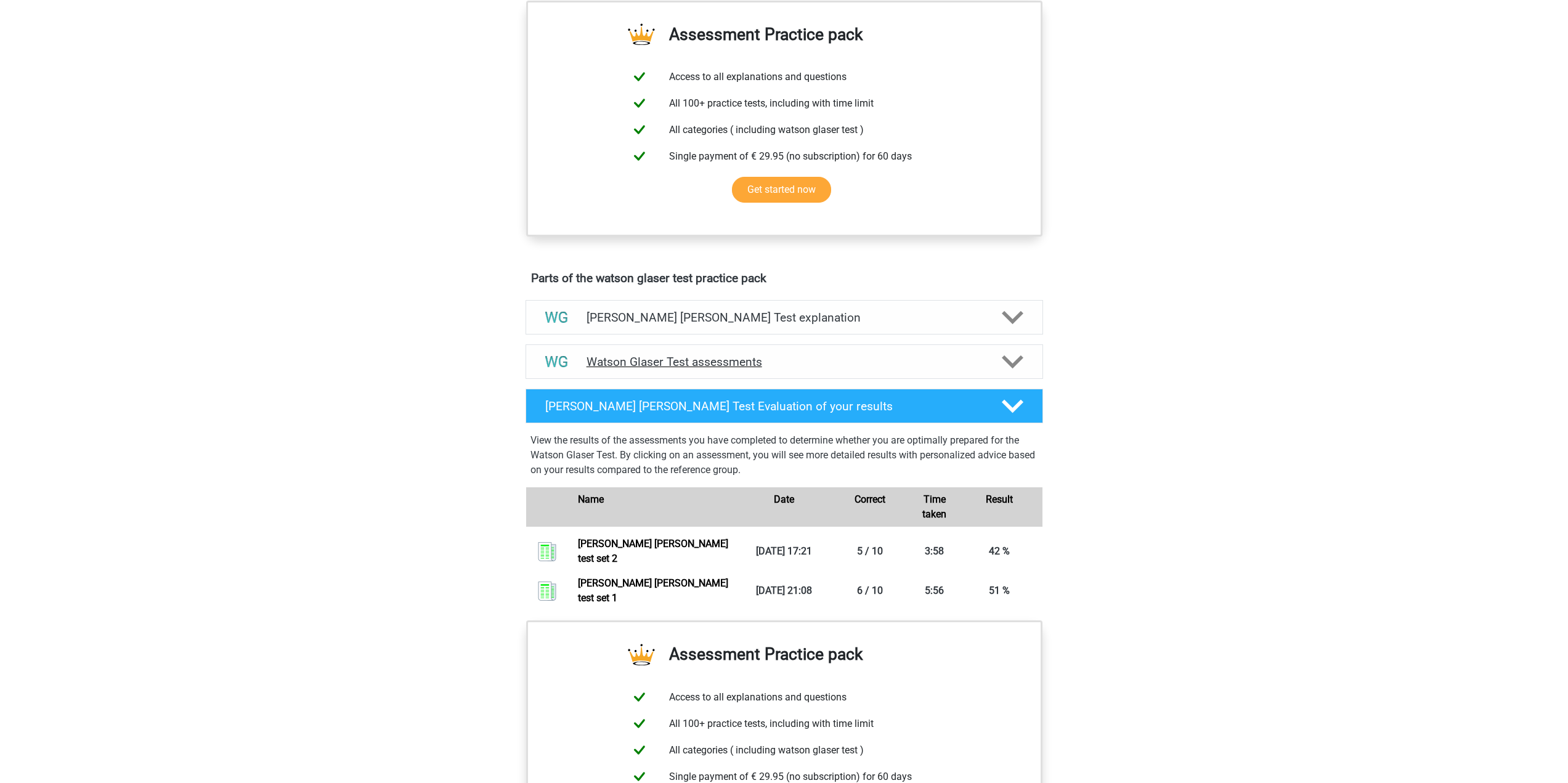
click at [771, 369] on h4 "Watson Glaser Test assessments" at bounding box center [785, 362] width 396 height 14
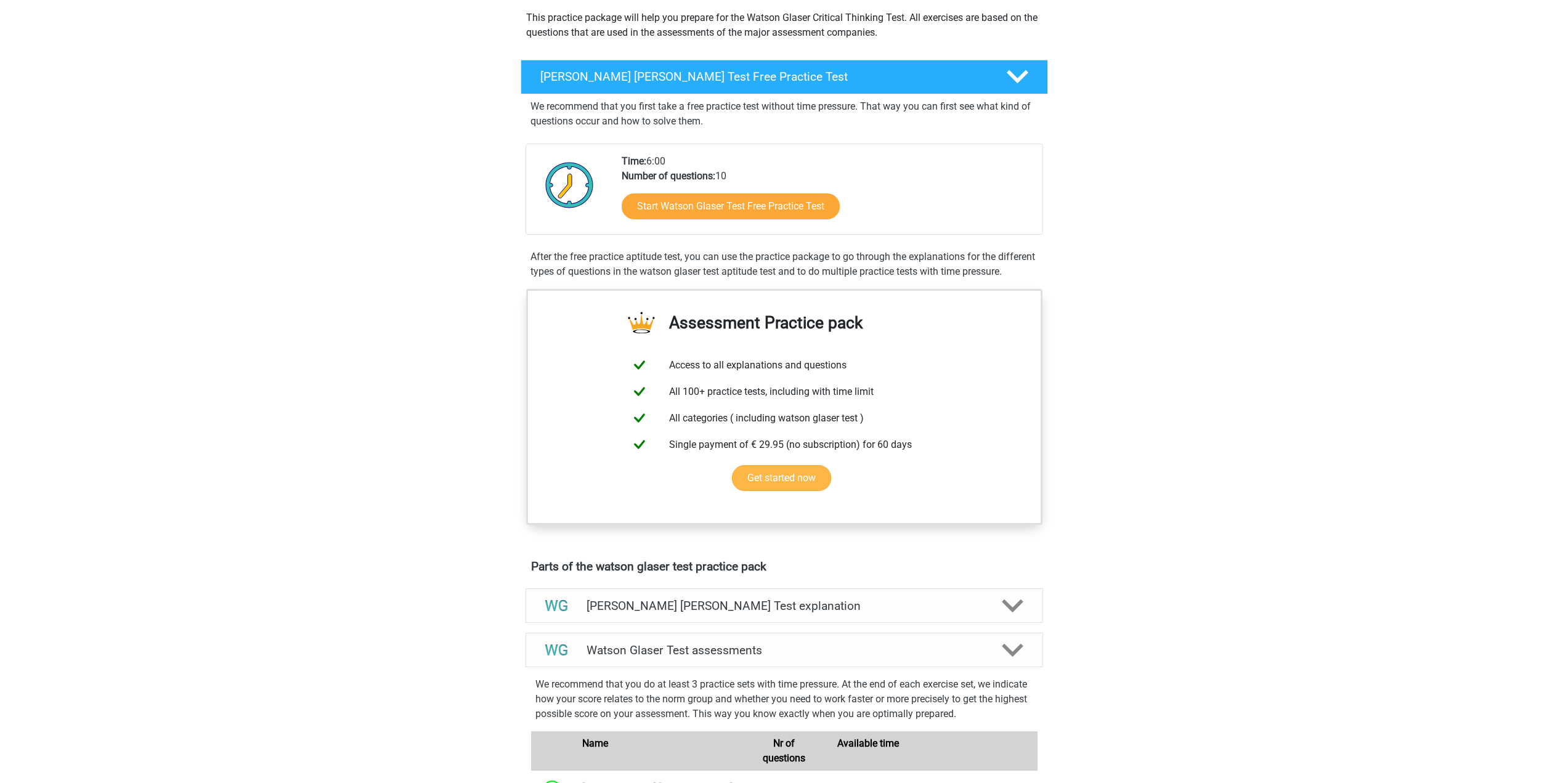
scroll to position [61, 0]
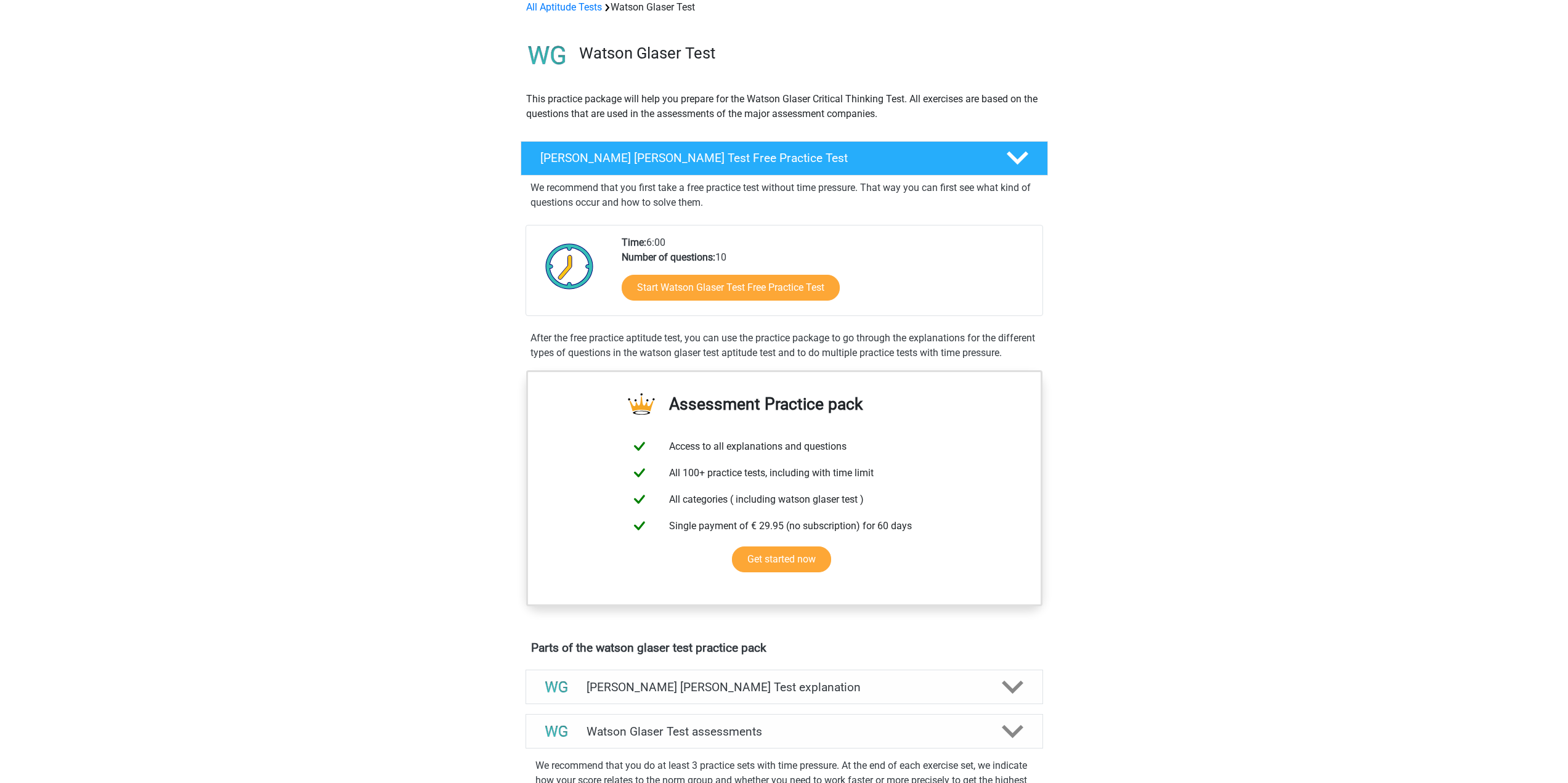
drag, startPoint x: 756, startPoint y: 254, endPoint x: 661, endPoint y: 209, distance: 105.1
click at [654, 207] on div "We recommend that you first take a free practice test without time pressure. Th…" at bounding box center [784, 267] width 518 height 185
click at [862, 260] on div "Time: 6:00 Number of questions: 10 Start [PERSON_NAME] [PERSON_NAME] Test Free …" at bounding box center [827, 275] width 429 height 80
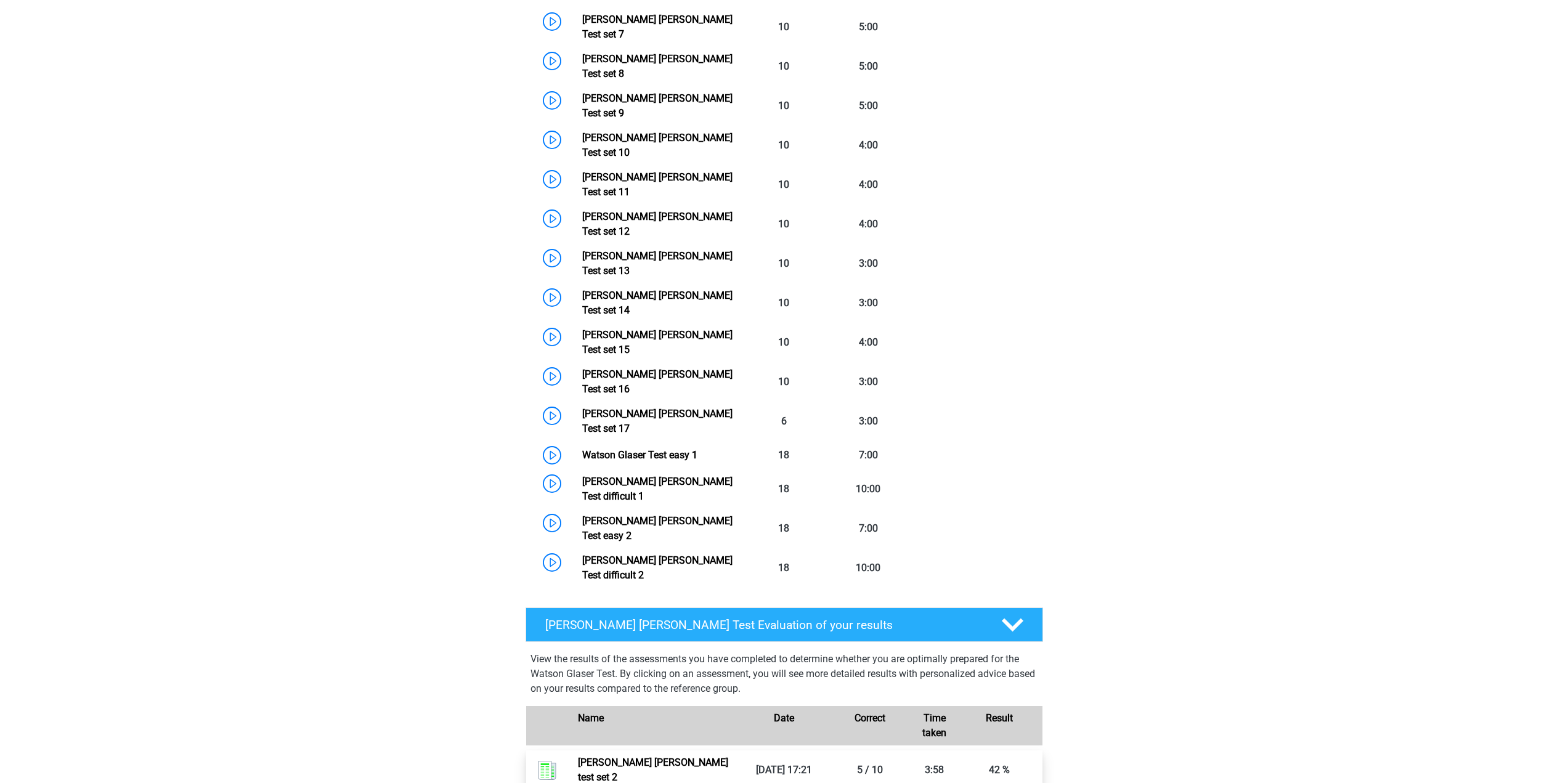
scroll to position [1109, 0]
click at [1016, 618] on polygon at bounding box center [1013, 624] width 22 height 13
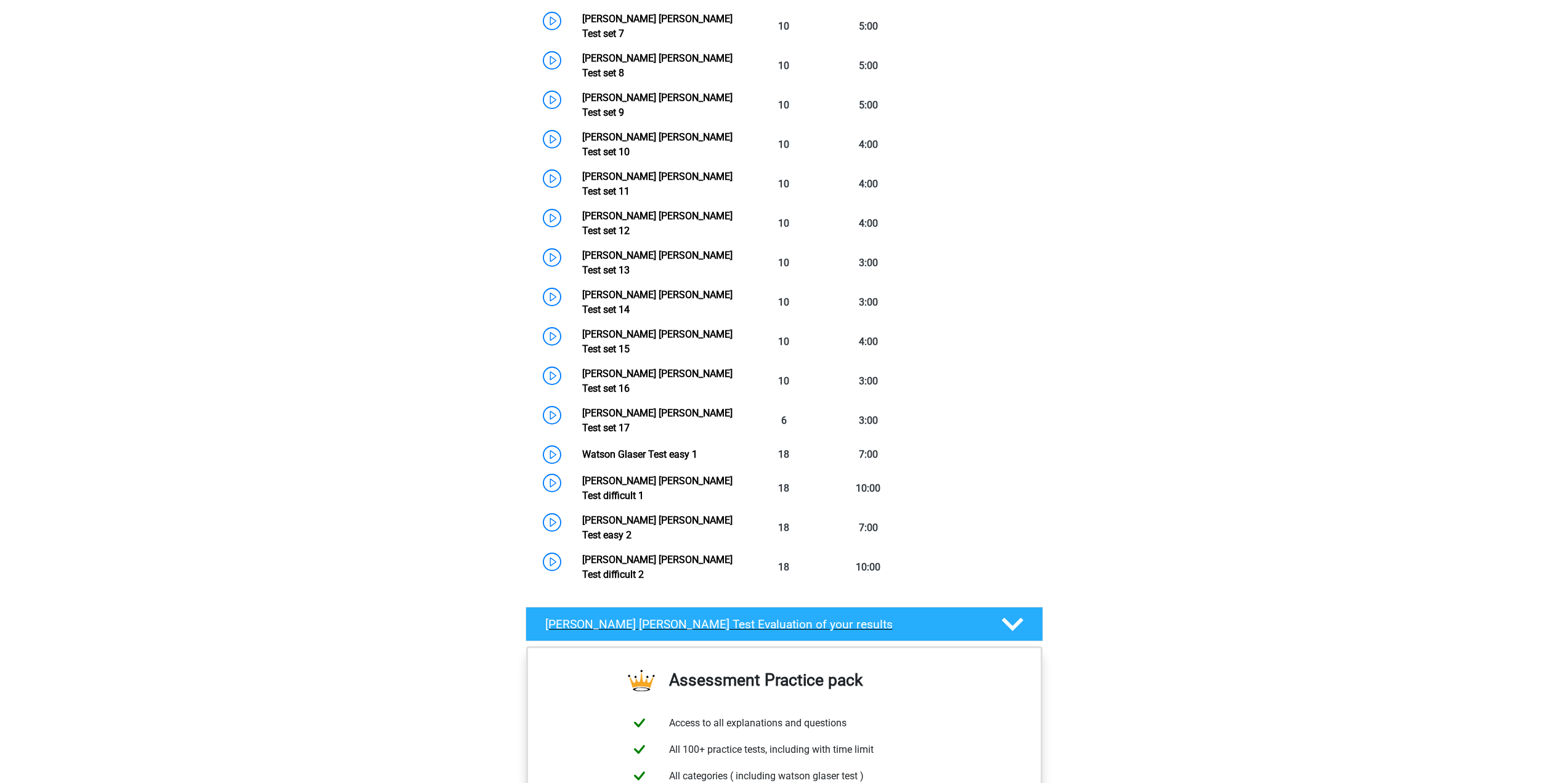
click at [1016, 618] on polygon at bounding box center [1013, 624] width 22 height 13
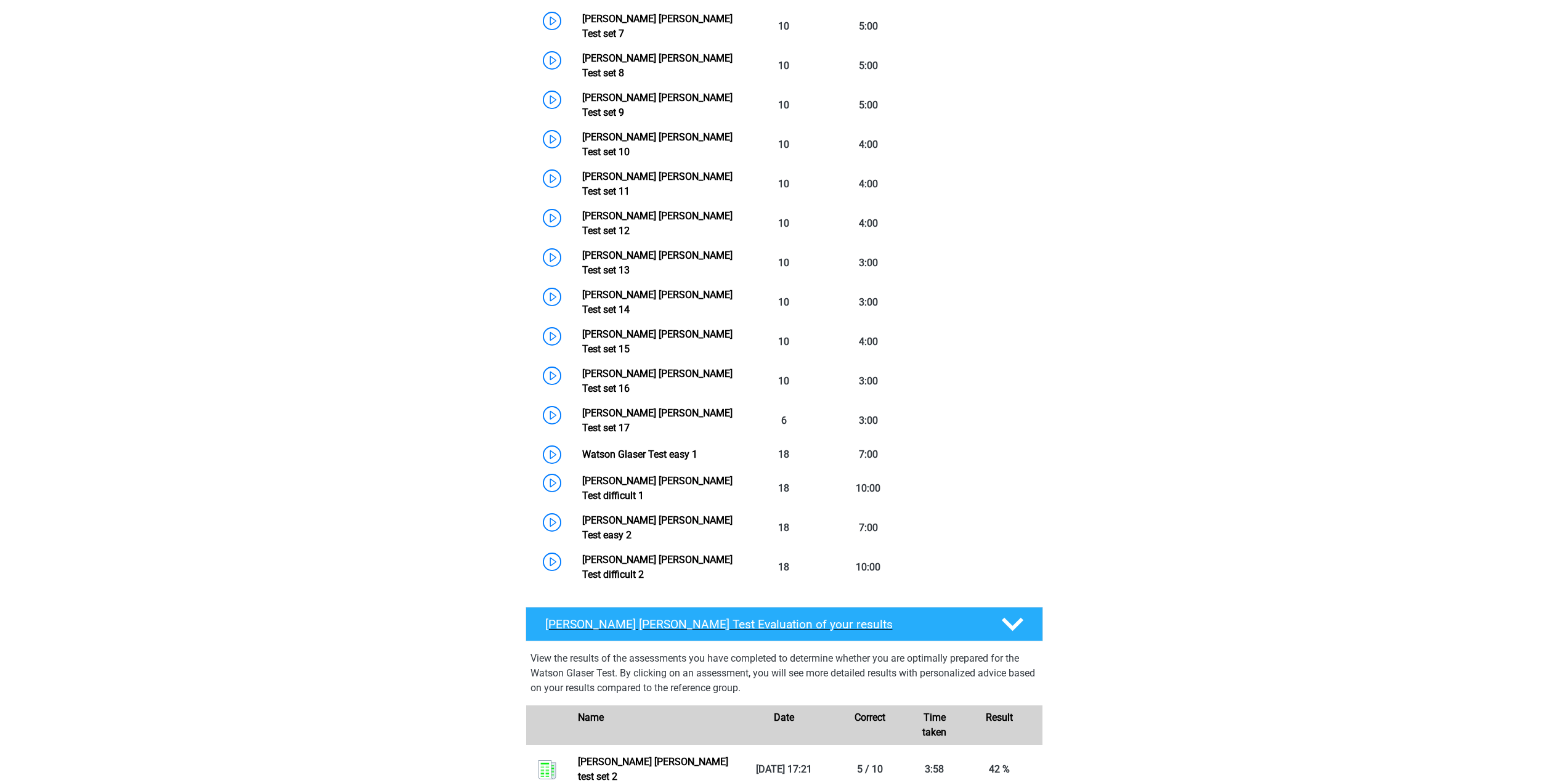
click at [1016, 618] on polygon at bounding box center [1013, 624] width 22 height 13
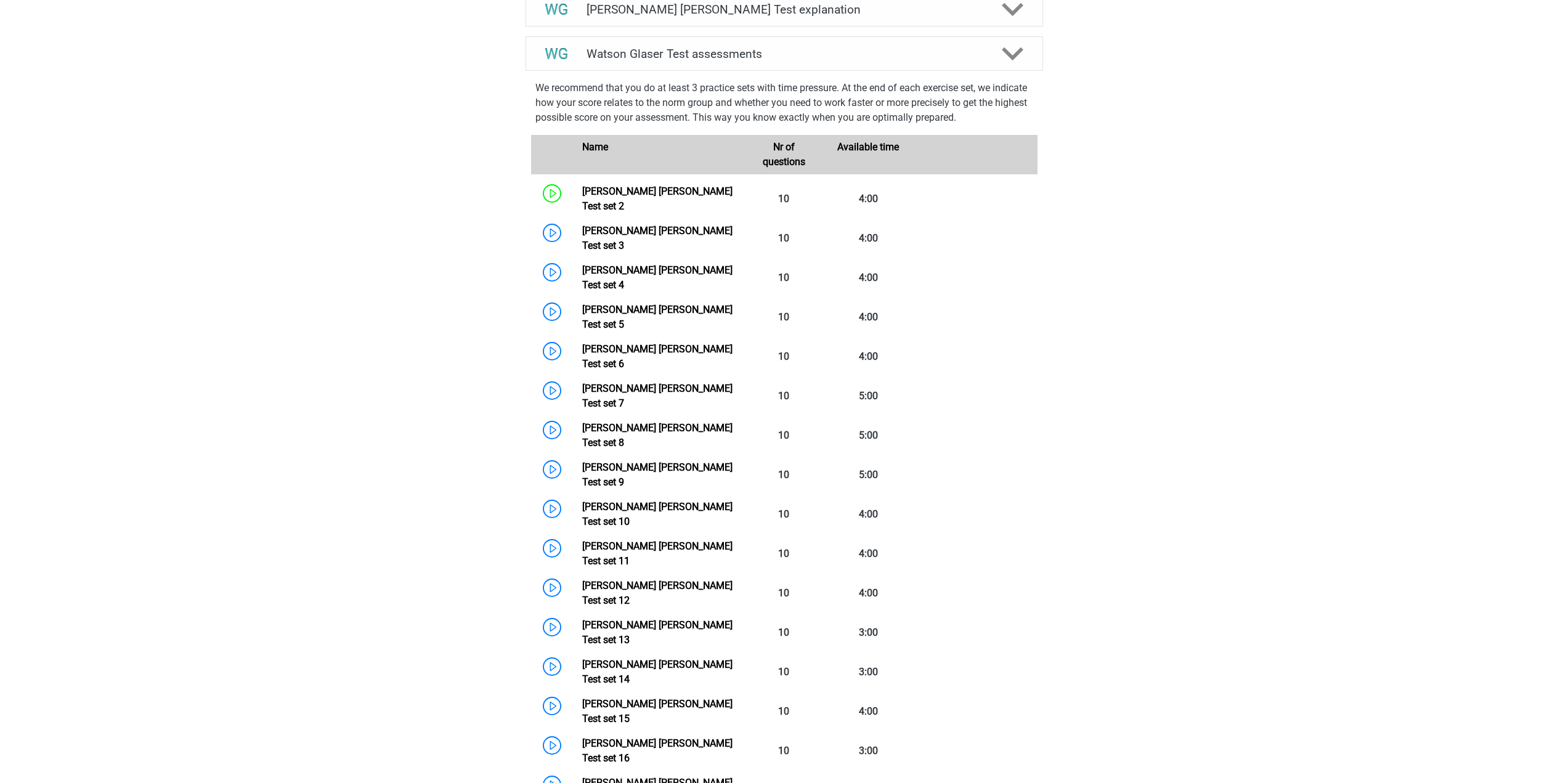
scroll to position [493, 0]
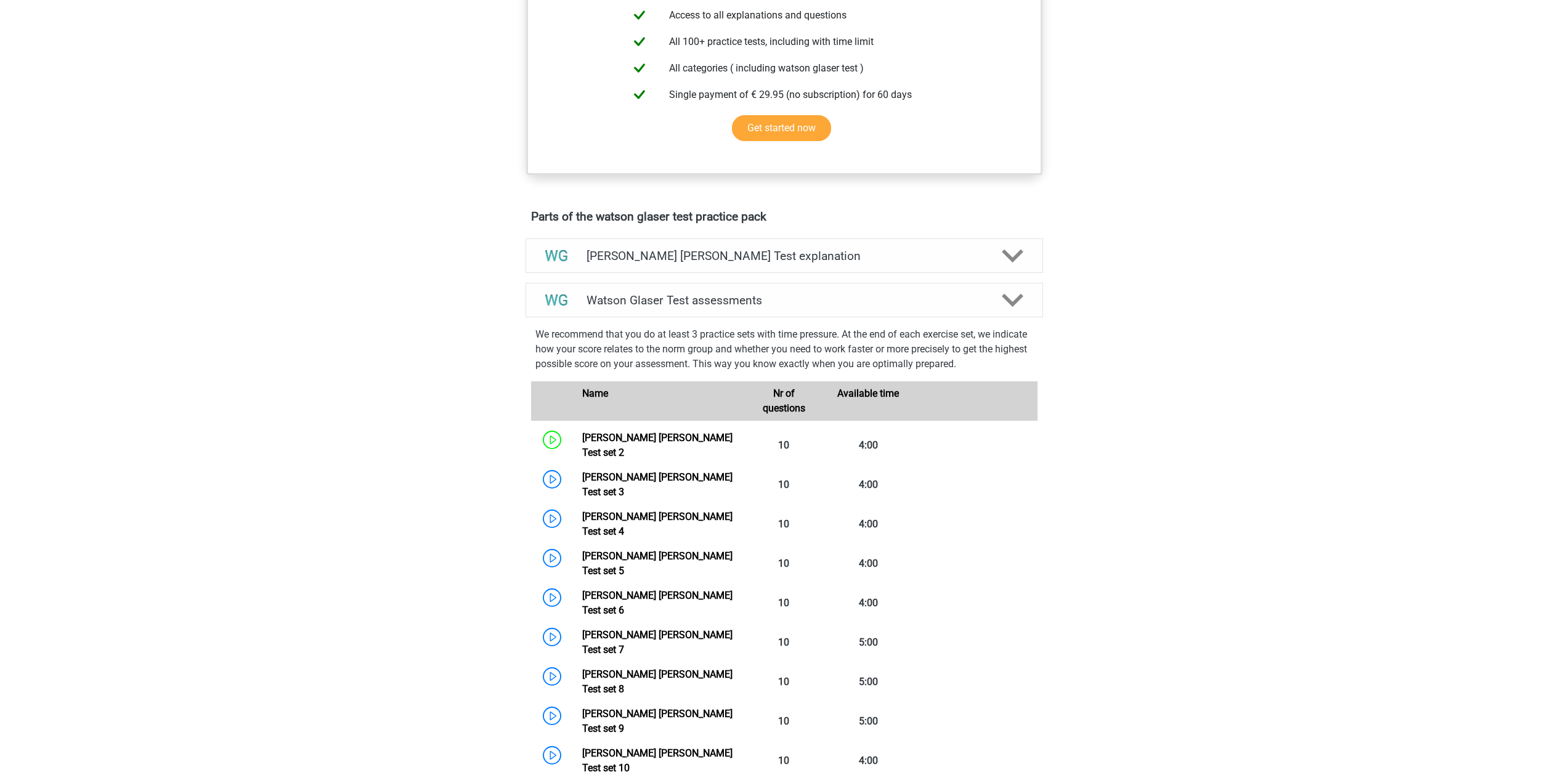
click at [536, 347] on p "We recommend that you do at least 3 practice sets with time pressure. At the en…" at bounding box center [785, 349] width 498 height 44
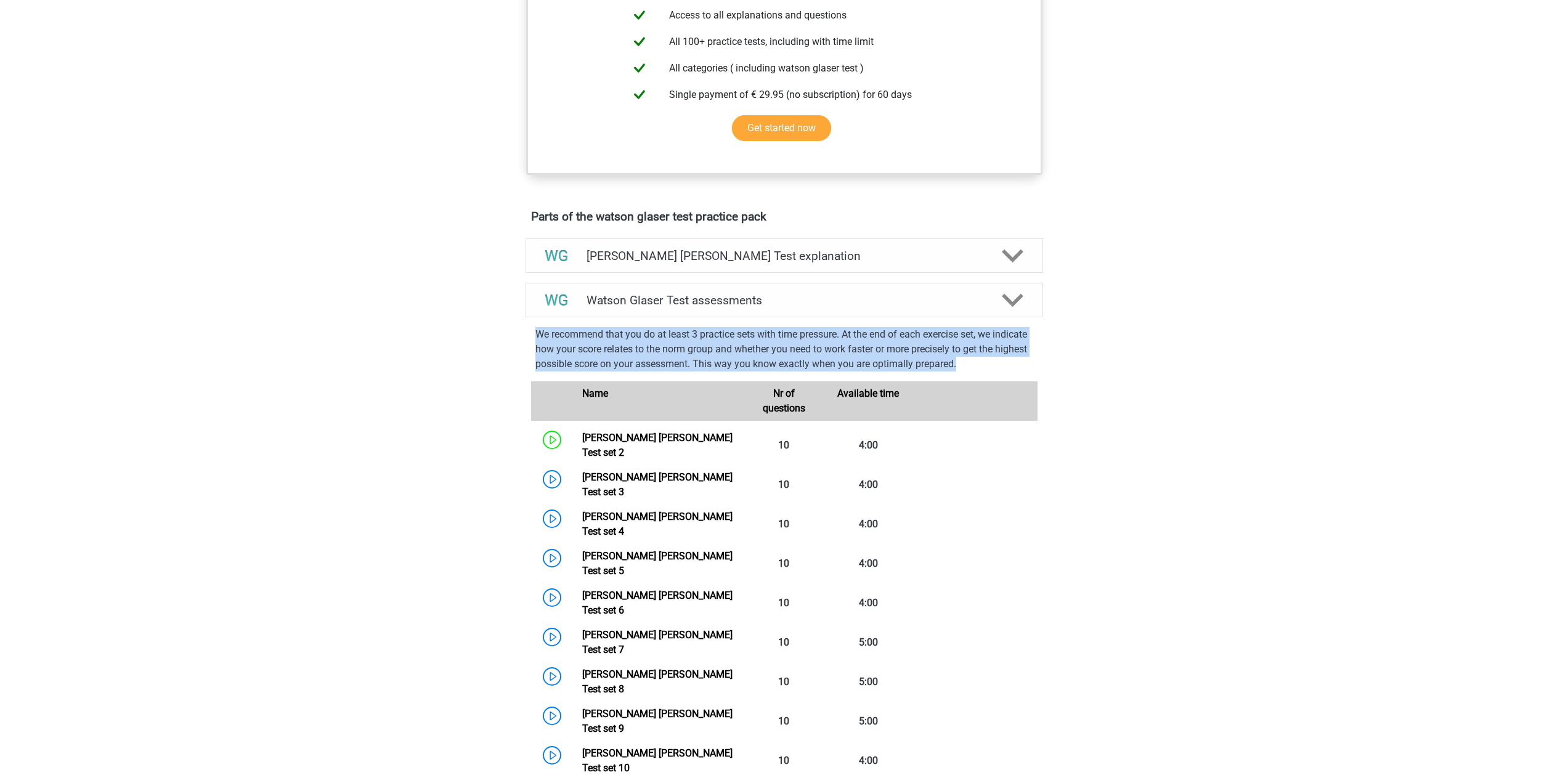
drag, startPoint x: 536, startPoint y: 347, endPoint x: 1047, endPoint y: 378, distance: 511.9
click at [1047, 378] on div "We recommend that you do at least 3 practice sets with time pressure. At the en…" at bounding box center [785, 763] width 527 height 881
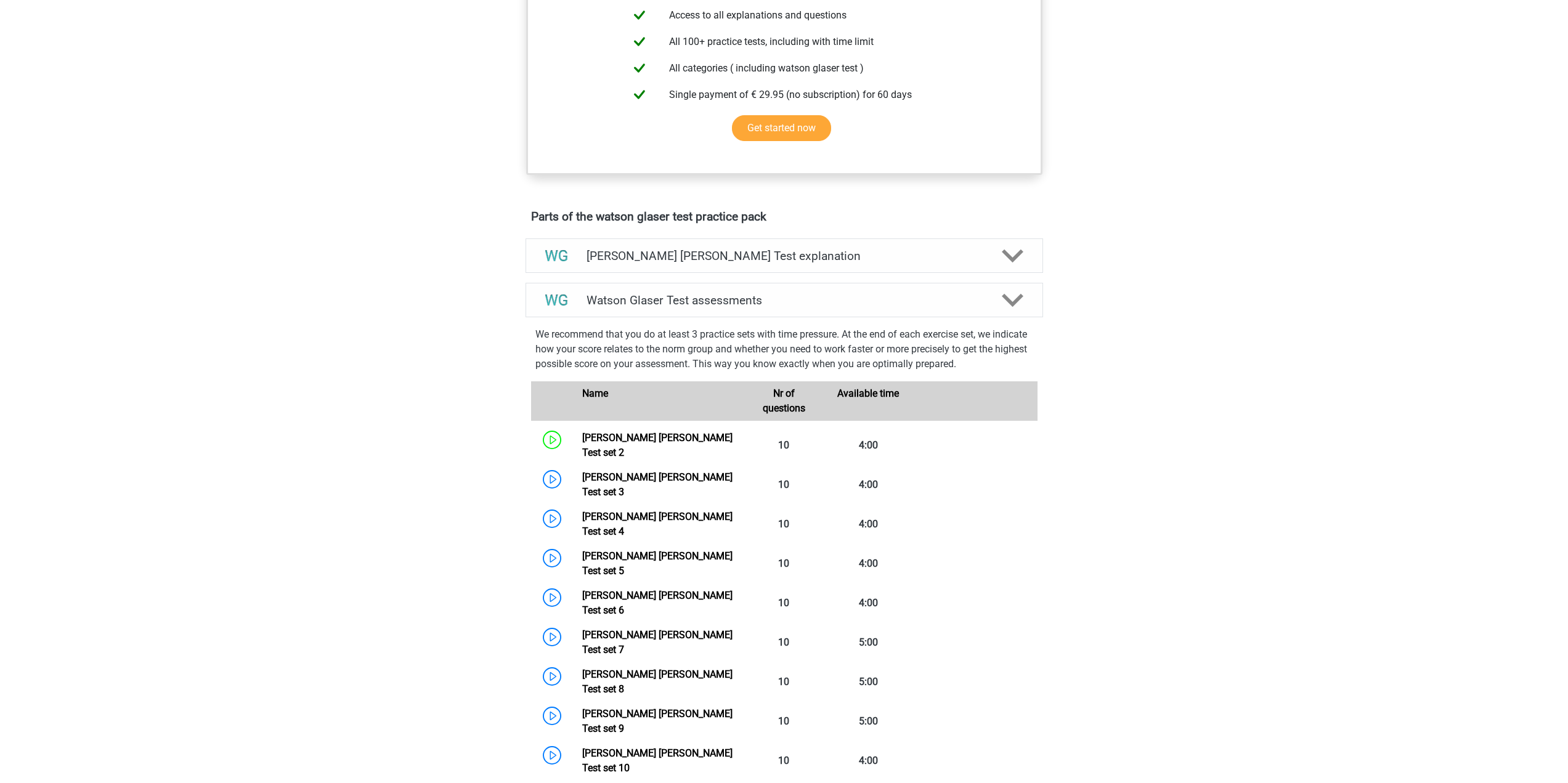
click at [1107, 388] on div "Go premium ming mingtheoptiontrader@gmail.com" at bounding box center [784, 680] width 1568 height 2346
drag, startPoint x: 842, startPoint y: 349, endPoint x: 1007, endPoint y: 349, distance: 165.0
click at [1007, 349] on p "We recommend that you do at least 3 practice sets with time pressure. At the en…" at bounding box center [785, 349] width 498 height 44
drag, startPoint x: 545, startPoint y: 364, endPoint x: 899, endPoint y: 360, distance: 354.0
click at [899, 360] on p "We recommend that you do at least 3 practice sets with time pressure. At the en…" at bounding box center [785, 349] width 498 height 44
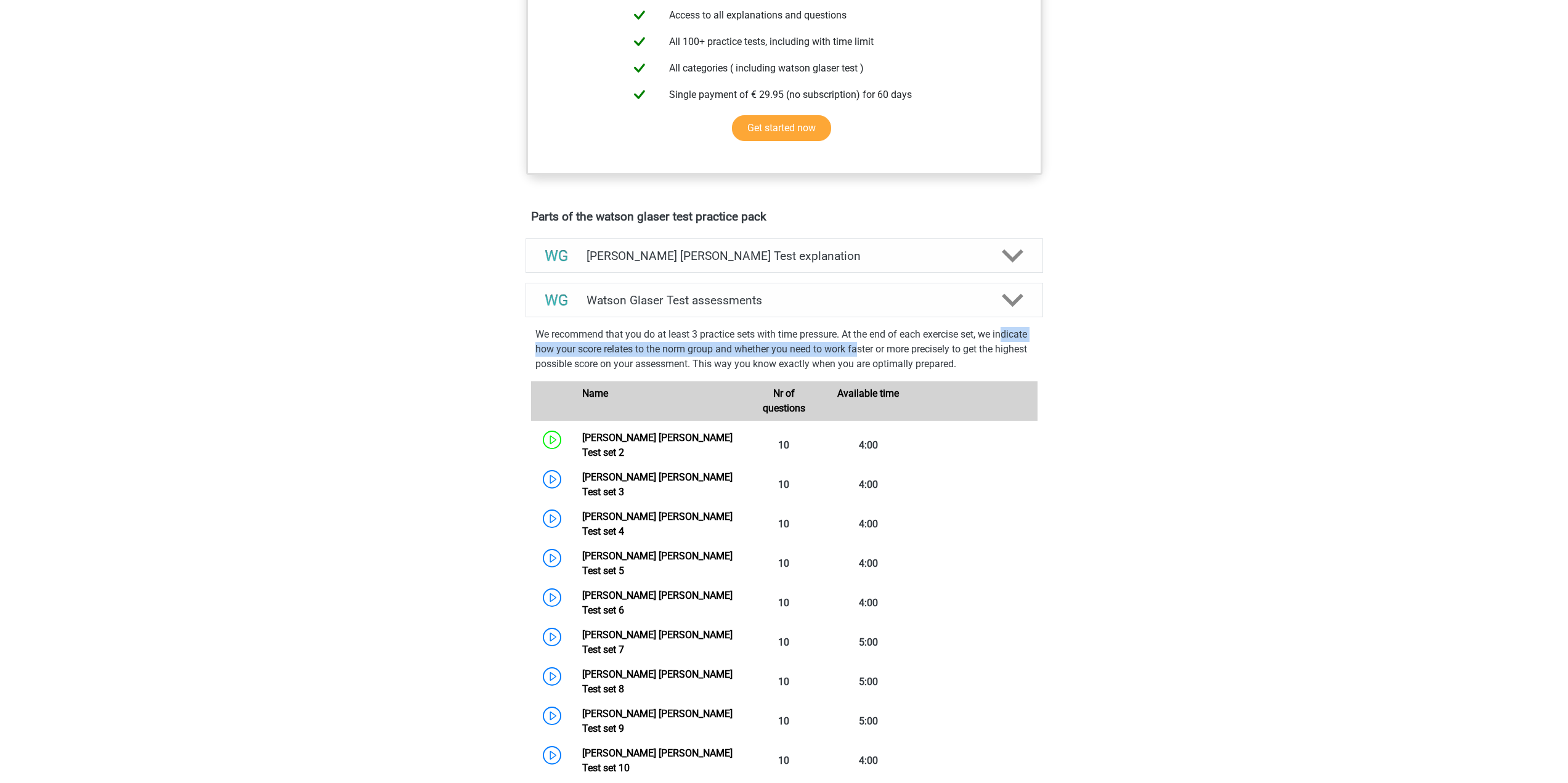
click at [751, 361] on p "We recommend that you do at least 3 practice sets with time pressure. At the en…" at bounding box center [785, 349] width 498 height 44
drag, startPoint x: 749, startPoint y: 363, endPoint x: 938, endPoint y: 364, distance: 189.0
click at [768, 365] on p "We recommend that you do at least 3 practice sets with time pressure. At the en…" at bounding box center [785, 349] width 498 height 44
drag, startPoint x: 938, startPoint y: 364, endPoint x: 1039, endPoint y: 363, distance: 101.0
click at [1039, 363] on div "We recommend that you do at least 3 practice sets with time pressure. At the en…" at bounding box center [785, 763] width 527 height 881
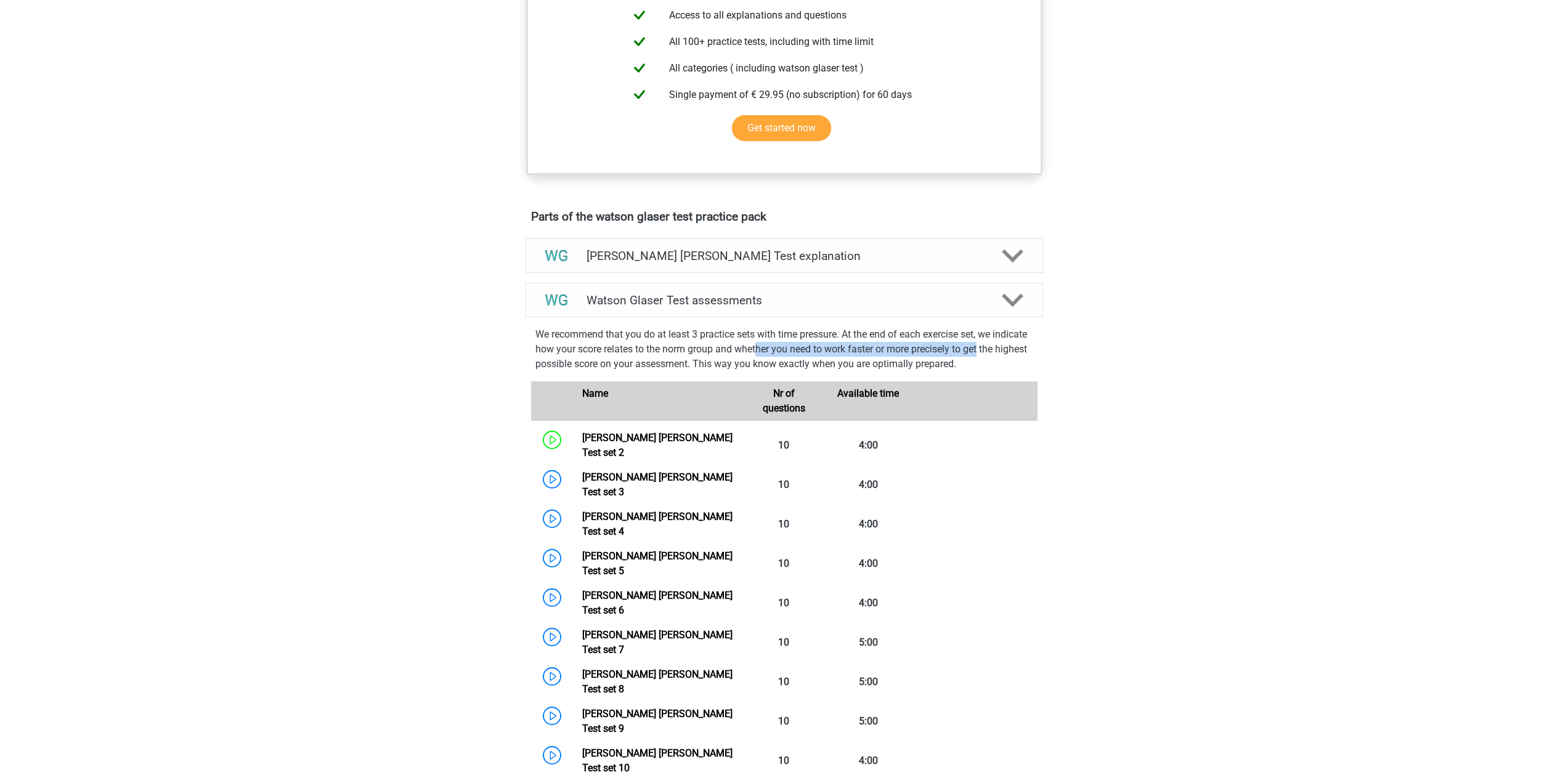
click at [1041, 370] on div "We recommend that you do at least 3 practice sets with time pressure. At the en…" at bounding box center [785, 763] width 527 height 881
drag, startPoint x: 541, startPoint y: 381, endPoint x: 927, endPoint y: 382, distance: 386.0
click at [927, 372] on p "We recommend that you do at least 3 practice sets with time pressure. At the en…" at bounding box center [785, 349] width 498 height 44
drag, startPoint x: 753, startPoint y: 379, endPoint x: 909, endPoint y: 381, distance: 156.0
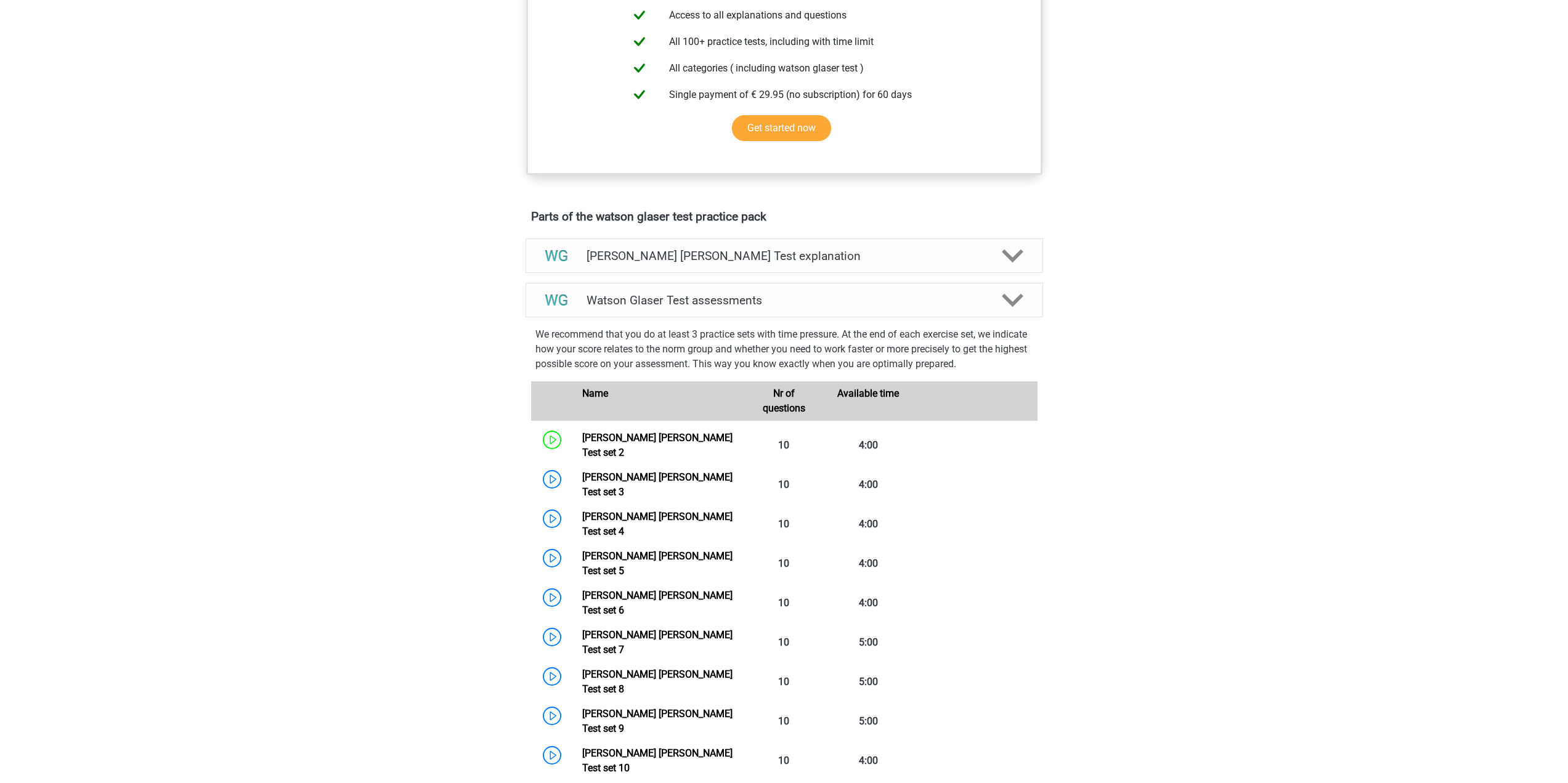
click at [762, 372] on p "We recommend that you do at least 3 practice sets with time pressure. At the en…" at bounding box center [785, 349] width 498 height 44
drag, startPoint x: 909, startPoint y: 381, endPoint x: 1028, endPoint y: 382, distance: 119.0
click at [1028, 372] on p "We recommend that you do at least 3 practice sets with time pressure. At the en…" at bounding box center [785, 349] width 498 height 44
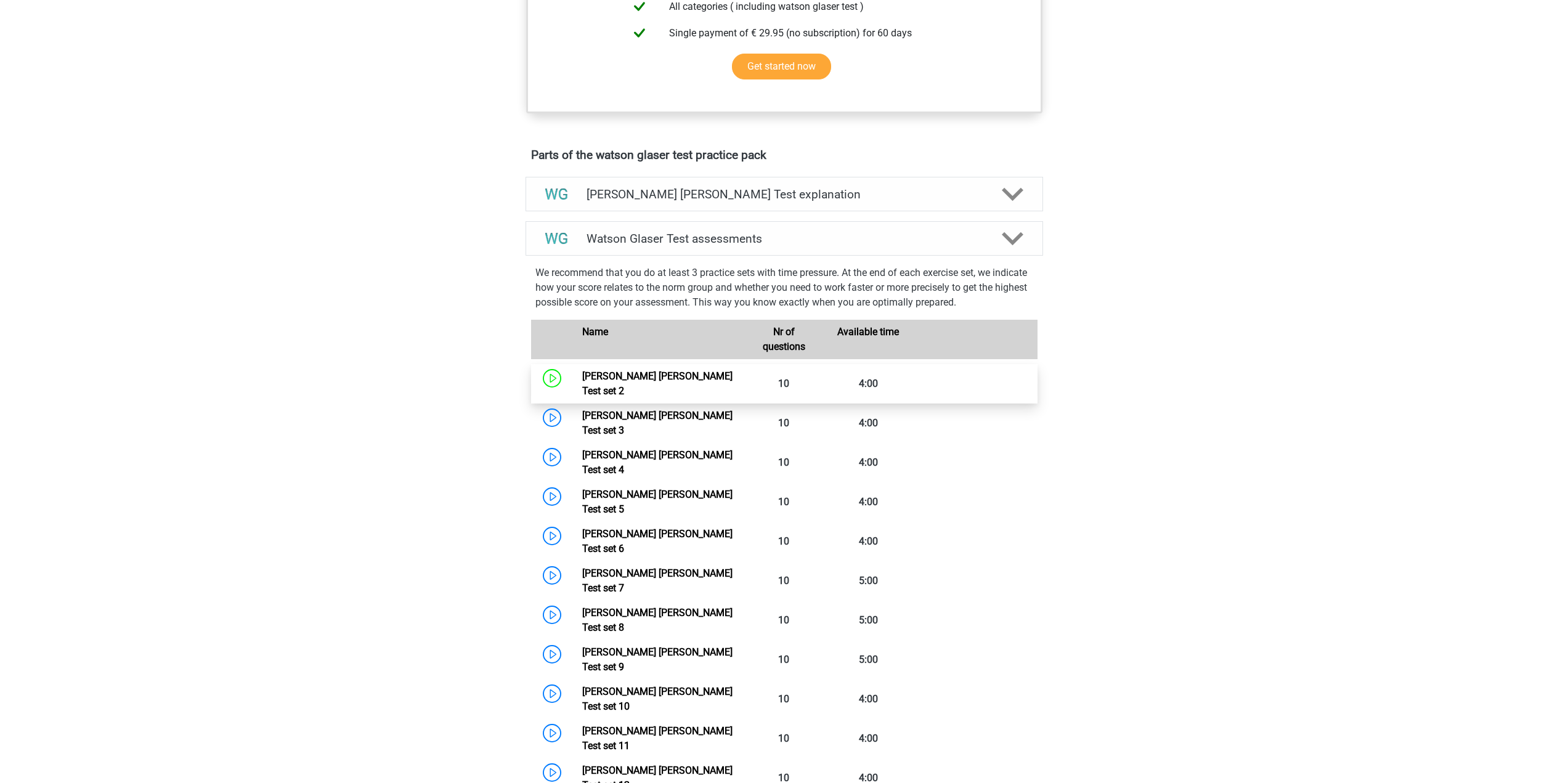
click at [651, 388] on link "Watson Glaser Test set 2" at bounding box center [657, 383] width 150 height 26
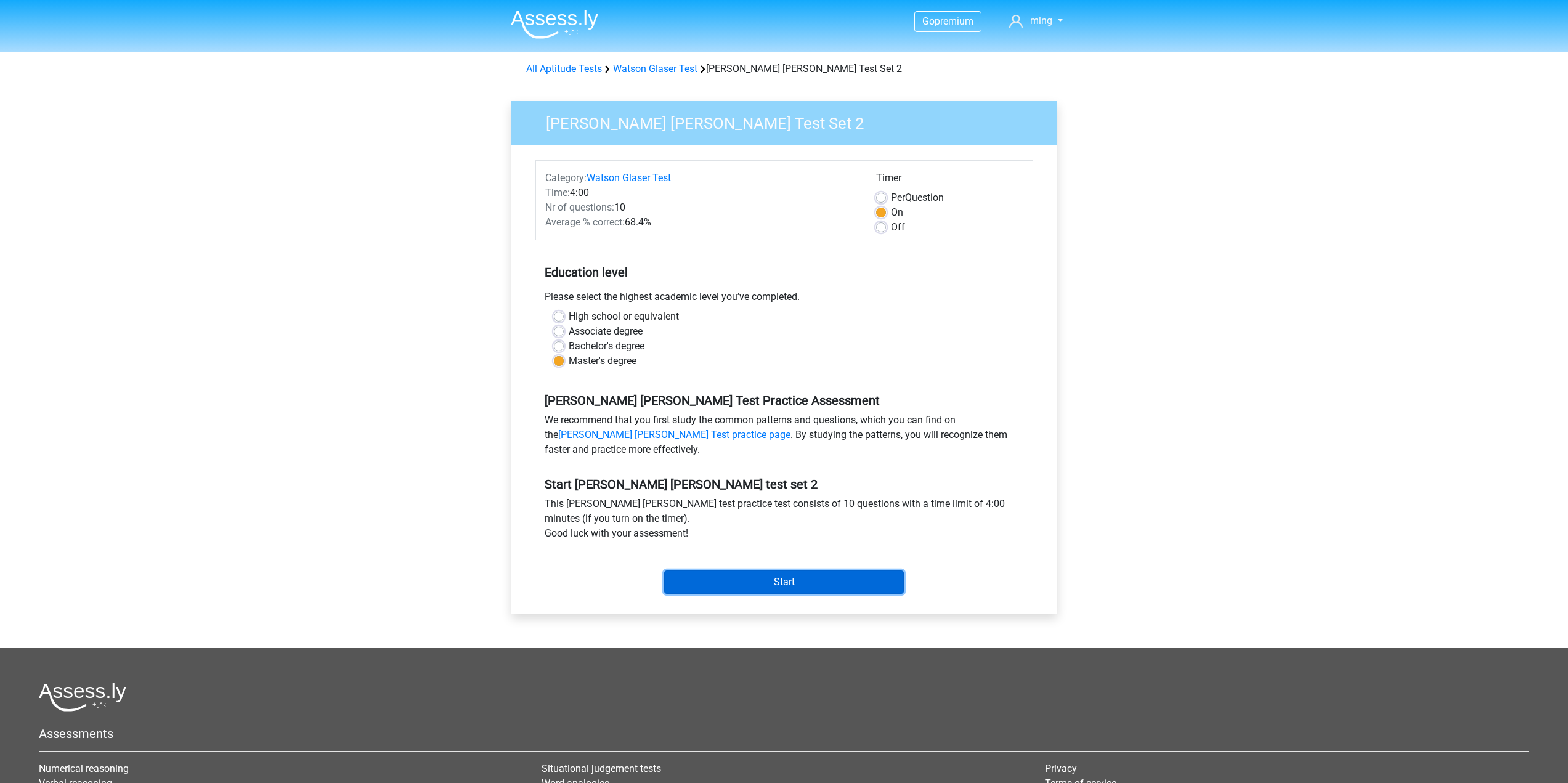
click at [764, 580] on input "Start" at bounding box center [784, 582] width 240 height 24
drag, startPoint x: 800, startPoint y: 520, endPoint x: 774, endPoint y: 457, distance: 68.2
click at [774, 457] on form "Category: [PERSON_NAME] [PERSON_NAME] Test Time: 4:00 Nr of questions: 10 Avera…" at bounding box center [785, 379] width 498 height 439
click at [847, 497] on div "This [PERSON_NAME] [PERSON_NAME] test practice test consists of 10 questions wi…" at bounding box center [785, 521] width 498 height 49
drag, startPoint x: 852, startPoint y: 510, endPoint x: 832, endPoint y: 479, distance: 36.9
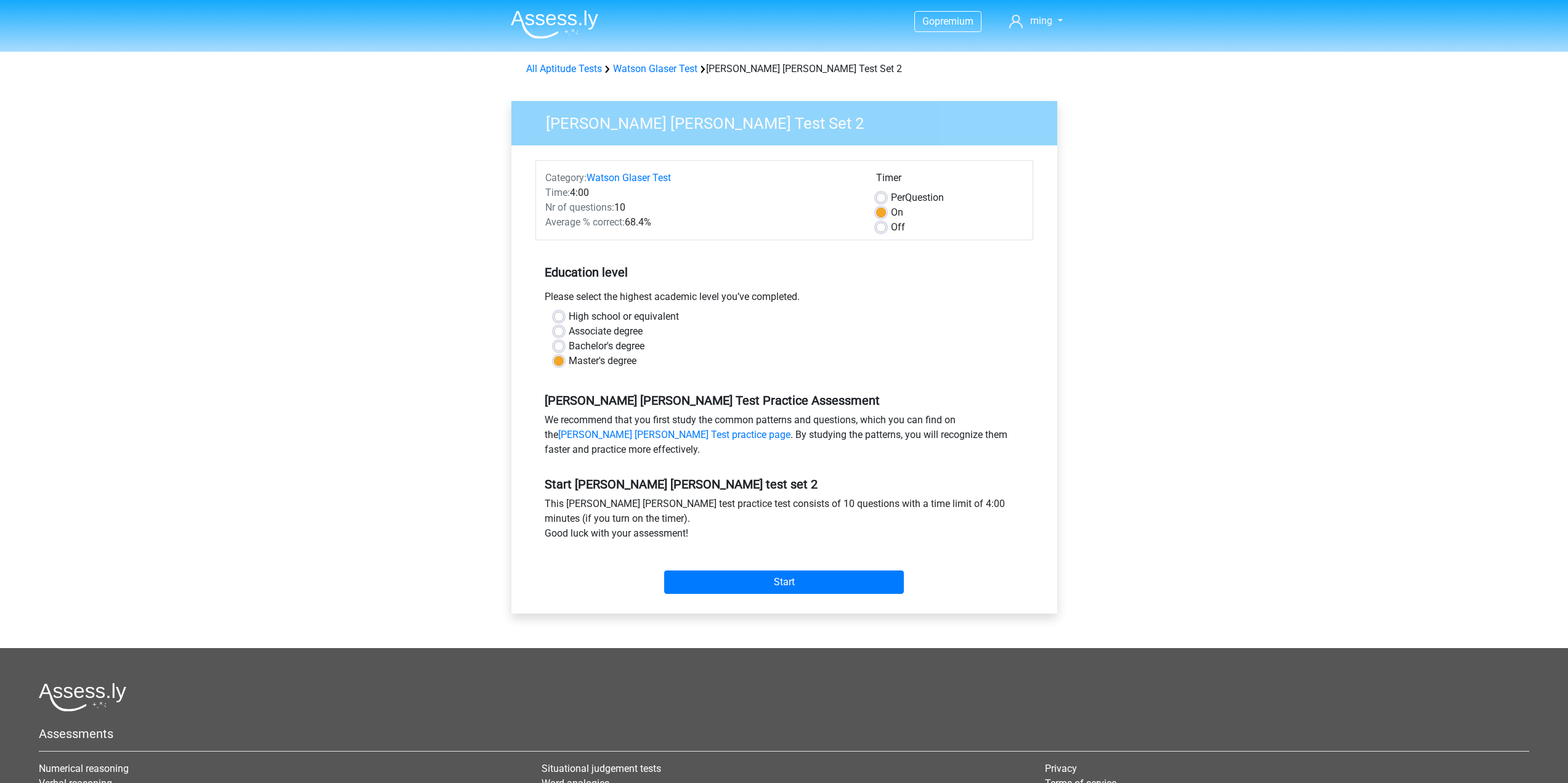
click at [832, 479] on div "Start [PERSON_NAME] [PERSON_NAME] test set 2 This [PERSON_NAME] [PERSON_NAME] t…" at bounding box center [785, 530] width 498 height 137
click at [838, 487] on h5 "Start [PERSON_NAME] [PERSON_NAME] test set 2" at bounding box center [784, 484] width 479 height 15
drag, startPoint x: 752, startPoint y: 439, endPoint x: 813, endPoint y: 476, distance: 71.3
click at [758, 444] on form "Category: [PERSON_NAME] [PERSON_NAME] Test Time: 4:00 Nr of questions: 10 Avera…" at bounding box center [785, 379] width 498 height 439
click at [813, 476] on div "Start [PERSON_NAME] [PERSON_NAME] test set 2 This [PERSON_NAME] [PERSON_NAME] t…" at bounding box center [785, 530] width 498 height 137
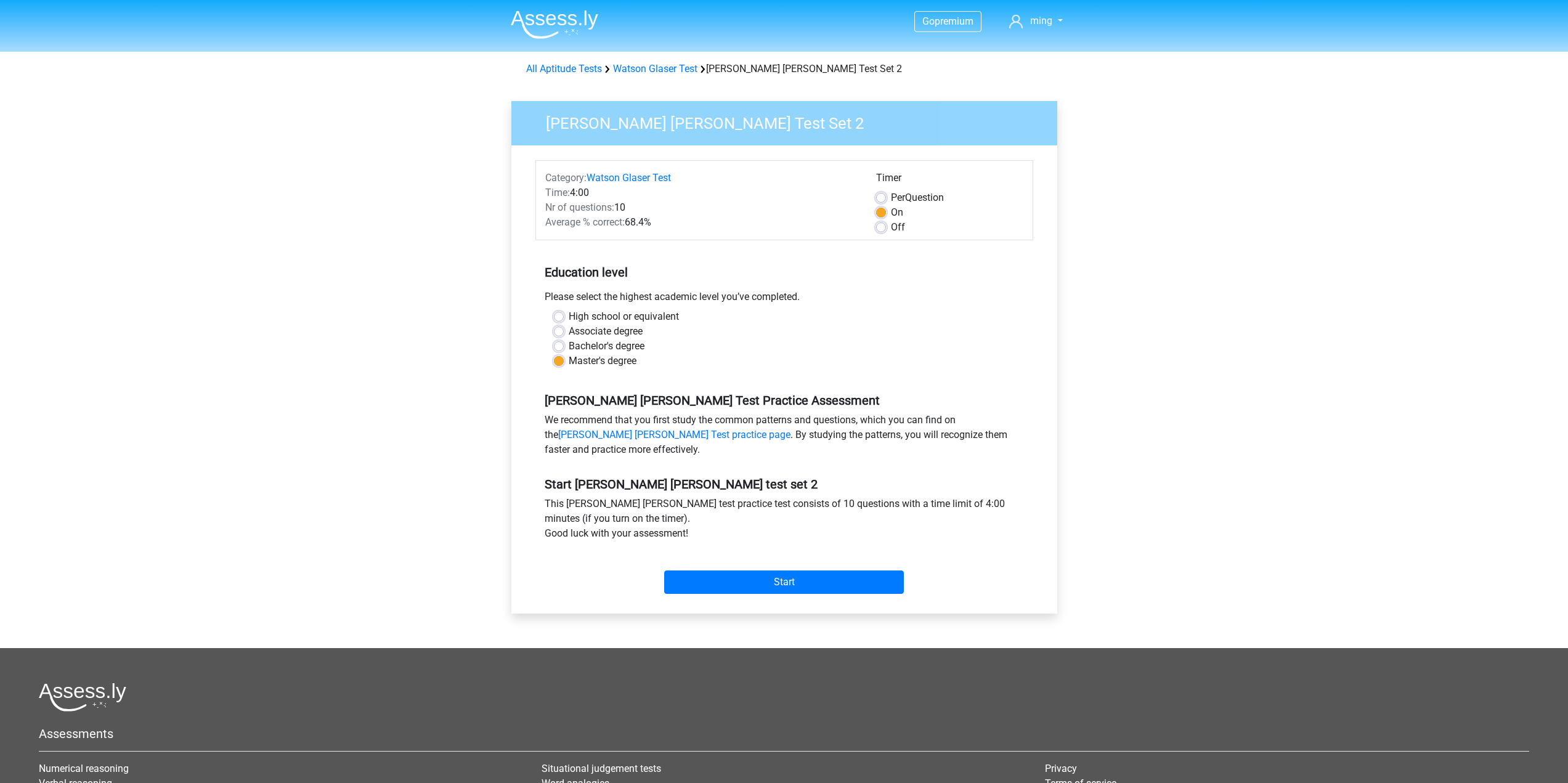
drag, startPoint x: 614, startPoint y: 478, endPoint x: 865, endPoint y: 535, distance: 257.4
click at [865, 535] on div "Start [PERSON_NAME] [PERSON_NAME] test set 2 This [PERSON_NAME] [PERSON_NAME] t…" at bounding box center [785, 530] width 498 height 137
click at [865, 535] on div "This [PERSON_NAME] [PERSON_NAME] test practice test consists of 10 questions wi…" at bounding box center [785, 521] width 498 height 49
